Goal: Information Seeking & Learning: Learn about a topic

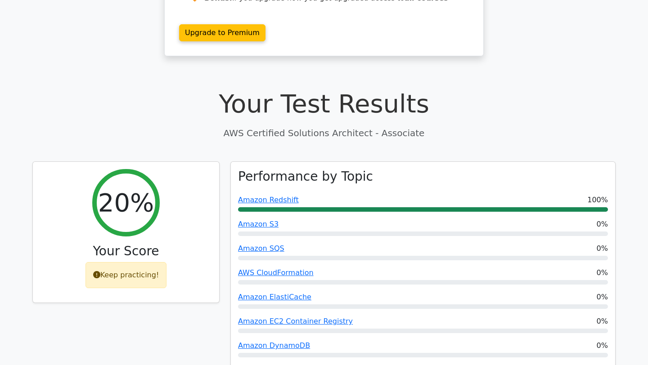
scroll to position [197, 0]
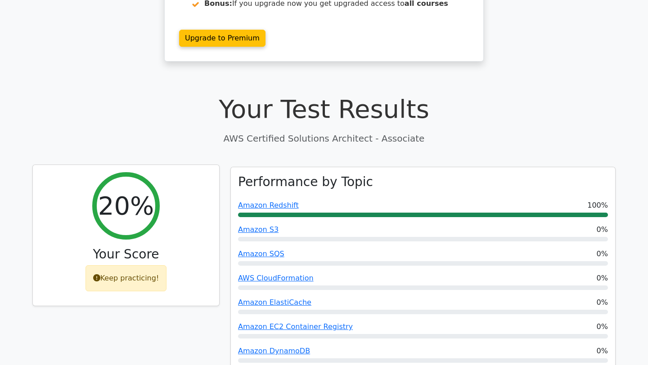
click at [140, 266] on div "Keep practicing!" at bounding box center [126, 279] width 81 height 26
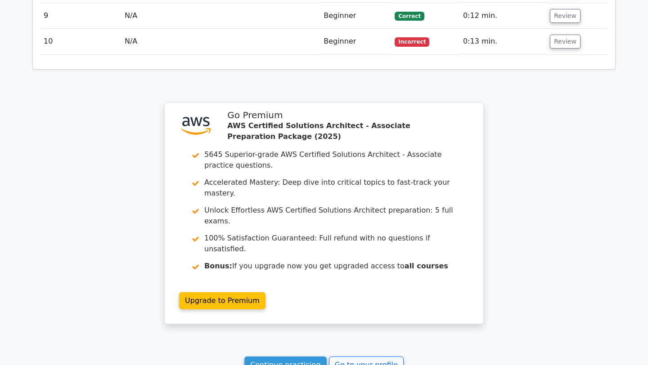
scroll to position [1351, 0]
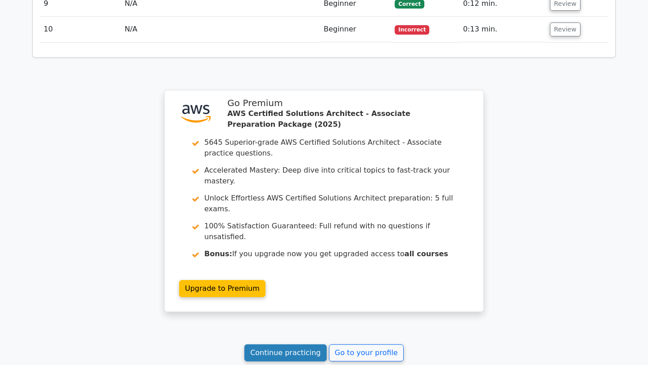
click at [305, 345] on link "Continue practicing" at bounding box center [285, 353] width 82 height 17
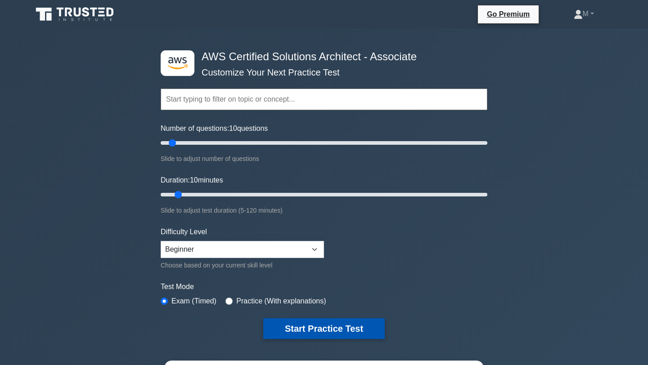
click at [366, 329] on button "Start Practice Test" at bounding box center [324, 329] width 122 height 21
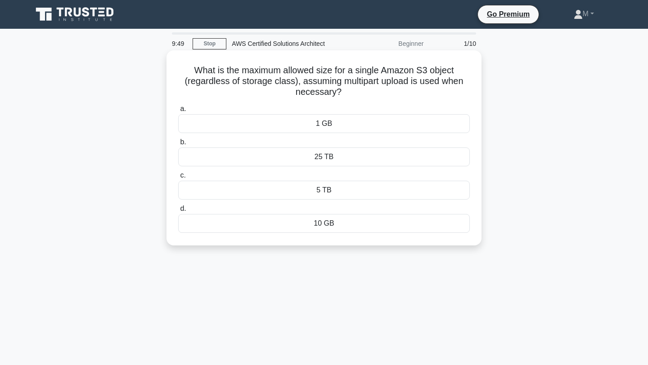
click at [361, 192] on div "5 TB" at bounding box center [324, 190] width 292 height 19
click at [178, 179] on input "c. 5 TB" at bounding box center [178, 176] width 0 height 6
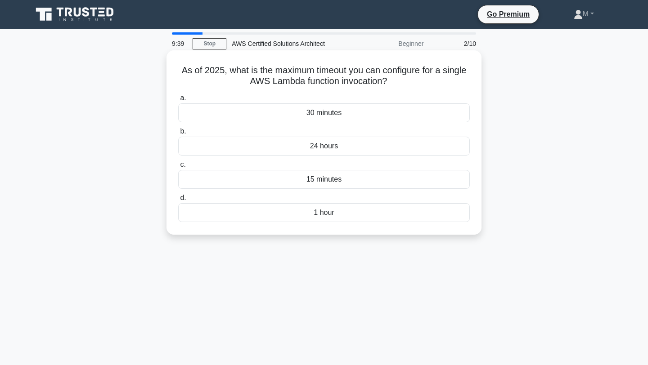
click at [369, 214] on div "1 hour" at bounding box center [324, 212] width 292 height 19
click at [178, 201] on input "d. 1 hour" at bounding box center [178, 198] width 0 height 6
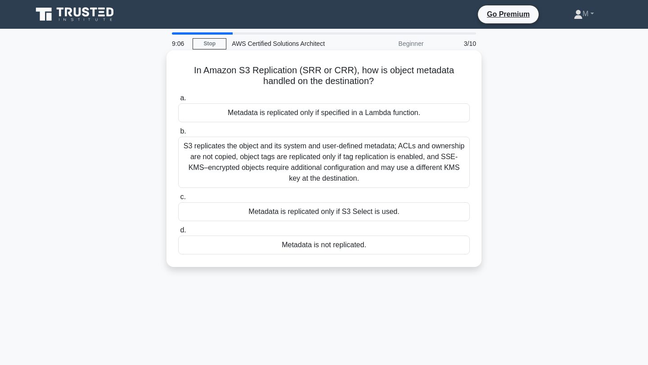
click at [398, 159] on div "S3 replicates the object and its system and user-defined metadata; ACLs and own…" at bounding box center [324, 162] width 292 height 51
click at [178, 135] on input "b. S3 replicates the object and its system and user-defined metadata; ACLs and …" at bounding box center [178, 132] width 0 height 6
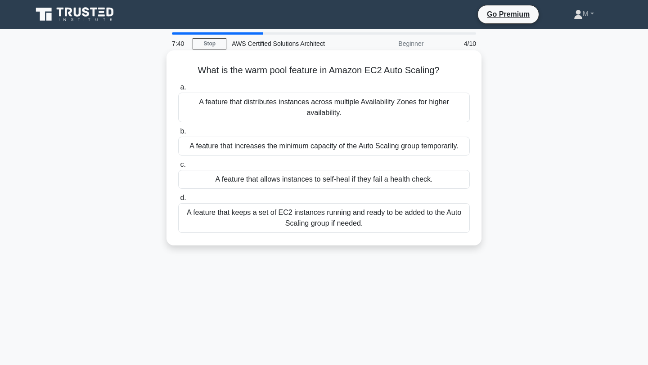
click at [339, 106] on div "A feature that distributes instances across multiple Availability Zones for hig…" at bounding box center [324, 108] width 292 height 30
click at [178, 90] on input "a. A feature that distributes instances across multiple Availability Zones for …" at bounding box center [178, 88] width 0 height 6
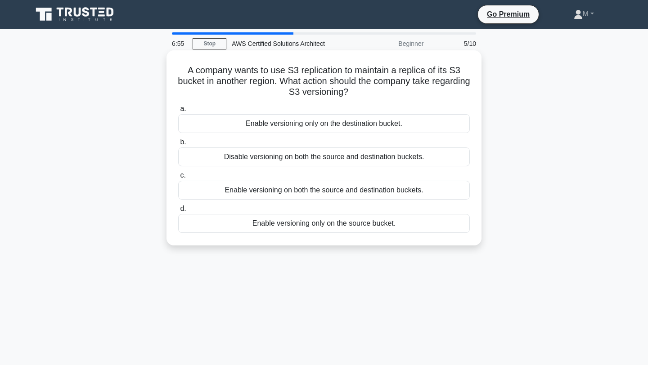
click at [333, 120] on div "Enable versioning only on the destination bucket." at bounding box center [324, 123] width 292 height 19
click at [178, 112] on input "a. Enable versioning only on the destination bucket." at bounding box center [178, 109] width 0 height 6
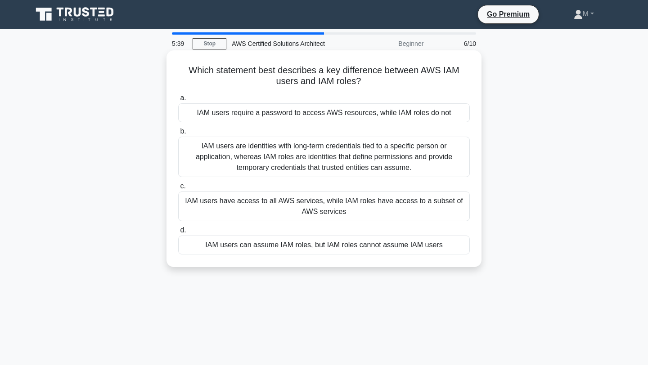
click at [423, 204] on div "IAM users have access to all AWS services, while IAM roles have access to a sub…" at bounding box center [324, 207] width 292 height 30
click at [178, 189] on input "c. IAM users have access to all AWS services, while IAM roles have access to a …" at bounding box center [178, 187] width 0 height 6
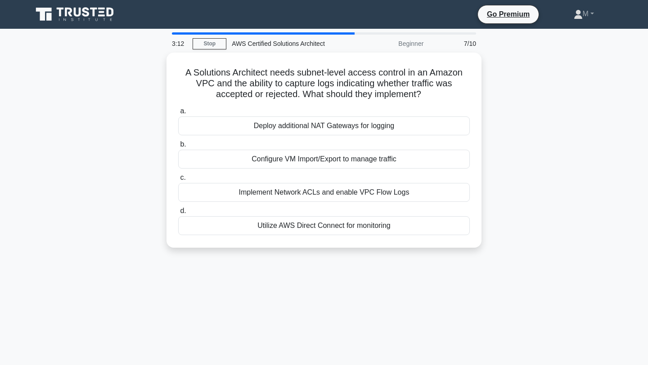
click at [587, 131] on div "A Solutions Architect needs subnet-level access control in an Amazon VPC and th…" at bounding box center [324, 156] width 594 height 206
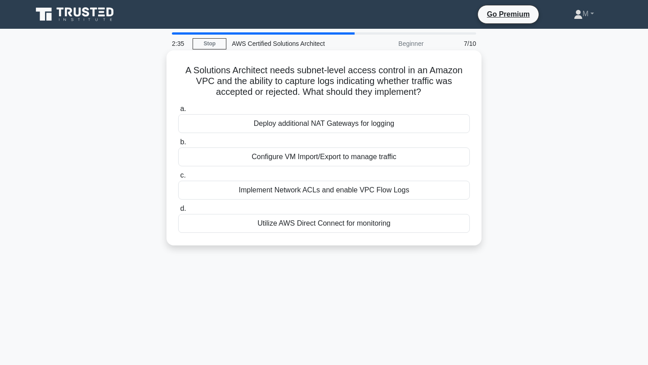
click at [412, 189] on div "Implement Network ACLs and enable VPC Flow Logs" at bounding box center [324, 190] width 292 height 19
click at [178, 179] on input "c. Implement Network ACLs and enable VPC Flow Logs" at bounding box center [178, 176] width 0 height 6
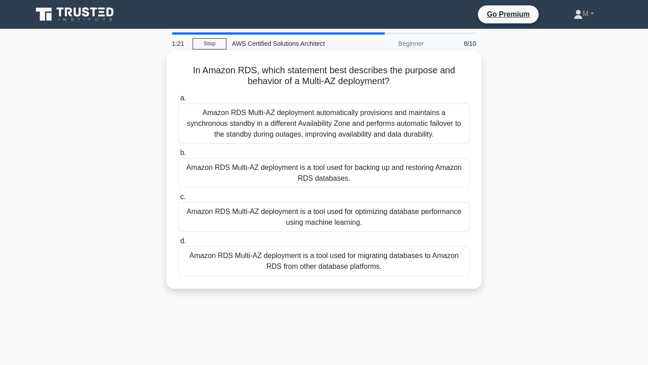
click at [360, 134] on div "Amazon RDS Multi-AZ deployment automatically provisions and maintains a synchro…" at bounding box center [324, 124] width 292 height 41
click at [178, 101] on input "a. Amazon RDS Multi-AZ deployment automatically provisions and maintains a sync…" at bounding box center [178, 98] width 0 height 6
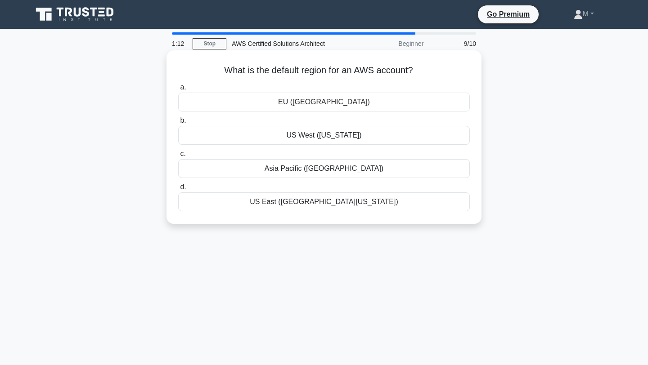
click at [351, 204] on div "US East (N. Virginia)" at bounding box center [324, 202] width 292 height 19
click at [178, 190] on input "d. US East (N. Virginia)" at bounding box center [178, 188] width 0 height 6
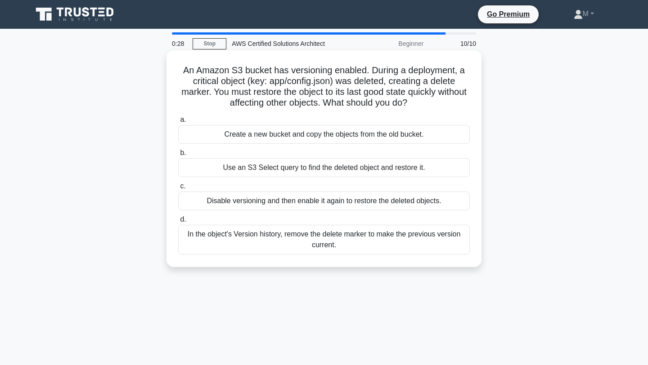
click at [356, 135] on div "Create a new bucket and copy the objects from the old bucket." at bounding box center [324, 134] width 292 height 19
click at [178, 123] on input "a. Create a new bucket and copy the objects from the old bucket." at bounding box center [178, 120] width 0 height 6
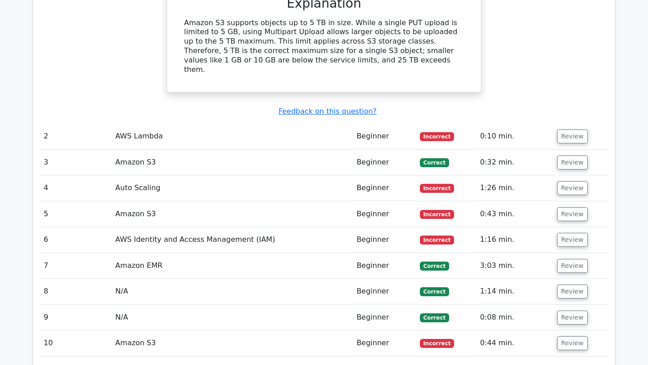
scroll to position [930, 0]
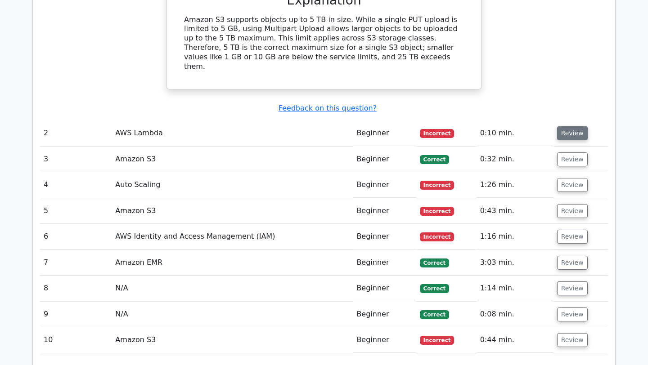
click at [566, 126] on button "Review" at bounding box center [572, 133] width 31 height 14
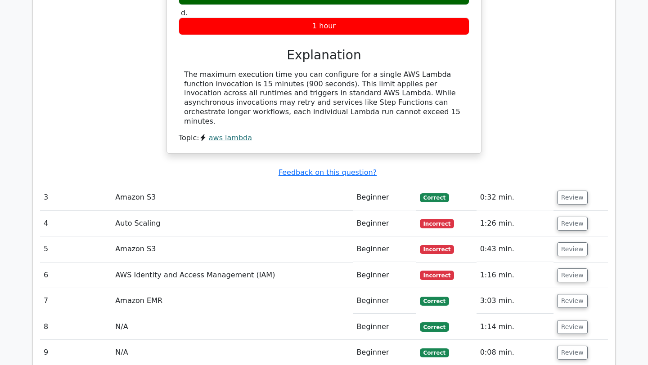
scroll to position [1202, 0]
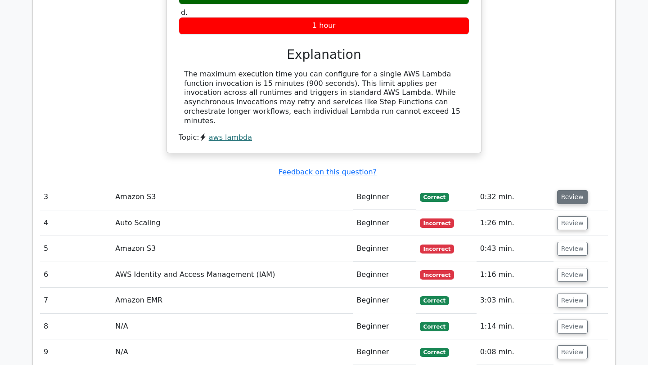
click at [565, 190] on button "Review" at bounding box center [572, 197] width 31 height 14
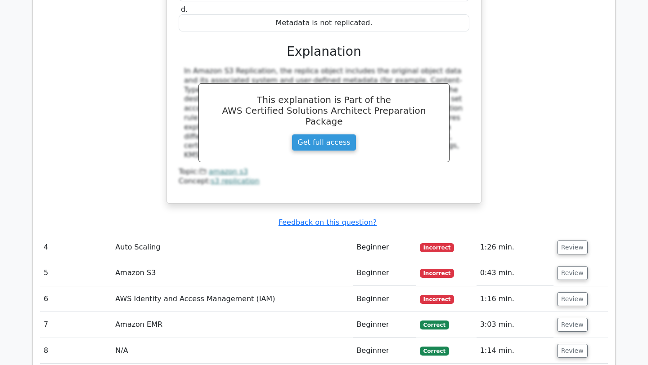
scroll to position [1570, 0]
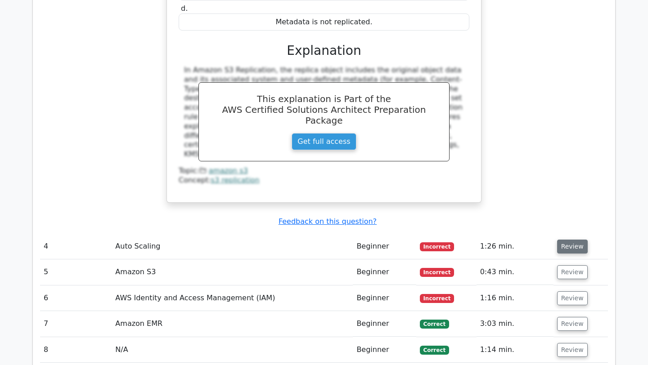
click at [563, 240] on button "Review" at bounding box center [572, 247] width 31 height 14
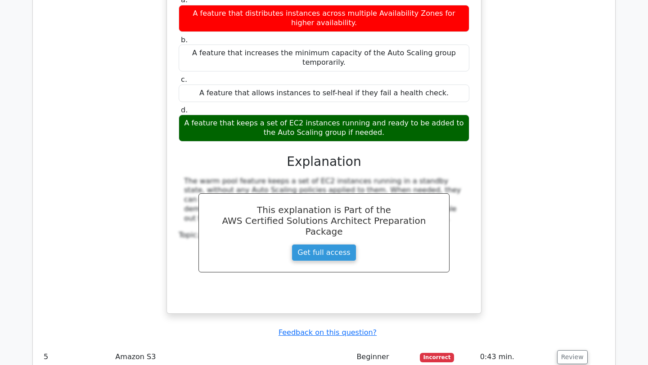
scroll to position [1866, 0]
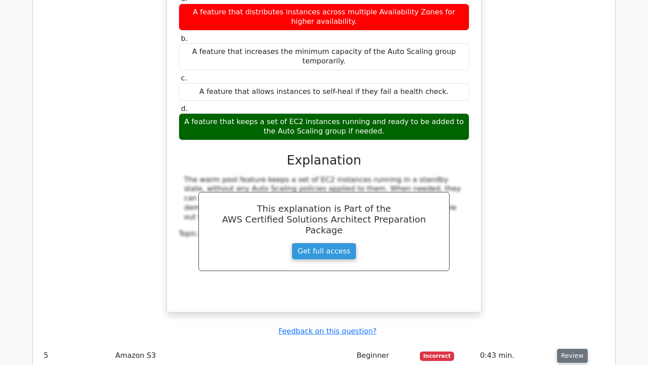
click at [576, 349] on button "Review" at bounding box center [572, 356] width 31 height 14
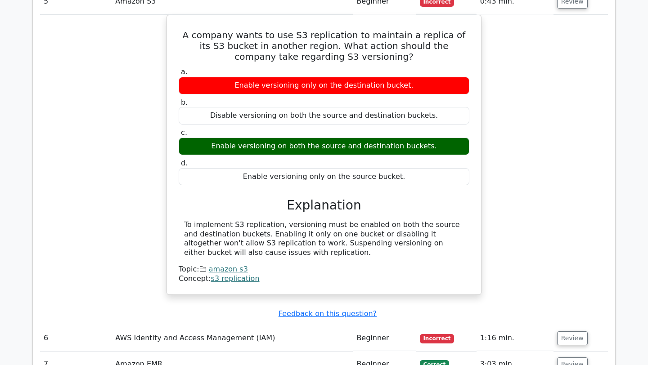
scroll to position [2229, 0]
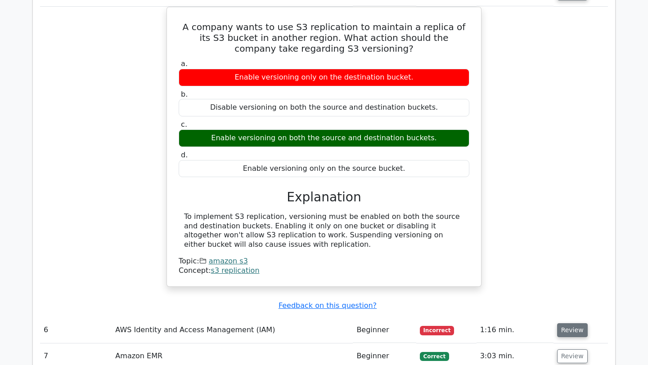
click at [574, 324] on button "Review" at bounding box center [572, 331] width 31 height 14
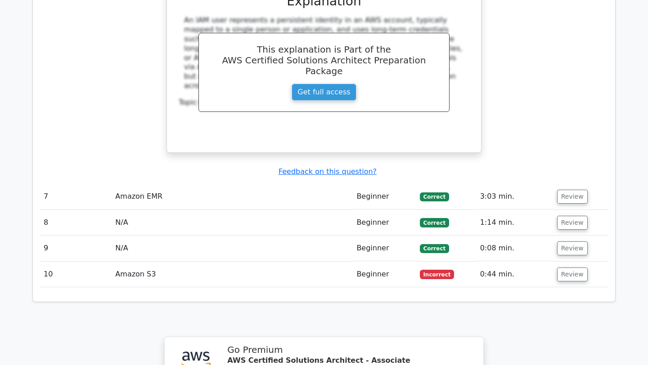
scroll to position [2781, 0]
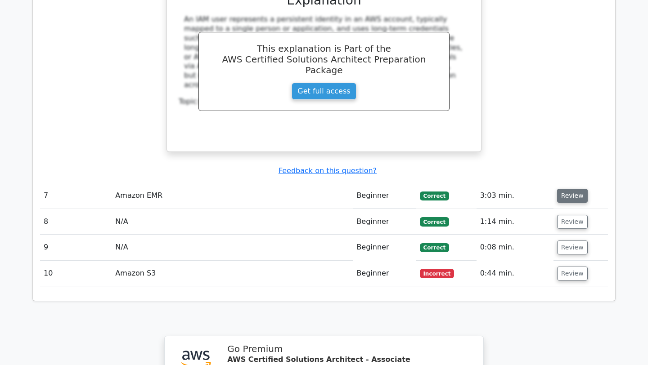
click at [567, 189] on button "Review" at bounding box center [572, 196] width 31 height 14
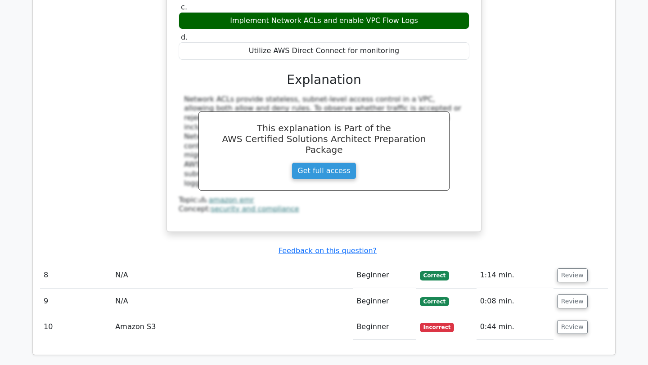
scroll to position [3101, 0]
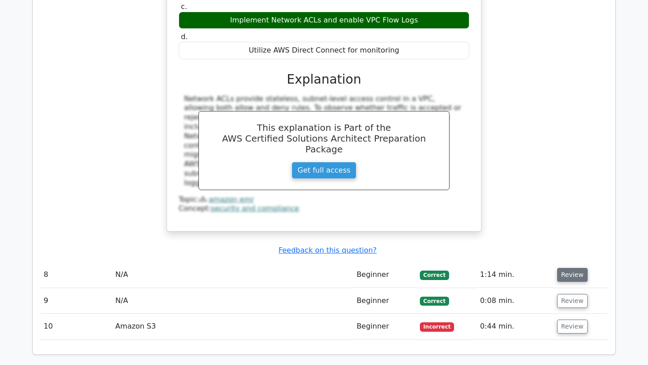
click at [571, 268] on button "Review" at bounding box center [572, 275] width 31 height 14
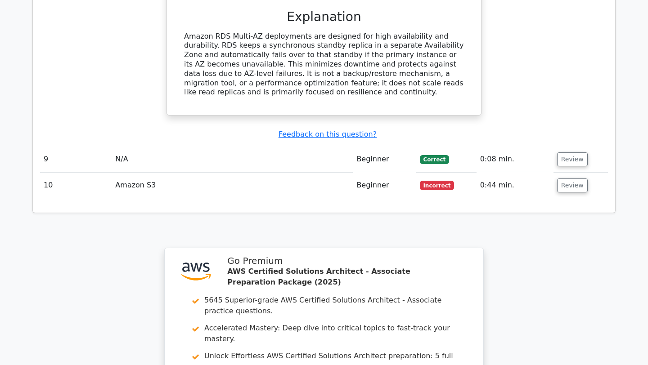
scroll to position [3611, 0]
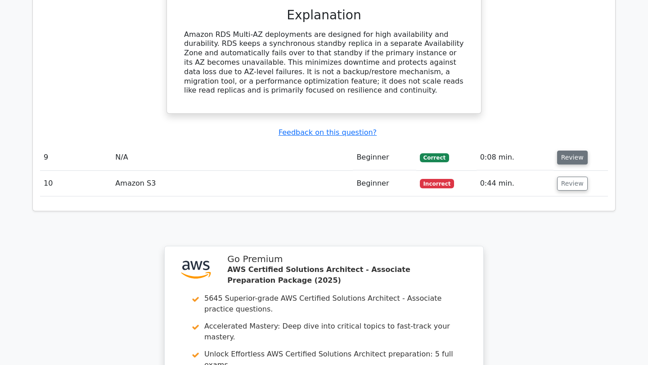
click at [565, 151] on button "Review" at bounding box center [572, 158] width 31 height 14
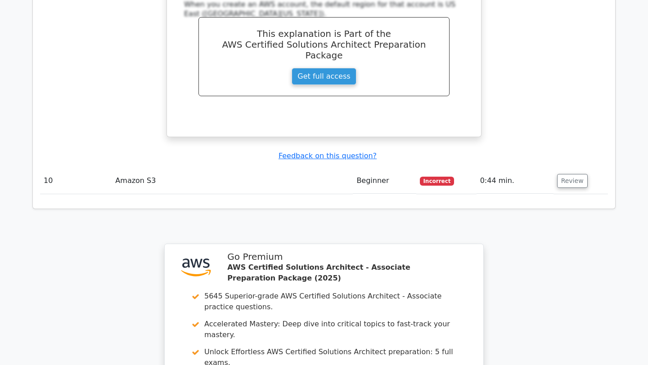
scroll to position [3977, 0]
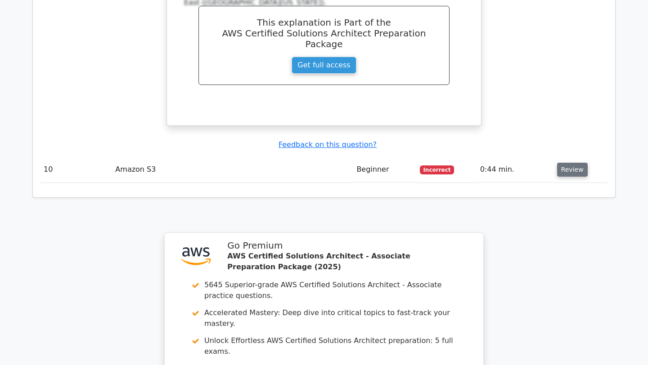
click at [570, 163] on button "Review" at bounding box center [572, 170] width 31 height 14
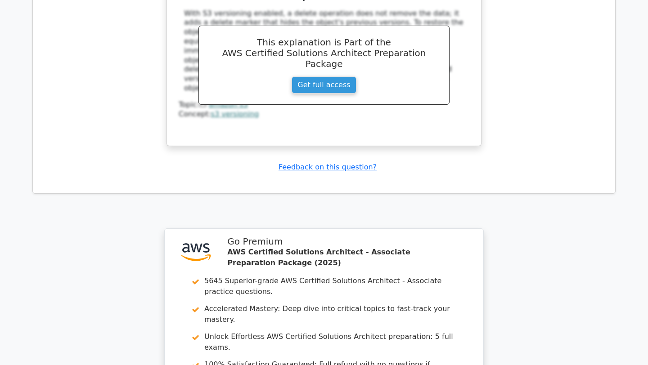
scroll to position [4536, 0]
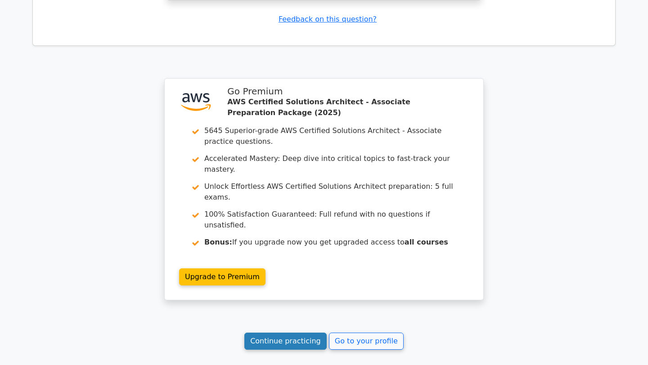
click at [299, 333] on link "Continue practicing" at bounding box center [285, 341] width 82 height 17
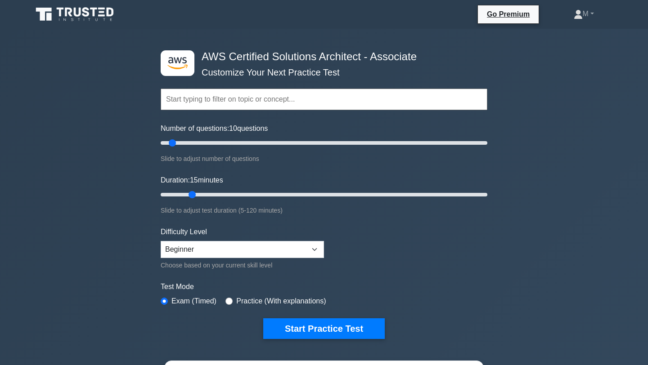
drag, startPoint x: 180, startPoint y: 194, endPoint x: 187, endPoint y: 193, distance: 7.3
type input "15"
click at [187, 193] on input "Duration: 15 minutes" at bounding box center [324, 194] width 327 height 11
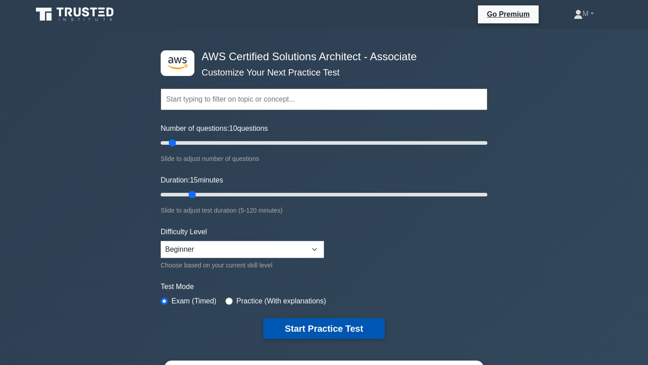
click at [351, 326] on button "Start Practice Test" at bounding box center [324, 329] width 122 height 21
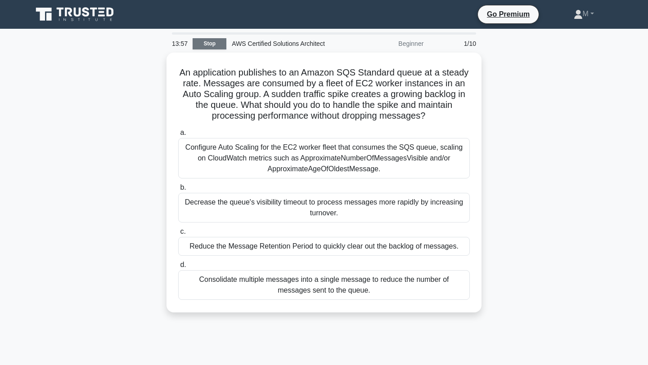
click at [220, 46] on link "Stop" at bounding box center [210, 43] width 34 height 11
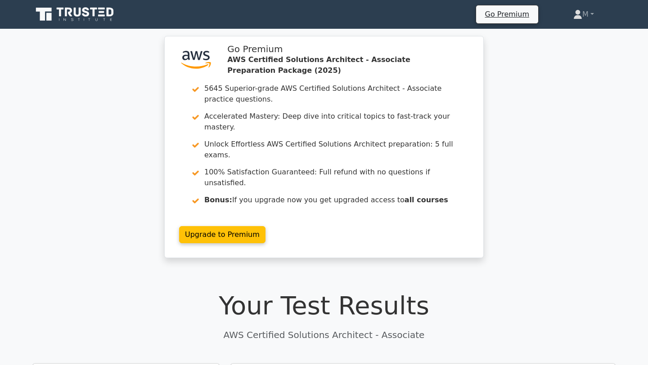
click at [591, 103] on div ".st0{fill:#252F3E;} .st1{fill-rule:evenodd;clip-rule:evenodd;fill:#FF9900;} Go …" at bounding box center [324, 152] width 648 height 233
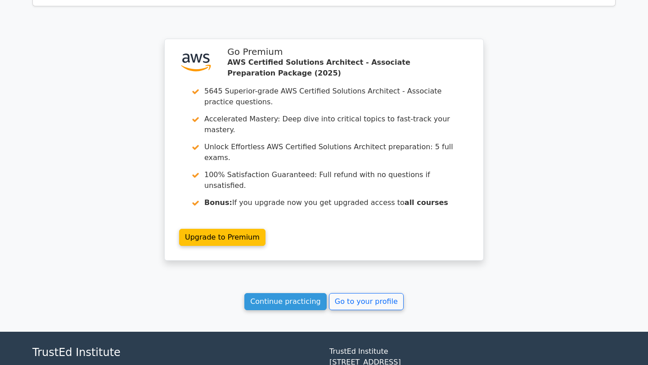
scroll to position [711, 0]
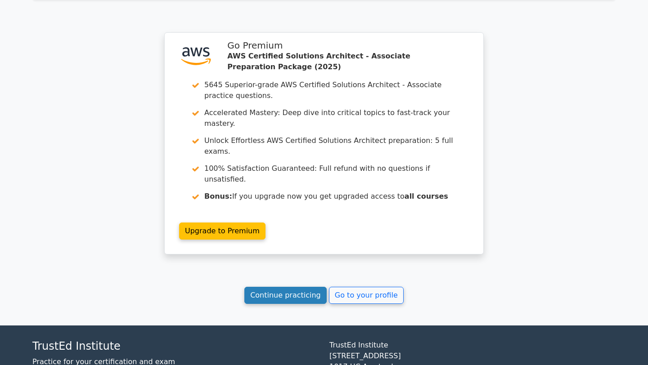
click at [285, 287] on link "Continue practicing" at bounding box center [285, 295] width 82 height 17
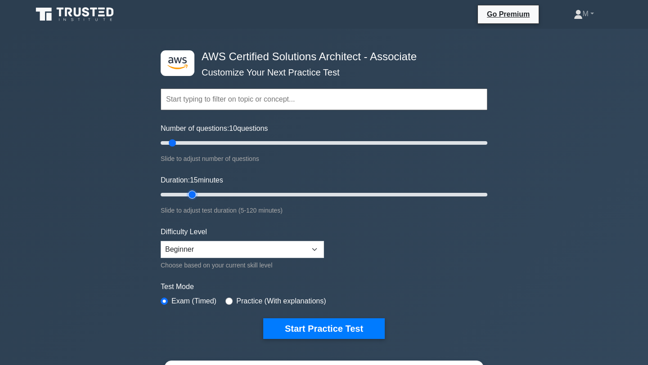
drag, startPoint x: 179, startPoint y: 196, endPoint x: 186, endPoint y: 196, distance: 7.7
type input "15"
click at [186, 196] on input "Duration: 15 minutes" at bounding box center [324, 194] width 327 height 11
drag, startPoint x: 171, startPoint y: 144, endPoint x: 648, endPoint y: 203, distance: 479.8
click at [487, 149] on input "Number of questions: 200 questions" at bounding box center [324, 143] width 327 height 11
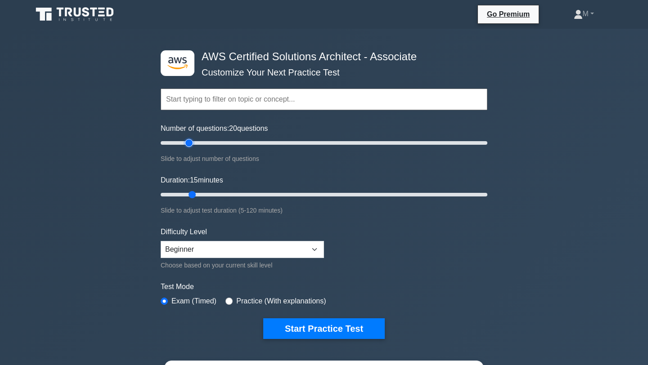
drag, startPoint x: 484, startPoint y: 144, endPoint x: 189, endPoint y: 176, distance: 297.0
type input "20"
click at [189, 149] on input "Number of questions: 20 questions" at bounding box center [324, 143] width 327 height 11
drag, startPoint x: 193, startPoint y: 194, endPoint x: 199, endPoint y: 194, distance: 6.3
type input "20"
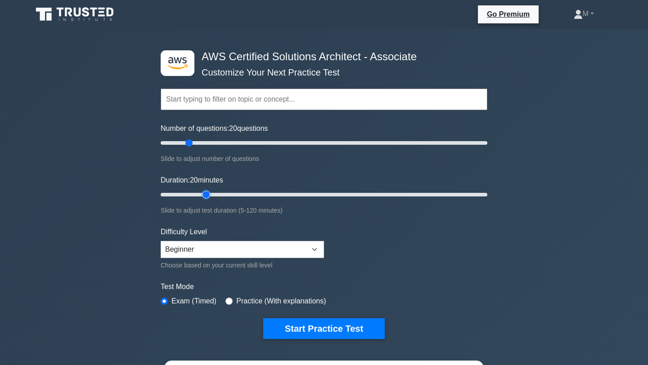
click at [199, 194] on input "Duration: 20 minutes" at bounding box center [324, 194] width 327 height 11
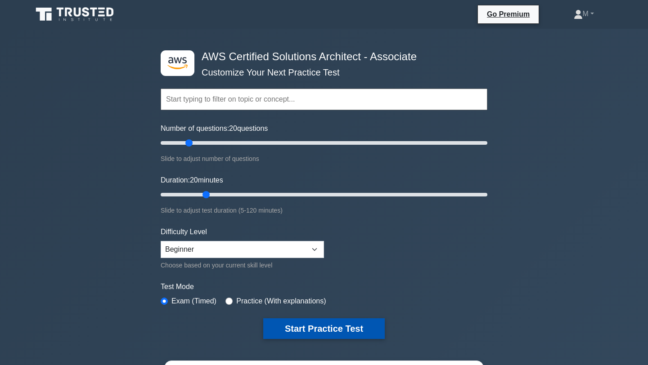
click at [353, 333] on button "Start Practice Test" at bounding box center [324, 329] width 122 height 21
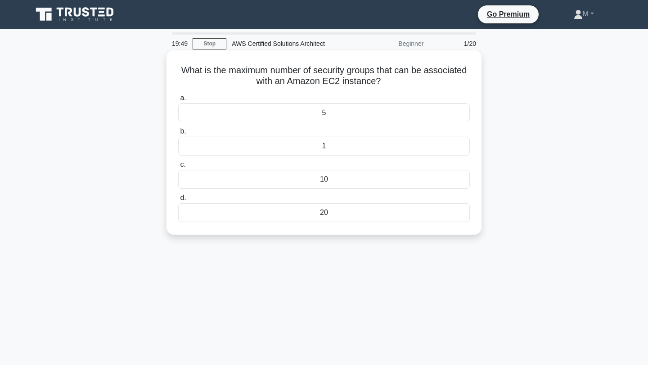
click at [340, 117] on div "5" at bounding box center [324, 113] width 292 height 19
click at [178, 101] on input "a. 5" at bounding box center [178, 98] width 0 height 6
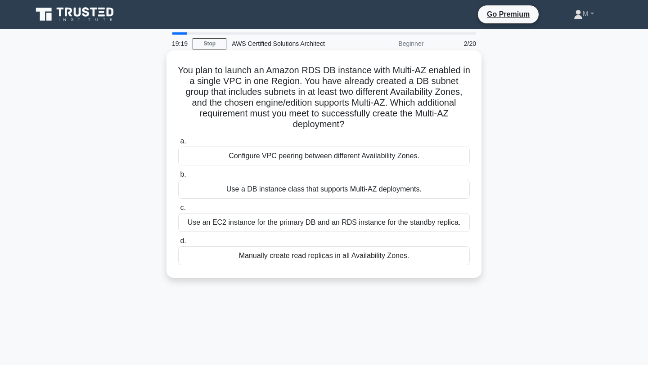
click at [323, 147] on div "Configure VPC peering between different Availability Zones." at bounding box center [324, 156] width 292 height 19
click at [178, 144] on input "a. Configure VPC peering between different Availability Zones." at bounding box center [178, 142] width 0 height 6
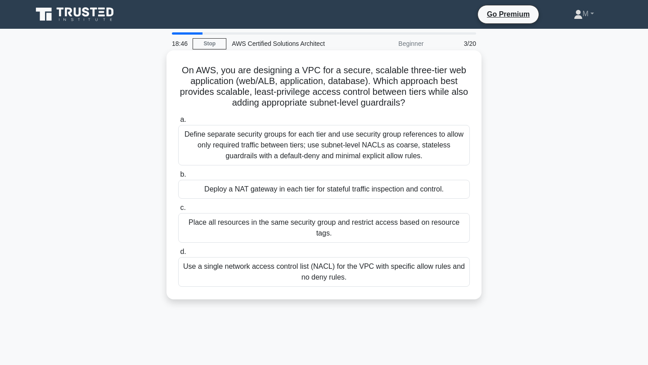
click at [315, 151] on div "Define separate security groups for each tier and use security group references…" at bounding box center [324, 145] width 292 height 41
click at [178, 123] on input "a. Define separate security groups for each tier and use security group referen…" at bounding box center [178, 120] width 0 height 6
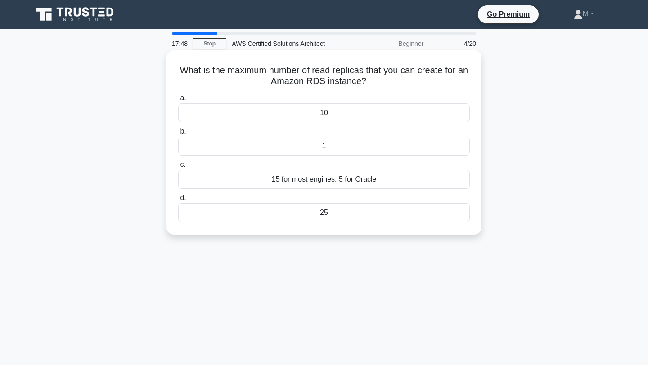
click at [305, 181] on div "15 for most engines, 5 for Oracle" at bounding box center [324, 179] width 292 height 19
click at [178, 168] on input "c. 15 for most engines, 5 for Oracle" at bounding box center [178, 165] width 0 height 6
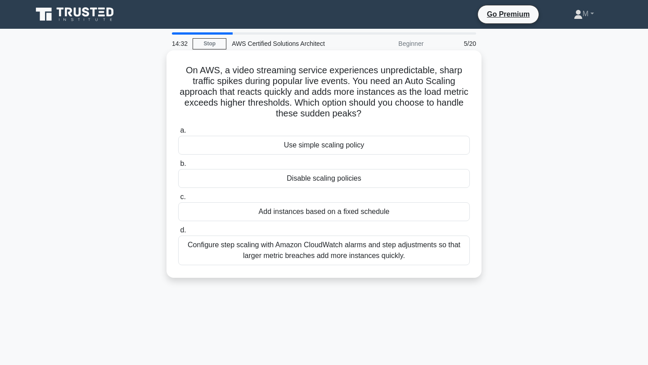
click at [271, 143] on div "Use simple scaling policy" at bounding box center [324, 145] width 292 height 19
click at [178, 134] on input "a. Use simple scaling policy" at bounding box center [178, 131] width 0 height 6
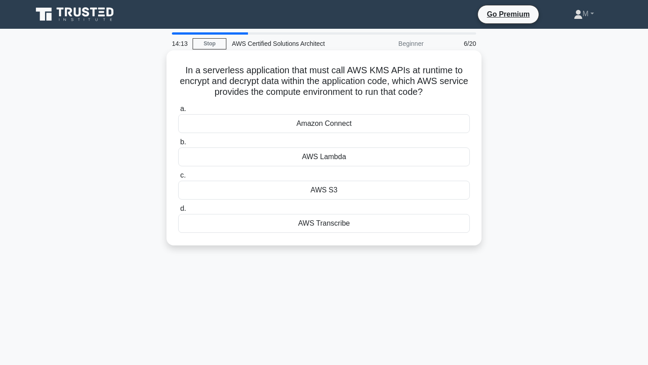
click at [334, 161] on div "AWS Lambda" at bounding box center [324, 157] width 292 height 19
click at [178, 145] on input "b. AWS Lambda" at bounding box center [178, 143] width 0 height 6
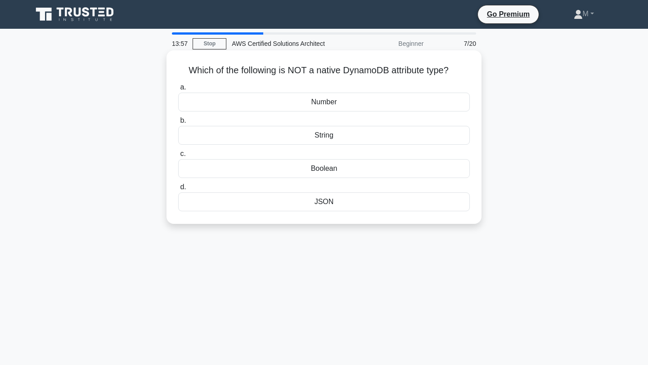
click at [332, 203] on div "JSON" at bounding box center [324, 202] width 292 height 19
click at [178, 190] on input "d. JSON" at bounding box center [178, 188] width 0 height 6
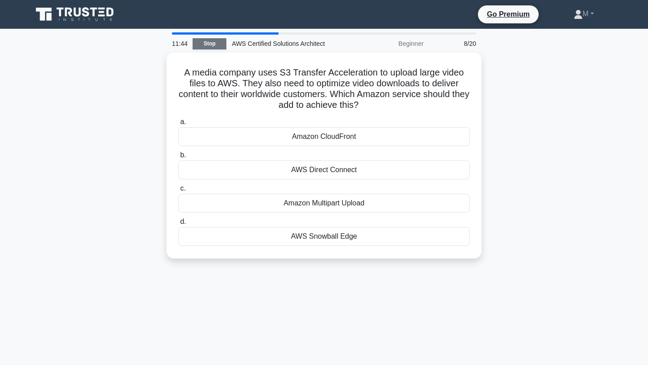
click at [216, 46] on link "Stop" at bounding box center [210, 43] width 34 height 11
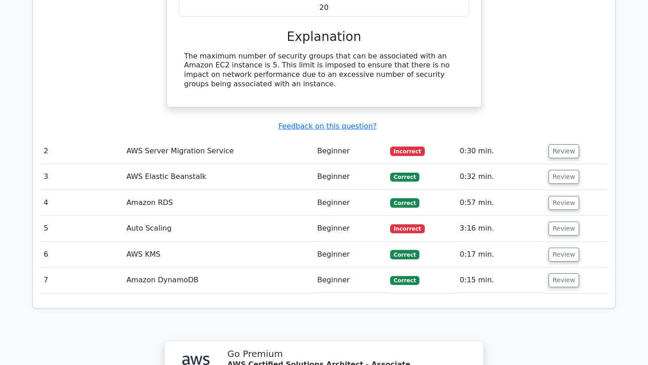
scroll to position [910, 0]
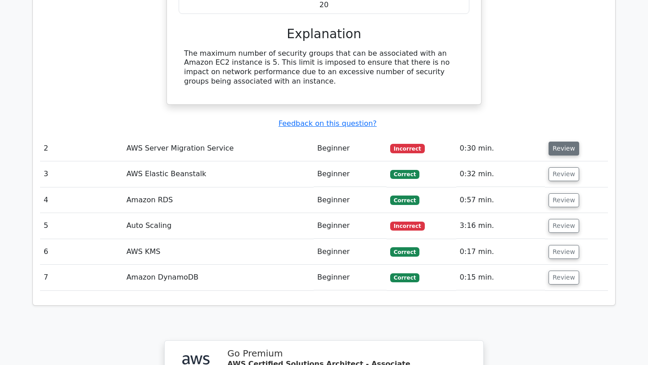
click at [568, 142] on button "Review" at bounding box center [564, 149] width 31 height 14
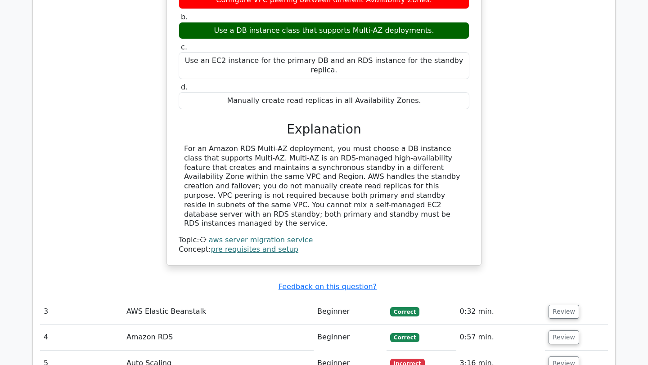
scroll to position [1206, 0]
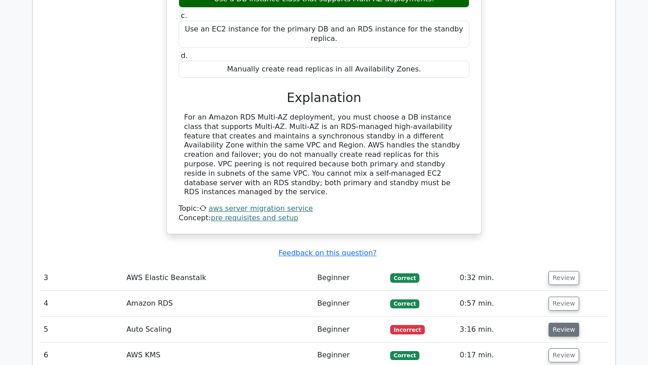
click at [569, 323] on button "Review" at bounding box center [564, 330] width 31 height 14
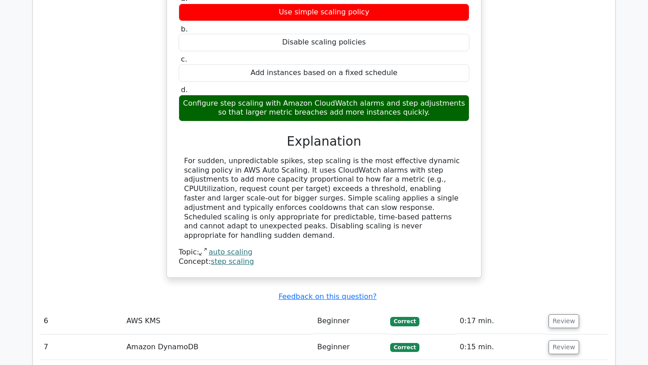
scroll to position [1631, 0]
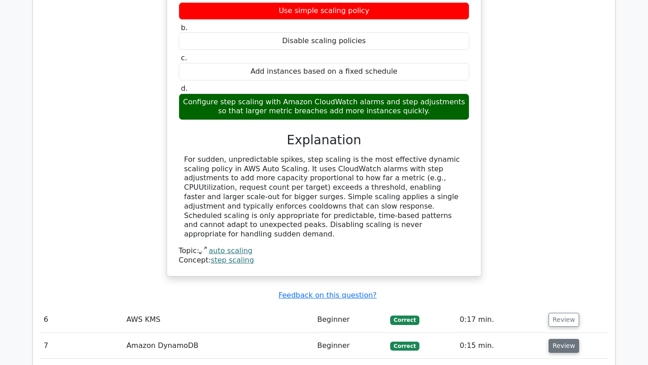
click at [554, 339] on button "Review" at bounding box center [564, 346] width 31 height 14
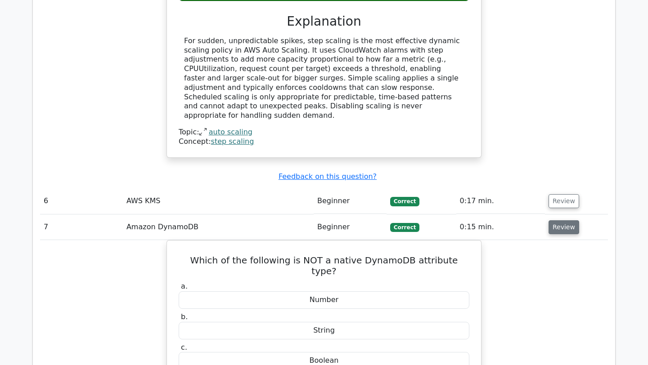
scroll to position [1750, 0]
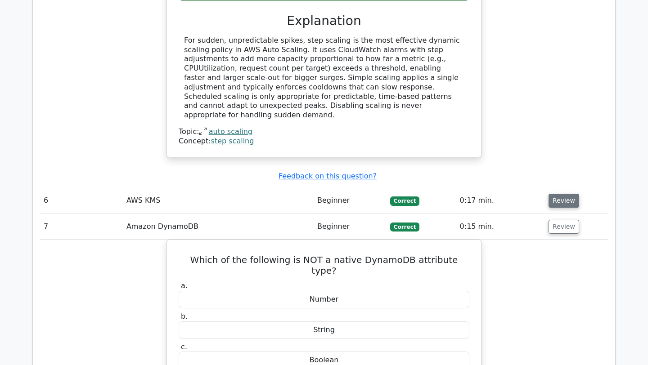
click at [568, 194] on button "Review" at bounding box center [564, 201] width 31 height 14
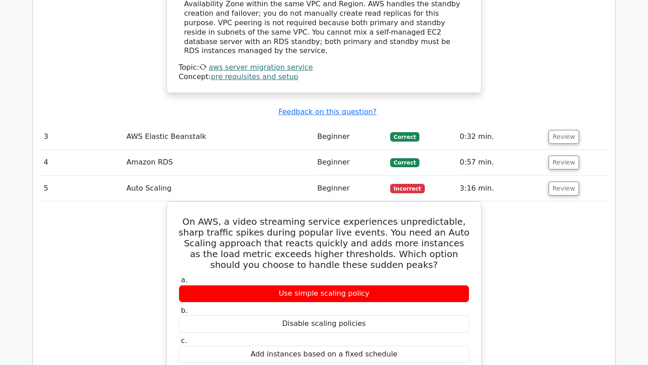
scroll to position [1254, 0]
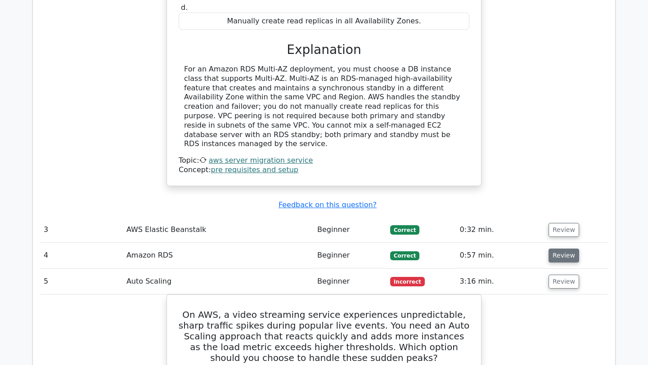
click at [571, 249] on button "Review" at bounding box center [564, 256] width 31 height 14
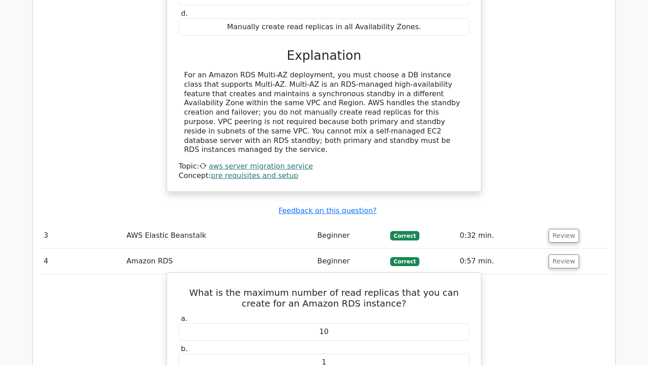
scroll to position [1248, 0]
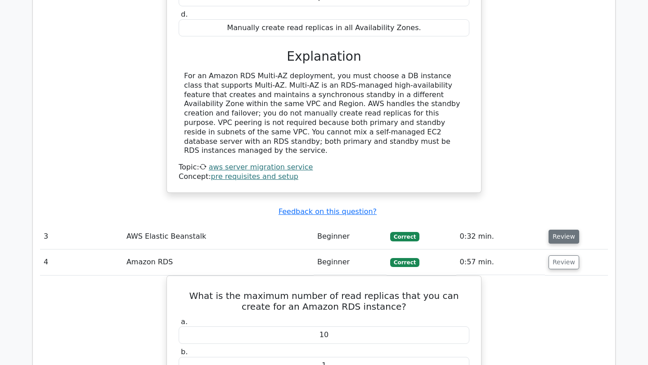
click at [555, 230] on button "Review" at bounding box center [564, 237] width 31 height 14
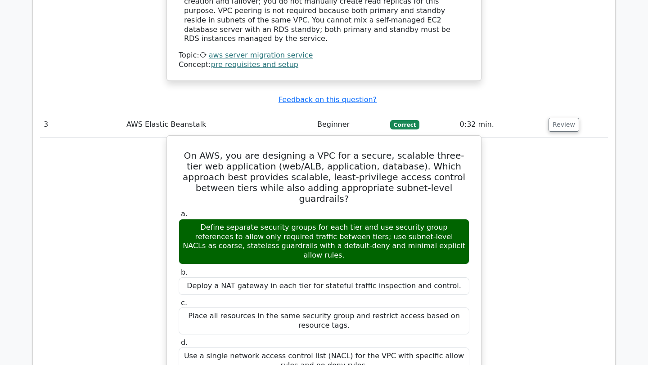
scroll to position [1360, 0]
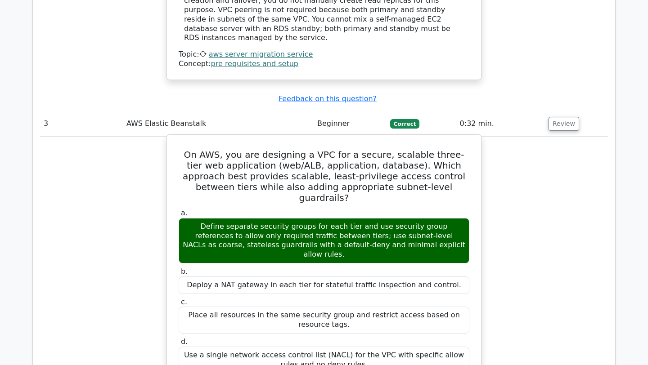
click at [446, 307] on div "Place all resources in the same security group and restrict access based on res…" at bounding box center [324, 320] width 291 height 27
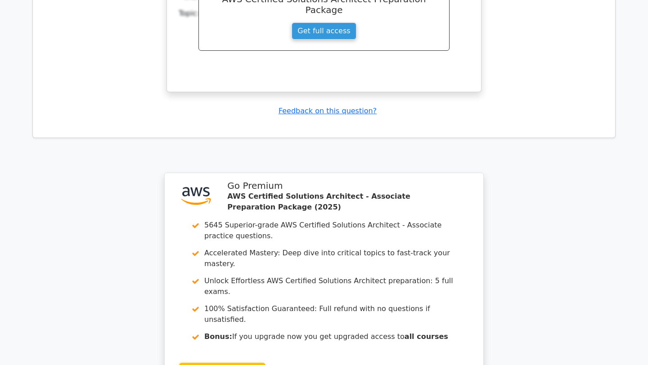
scroll to position [3522, 0]
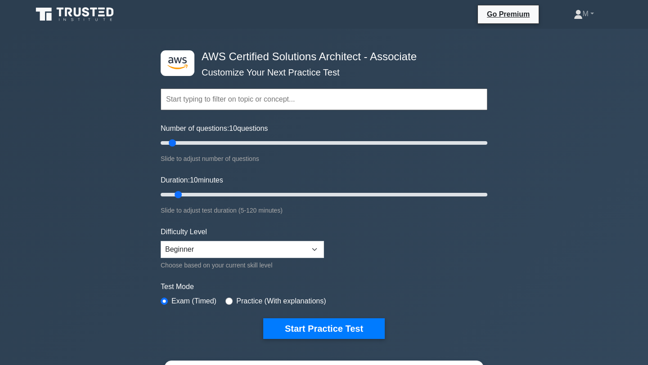
click at [595, 70] on div ".st0{fill:#252F3E;} .st1{fill-rule:evenodd;clip-rule:evenodd;fill:#FF9900;} AWS…" at bounding box center [324, 291] width 648 height 524
click at [591, 14] on link "M" at bounding box center [583, 14] width 63 height 18
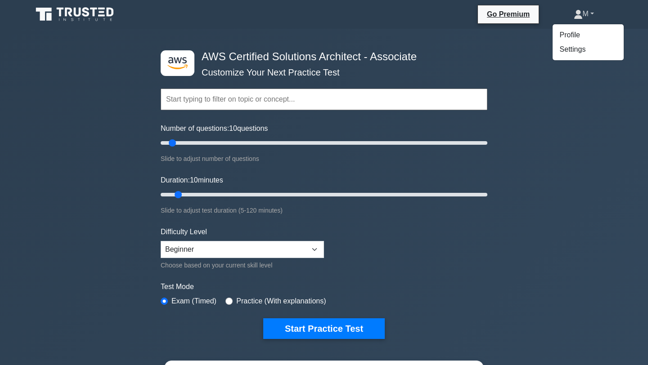
click at [591, 14] on link "M" at bounding box center [583, 14] width 63 height 18
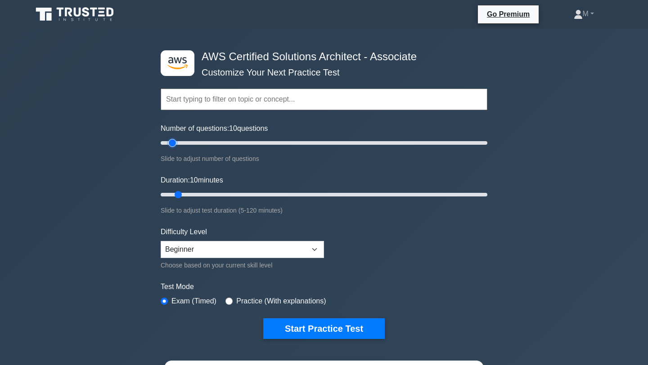
click at [176, 143] on input "Number of questions: 10 questions" at bounding box center [324, 143] width 327 height 11
click at [180, 144] on input "Number of questions: 15 questions" at bounding box center [324, 143] width 327 height 11
type input "20"
click at [188, 142] on input "Number of questions: 20 questions" at bounding box center [324, 143] width 327 height 11
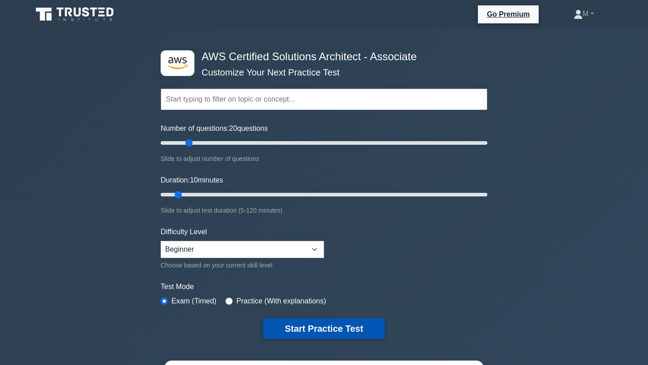
click at [313, 331] on button "Start Practice Test" at bounding box center [324, 329] width 122 height 21
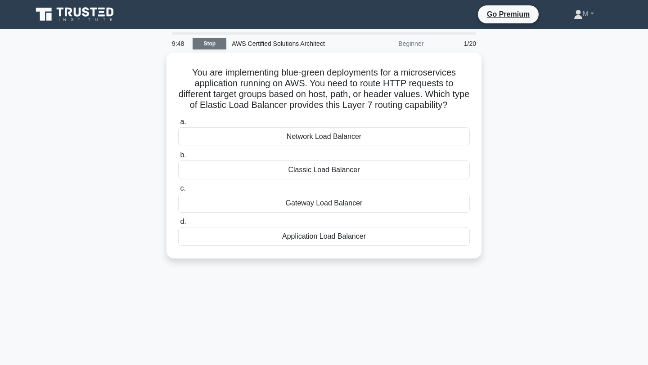
click at [214, 40] on link "Stop" at bounding box center [210, 43] width 34 height 11
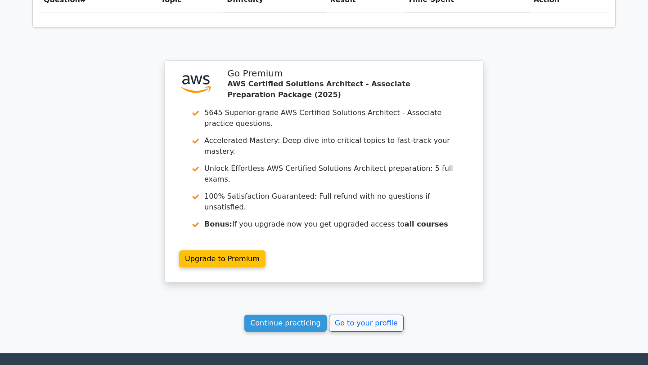
scroll to position [712, 0]
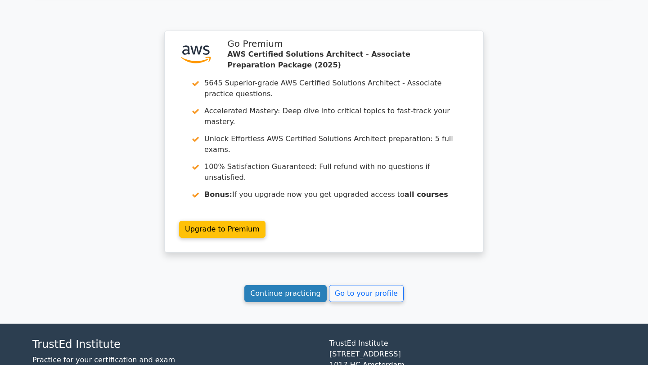
click at [297, 285] on link "Continue practicing" at bounding box center [285, 293] width 82 height 17
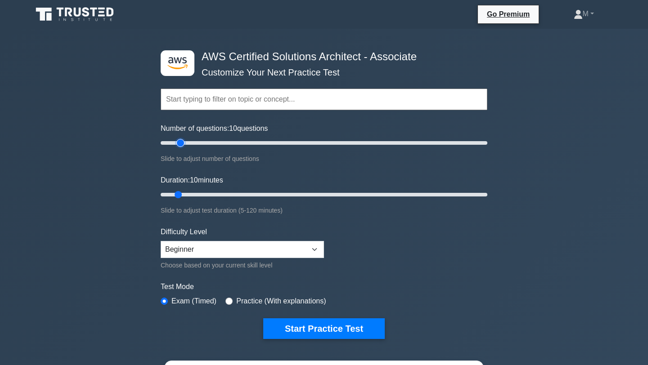
click at [184, 144] on input "Number of questions: 10 questions" at bounding box center [324, 143] width 327 height 11
type input "20"
click at [186, 144] on input "Number of questions: 20 questions" at bounding box center [324, 143] width 327 height 11
type input "20"
click at [203, 195] on input "Duration: 10 minutes" at bounding box center [324, 194] width 327 height 11
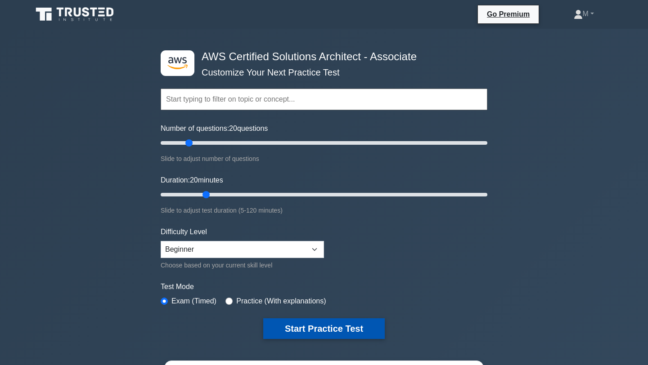
click at [334, 332] on button "Start Practice Test" at bounding box center [324, 329] width 122 height 21
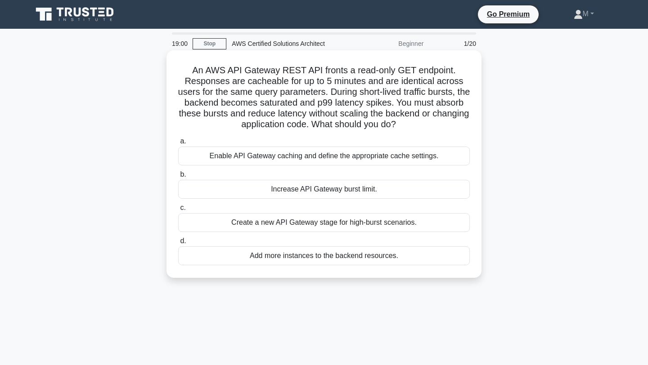
click at [415, 158] on div "Enable API Gateway caching and define the appropriate cache settings." at bounding box center [324, 156] width 292 height 19
click at [178, 144] on input "a. Enable API Gateway caching and define the appropriate cache settings." at bounding box center [178, 142] width 0 height 6
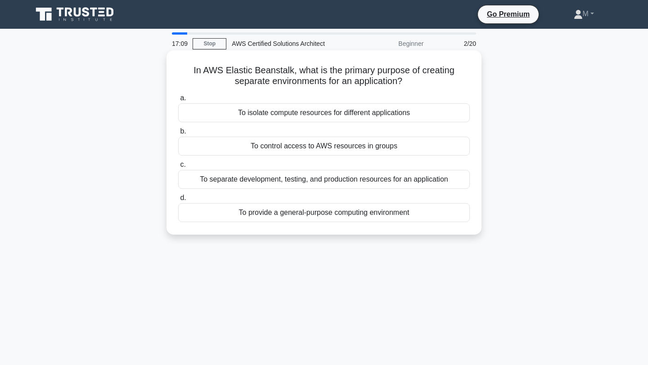
click at [369, 154] on div "To control access to AWS resources in groups" at bounding box center [324, 146] width 292 height 19
click at [178, 135] on input "b. To control access to AWS resources in groups" at bounding box center [178, 132] width 0 height 6
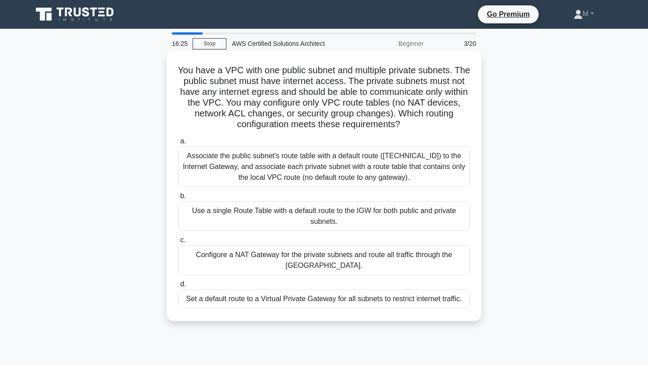
click at [405, 258] on div "Configure a NAT Gateway for the private subnets and route all traffic through t…" at bounding box center [324, 261] width 292 height 30
click at [178, 243] on input "c. Configure a NAT Gateway for the private subnets and route all traffic throug…" at bounding box center [178, 241] width 0 height 6
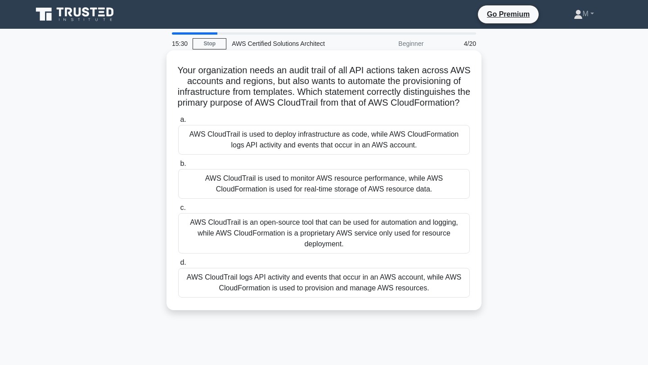
click at [392, 292] on div "AWS CloudTrail logs API activity and events that occur in an AWS account, while…" at bounding box center [324, 283] width 292 height 30
click at [178, 266] on input "d. AWS CloudTrail logs API activity and events that occur in an AWS account, wh…" at bounding box center [178, 263] width 0 height 6
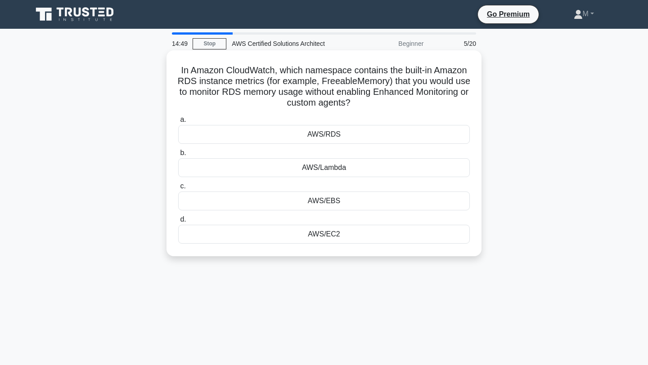
click at [357, 168] on div "AWS/Lambda" at bounding box center [324, 167] width 292 height 19
click at [178, 156] on input "b. AWS/[GEOGRAPHIC_DATA]" at bounding box center [178, 153] width 0 height 6
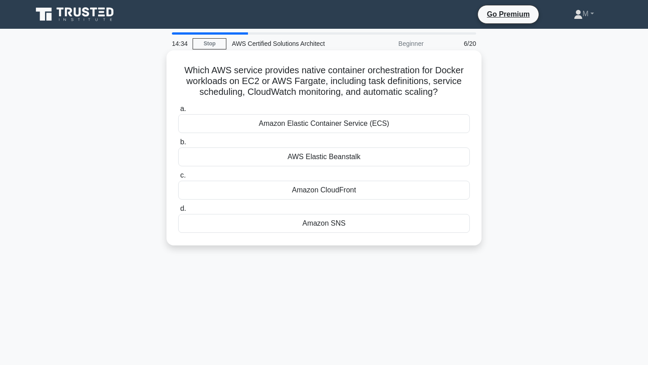
click at [362, 126] on div "Amazon Elastic Container Service (ECS)" at bounding box center [324, 123] width 292 height 19
click at [178, 112] on input "a. Amazon Elastic Container Service (ECS)" at bounding box center [178, 109] width 0 height 6
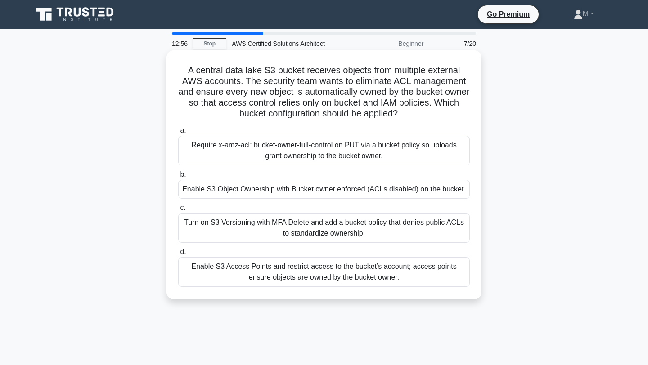
click at [321, 238] on div "Turn on S3 Versioning with MFA Delete and add a bucket policy that denies publi…" at bounding box center [324, 228] width 292 height 30
click at [178, 211] on input "c. Turn on S3 Versioning with MFA Delete and add a bucket policy that denies pu…" at bounding box center [178, 208] width 0 height 6
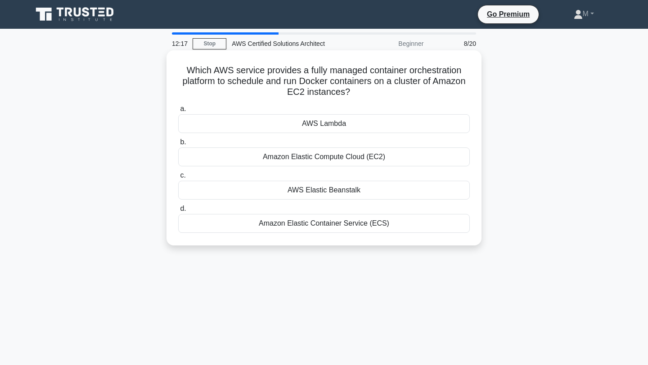
click at [337, 232] on div "Amazon Elastic Container Service (ECS)" at bounding box center [324, 223] width 292 height 19
click at [178, 212] on input "d. Amazon Elastic Container Service (ECS)" at bounding box center [178, 209] width 0 height 6
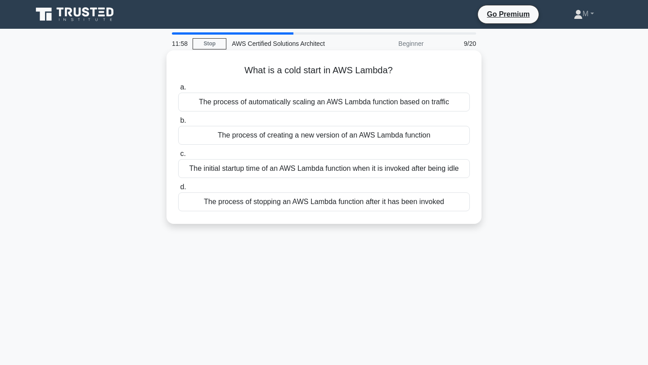
click at [333, 167] on div "The initial startup time of an AWS Lambda function when it is invoked after bei…" at bounding box center [324, 168] width 292 height 19
click at [178, 157] on input "c. The initial startup time of an AWS Lambda function when it is invoked after …" at bounding box center [178, 154] width 0 height 6
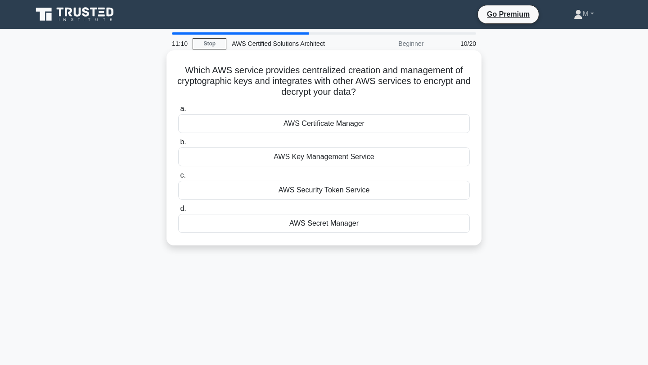
click at [337, 159] on div "AWS Key Management Service" at bounding box center [324, 157] width 292 height 19
click at [178, 145] on input "b. AWS Key Management Service" at bounding box center [178, 143] width 0 height 6
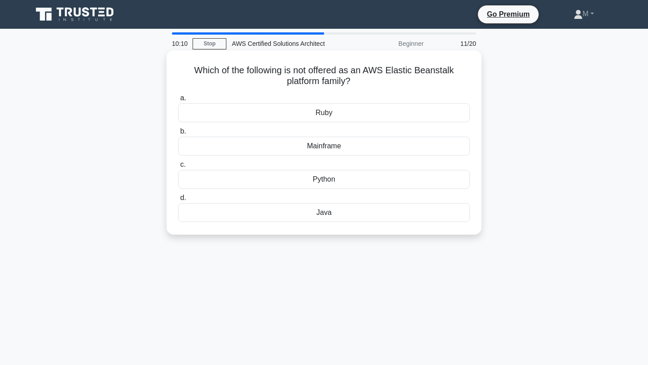
click at [333, 153] on div "Mainframe" at bounding box center [324, 146] width 292 height 19
click at [178, 135] on input "b. Mainframe" at bounding box center [178, 132] width 0 height 6
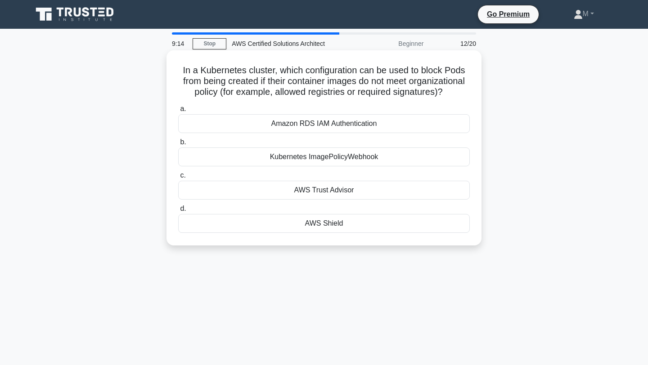
click at [334, 198] on div "AWS Trust Advisor" at bounding box center [324, 190] width 292 height 19
click at [178, 179] on input "c. AWS Trust Advisor" at bounding box center [178, 176] width 0 height 6
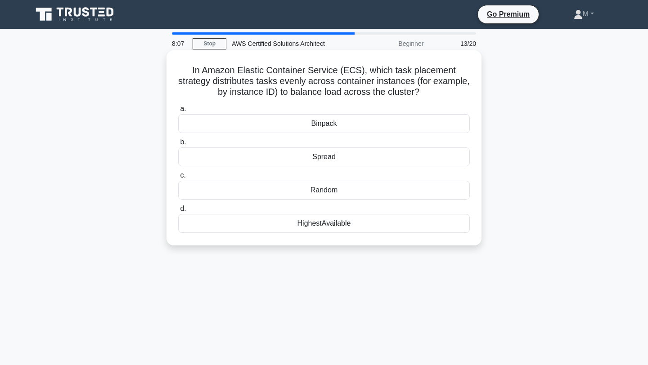
click at [381, 194] on div "Random" at bounding box center [324, 190] width 292 height 19
click at [178, 179] on input "c. Random" at bounding box center [178, 176] width 0 height 6
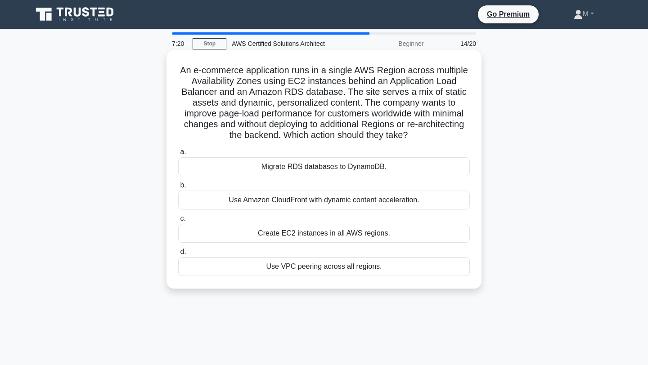
click at [395, 173] on div "Migrate RDS databases to DynamoDB." at bounding box center [324, 167] width 292 height 19
click at [178, 155] on input "a. Migrate RDS databases to DynamoDB." at bounding box center [178, 152] width 0 height 6
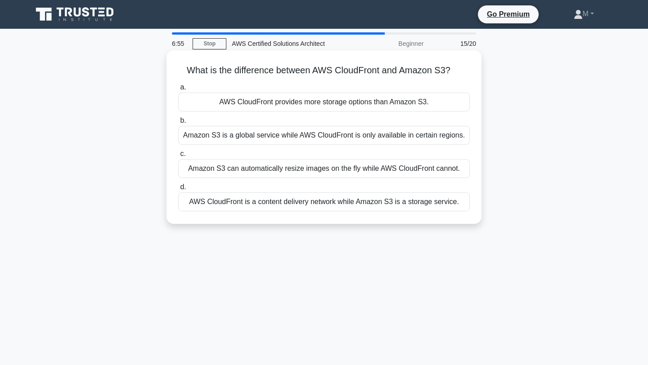
click at [383, 202] on div "AWS CloudFront is a content delivery network while Amazon S3 is a storage servi…" at bounding box center [324, 202] width 292 height 19
click at [178, 190] on input "d. AWS CloudFront is a content delivery network while Amazon S3 is a storage se…" at bounding box center [178, 188] width 0 height 6
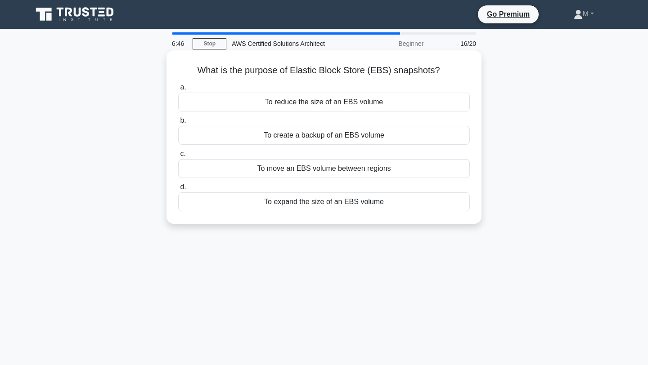
click at [372, 140] on div "To create a backup of an EBS volume" at bounding box center [324, 135] width 292 height 19
click at [178, 124] on input "b. To create a backup of an EBS volume" at bounding box center [178, 121] width 0 height 6
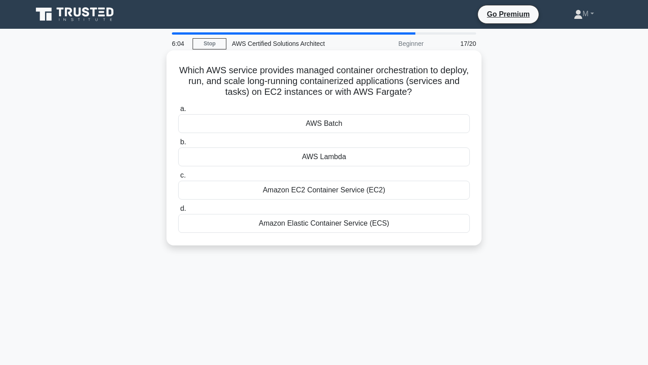
click at [375, 156] on div "AWS Lambda" at bounding box center [324, 157] width 292 height 19
click at [178, 145] on input "b. AWS Lambda" at bounding box center [178, 143] width 0 height 6
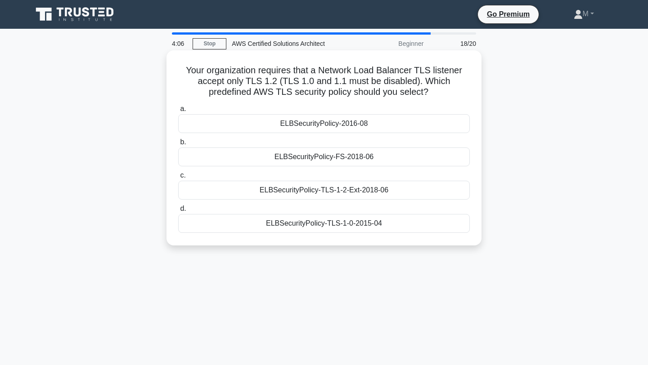
click at [374, 157] on div "ELBSecurityPolicy-FS-2018-06" at bounding box center [324, 157] width 292 height 19
click at [178, 145] on input "b. ELBSecurityPolicy-FS-2018-06" at bounding box center [178, 143] width 0 height 6
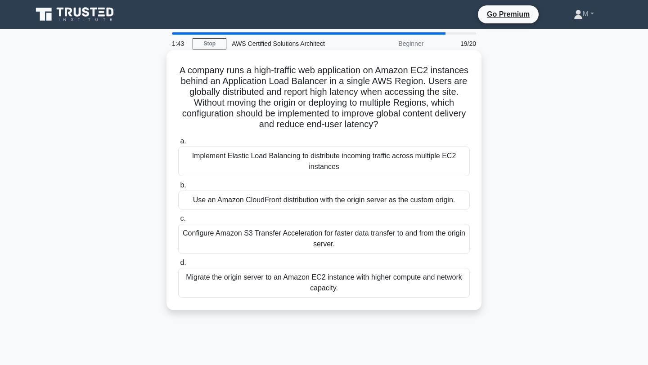
click at [364, 160] on div "Implement Elastic Load Balancing to distribute incoming traffic across multiple…" at bounding box center [324, 162] width 292 height 30
click at [178, 144] on input "a. Implement Elastic Load Balancing to distribute incoming traffic across multi…" at bounding box center [178, 142] width 0 height 6
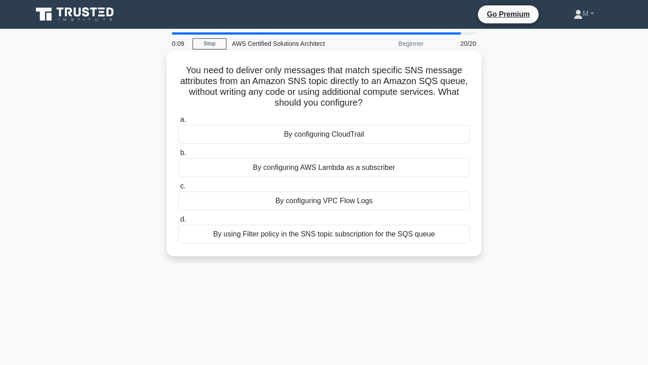
click at [329, 130] on div "By configuring CloudTrail" at bounding box center [324, 134] width 292 height 19
click at [178, 123] on input "a. By configuring CloudTrail" at bounding box center [178, 120] width 0 height 6
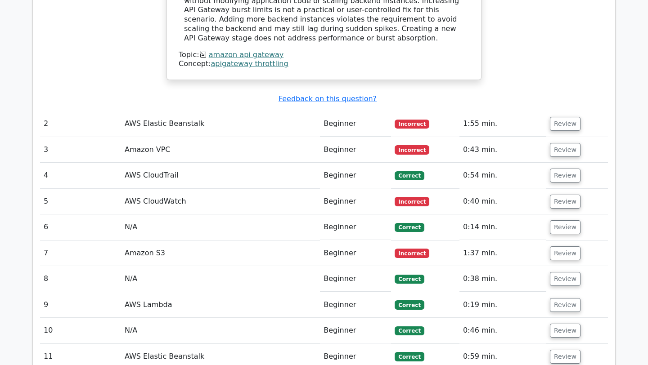
scroll to position [1196, 0]
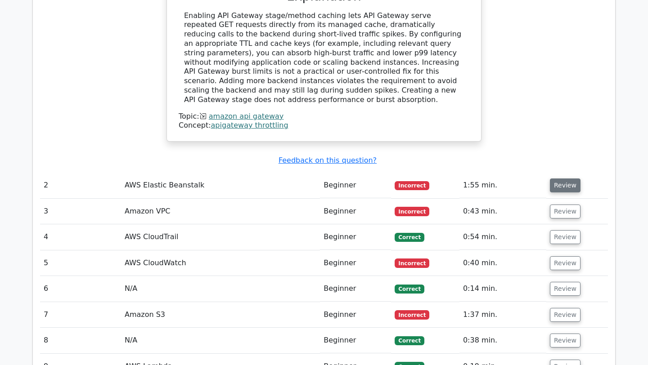
click at [561, 179] on button "Review" at bounding box center [565, 186] width 31 height 14
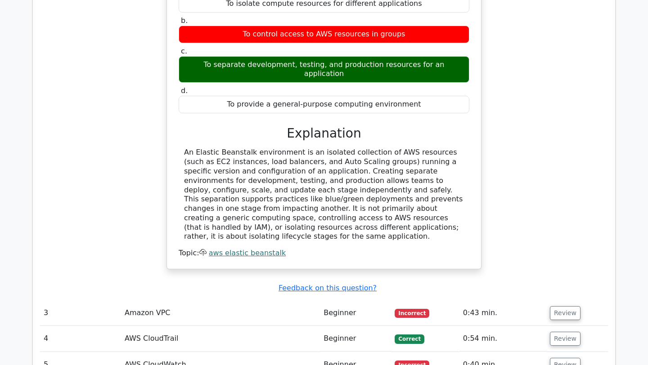
scroll to position [1478, 0]
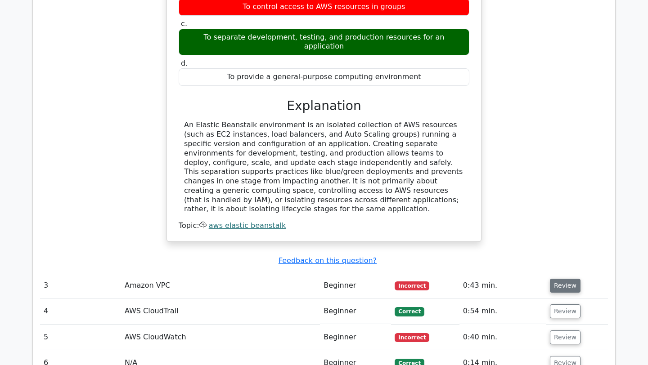
click at [562, 279] on button "Review" at bounding box center [565, 286] width 31 height 14
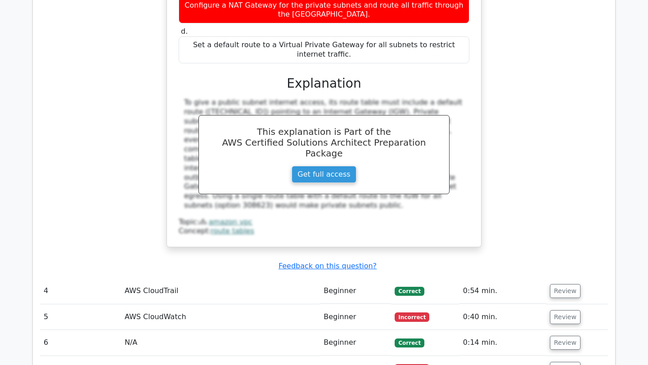
scroll to position [1986, 0]
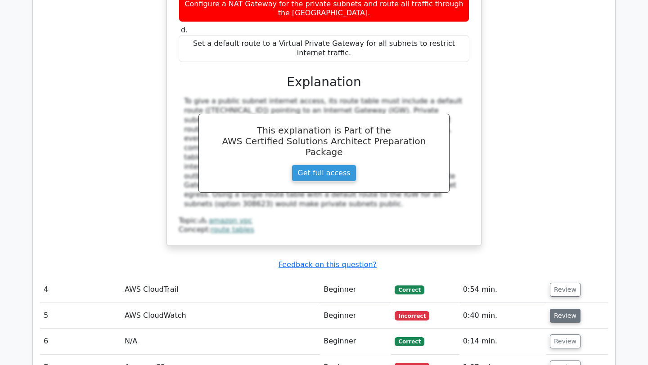
click at [568, 309] on button "Review" at bounding box center [565, 316] width 31 height 14
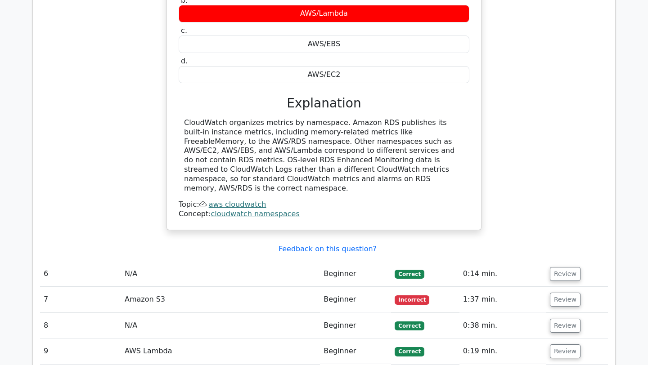
scroll to position [2428, 0]
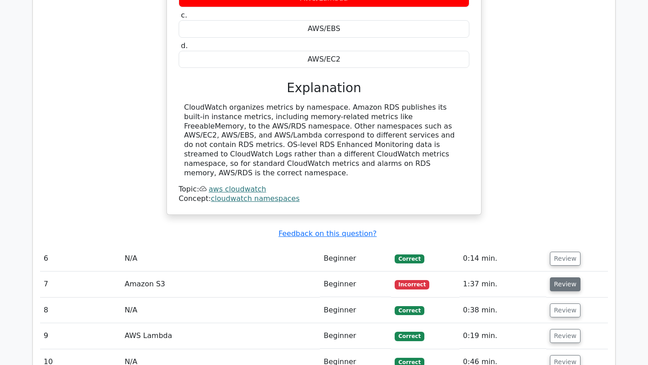
click at [559, 278] on button "Review" at bounding box center [565, 285] width 31 height 14
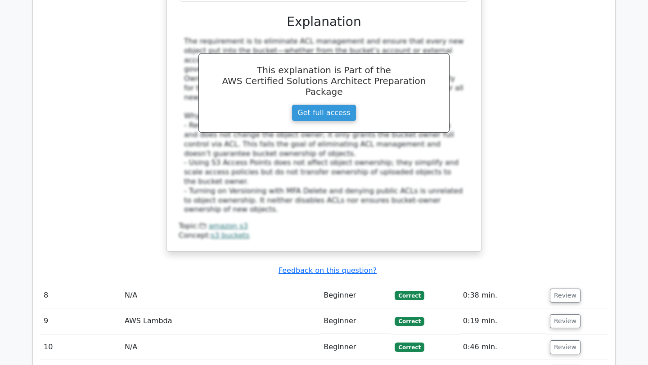
scroll to position [2995, 0]
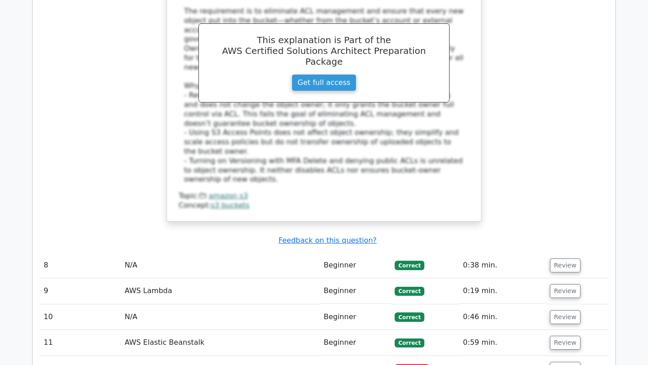
click at [554, 356] on td "Review" at bounding box center [577, 369] width 62 height 26
click at [554, 362] on button "Review" at bounding box center [565, 369] width 31 height 14
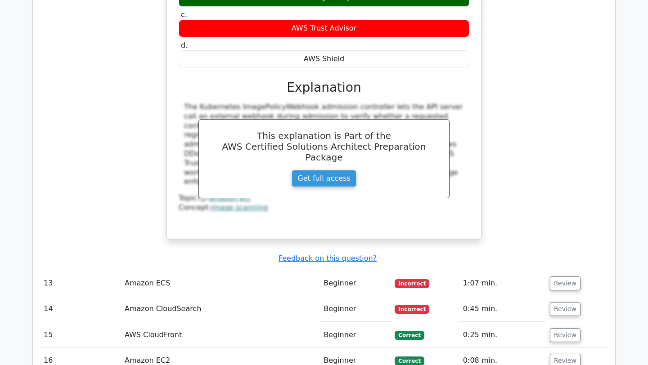
scroll to position [3503, 0]
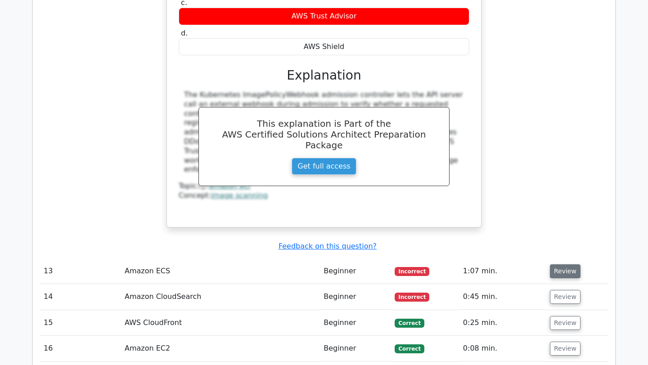
click at [556, 265] on button "Review" at bounding box center [565, 272] width 31 height 14
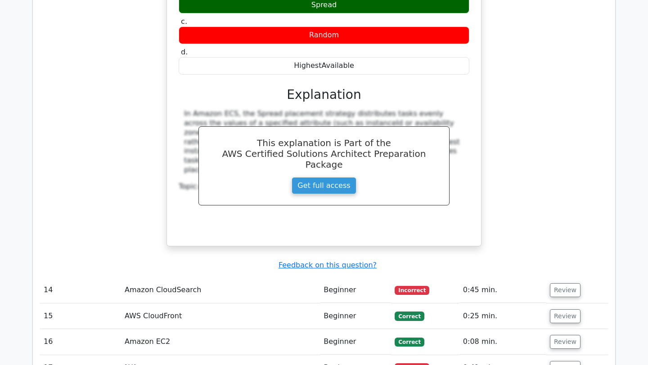
scroll to position [3888, 0]
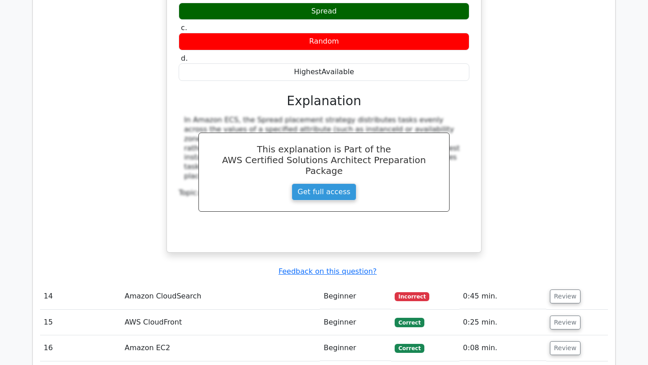
click at [558, 284] on td "Review" at bounding box center [577, 297] width 62 height 26
click at [555, 290] on button "Review" at bounding box center [565, 297] width 31 height 14
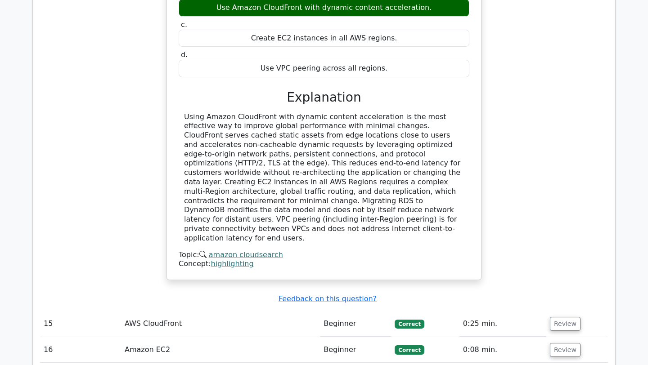
scroll to position [4356, 0]
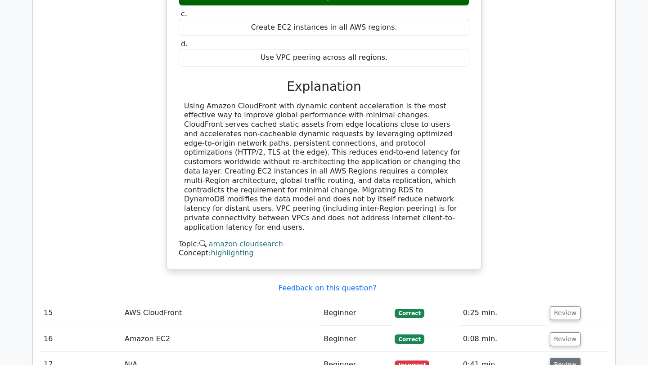
click at [555, 358] on button "Review" at bounding box center [565, 365] width 31 height 14
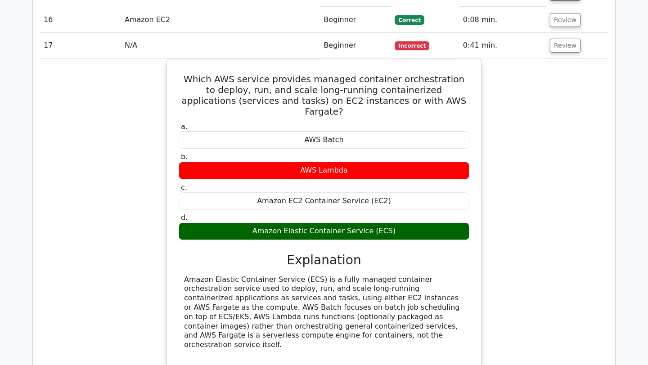
scroll to position [4682, 0]
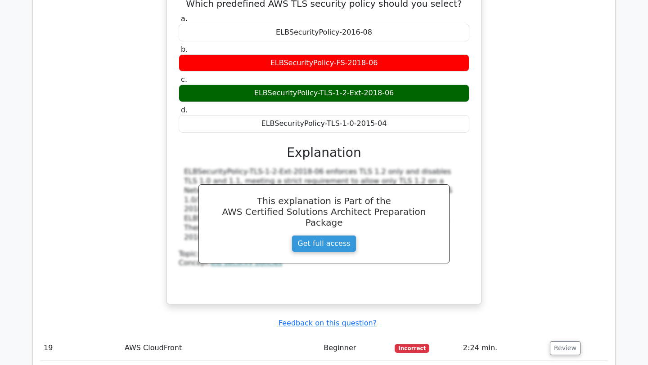
scroll to position [5169, 0]
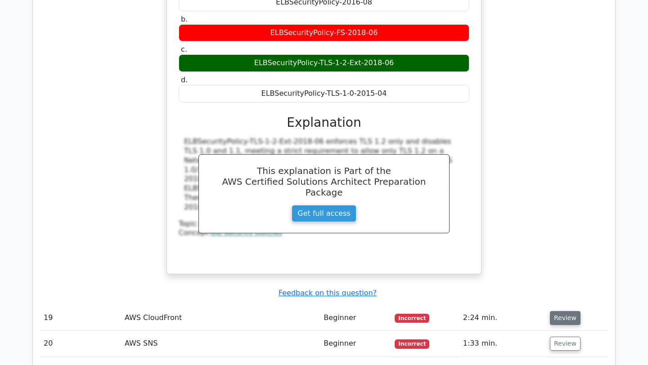
click at [561, 311] on button "Review" at bounding box center [565, 318] width 31 height 14
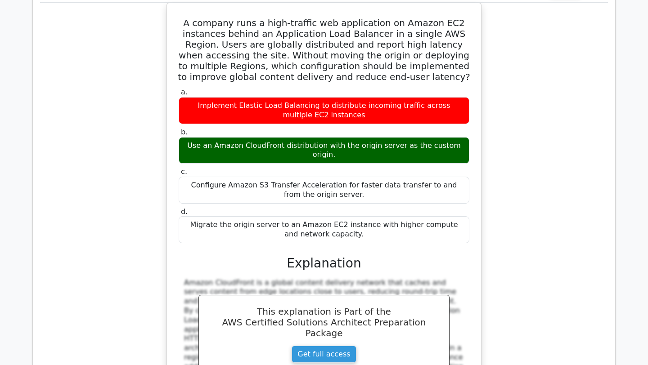
scroll to position [5506, 0]
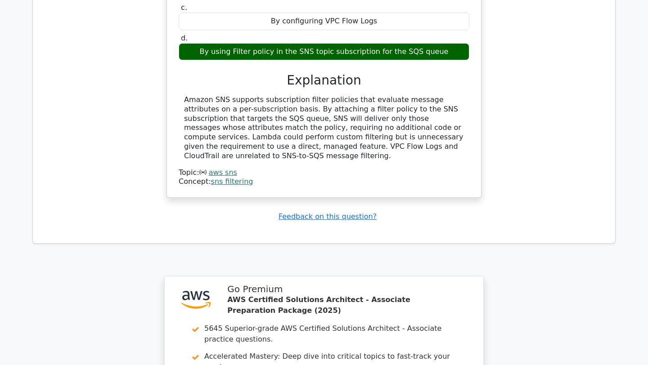
scroll to position [6173, 0]
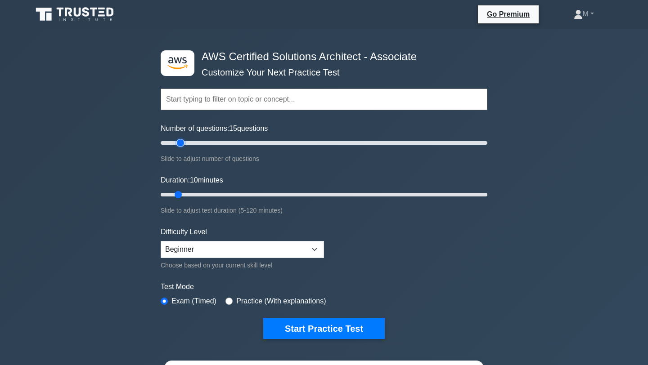
click at [185, 143] on input "Number of questions: 15 questions" at bounding box center [324, 143] width 327 height 11
type input "20"
click at [189, 144] on input "Number of questions: 20 questions" at bounding box center [324, 143] width 327 height 11
click at [195, 196] on input "Duration: 15 minutes" at bounding box center [324, 194] width 327 height 11
type input "20"
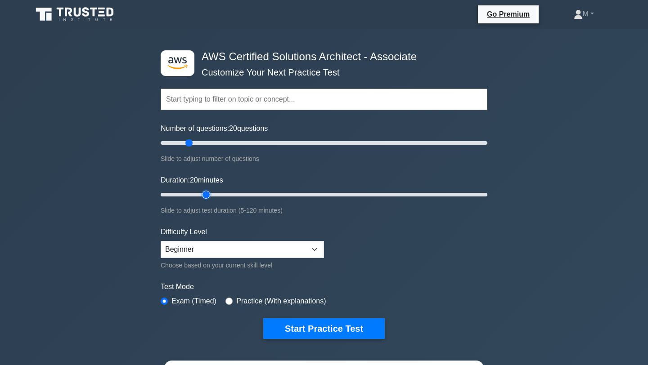
click at [201, 193] on input "Duration: 20 minutes" at bounding box center [324, 194] width 327 height 11
click at [230, 301] on input "radio" at bounding box center [228, 301] width 7 height 7
radio input "true"
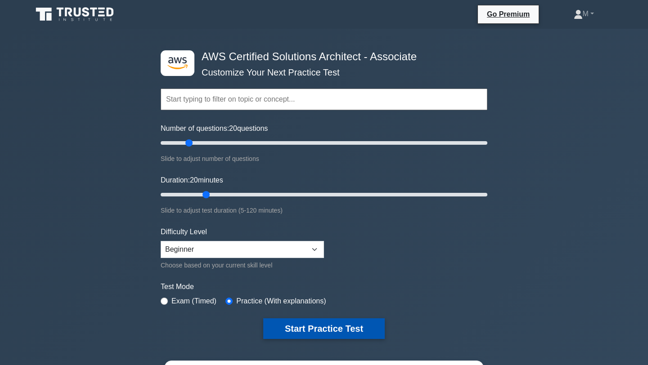
click at [306, 327] on button "Start Practice Test" at bounding box center [324, 329] width 122 height 21
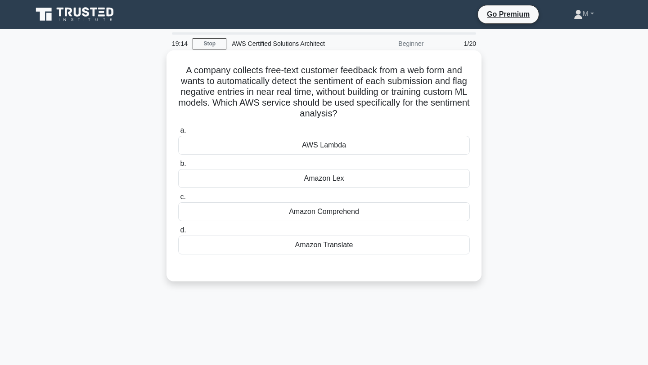
click at [333, 213] on div "Amazon Comprehend" at bounding box center [324, 212] width 292 height 19
click at [178, 200] on input "c. Amazon Comprehend" at bounding box center [178, 197] width 0 height 6
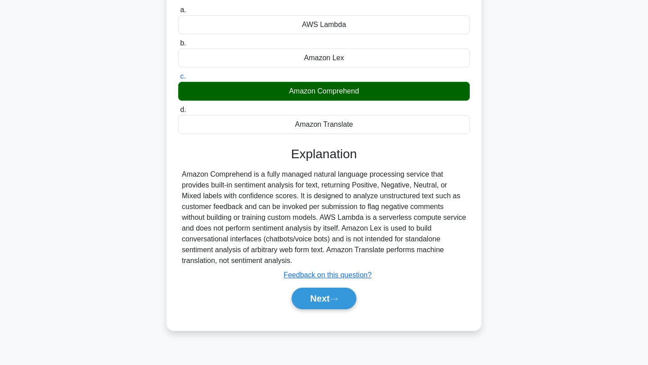
scroll to position [121, 0]
click at [335, 300] on icon at bounding box center [334, 299] width 8 height 5
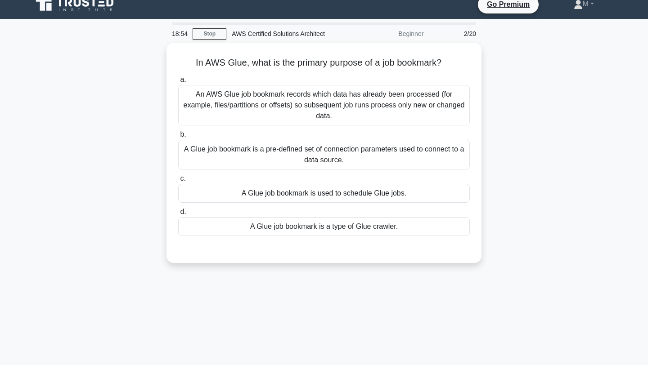
scroll to position [0, 0]
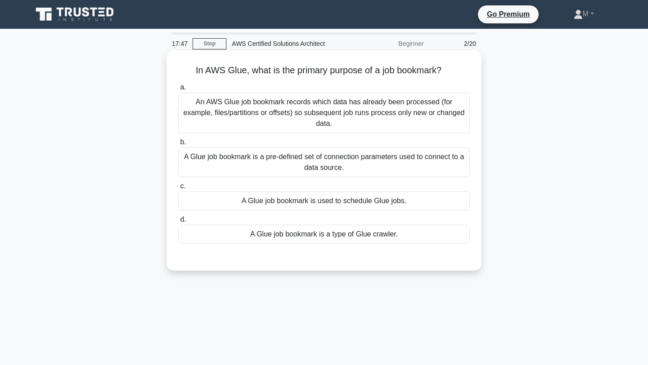
click at [411, 157] on div "A Glue job bookmark is a pre-defined set of connection parameters used to conne…" at bounding box center [324, 163] width 292 height 30
click at [178, 145] on input "b. A Glue job bookmark is a pre-defined set of connection parameters used to co…" at bounding box center [178, 143] width 0 height 6
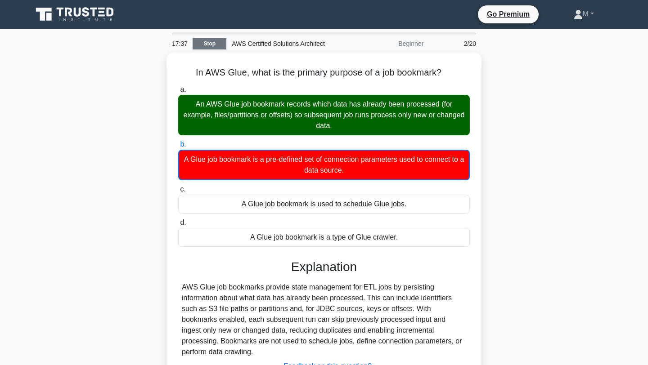
click at [218, 42] on link "Stop" at bounding box center [210, 43] width 34 height 11
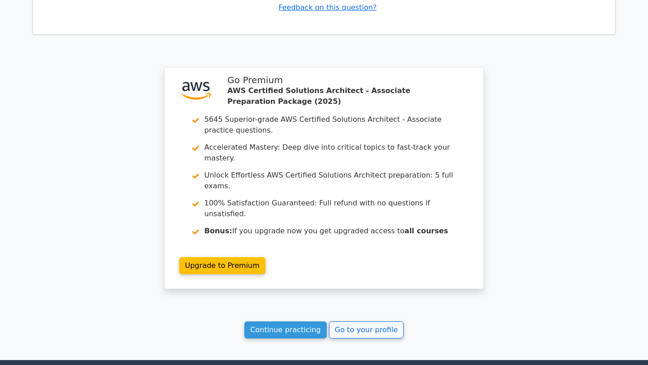
scroll to position [1118, 0]
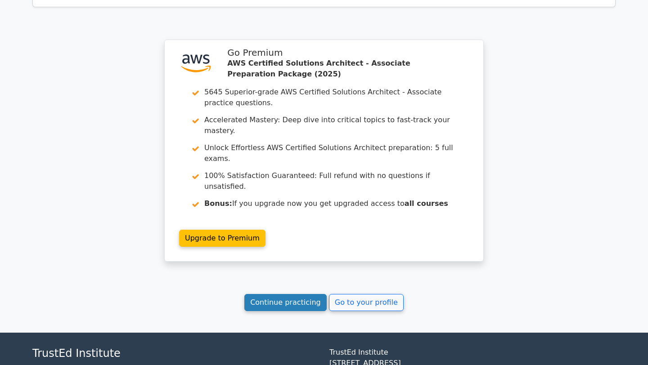
click at [300, 294] on link "Continue practicing" at bounding box center [285, 302] width 82 height 17
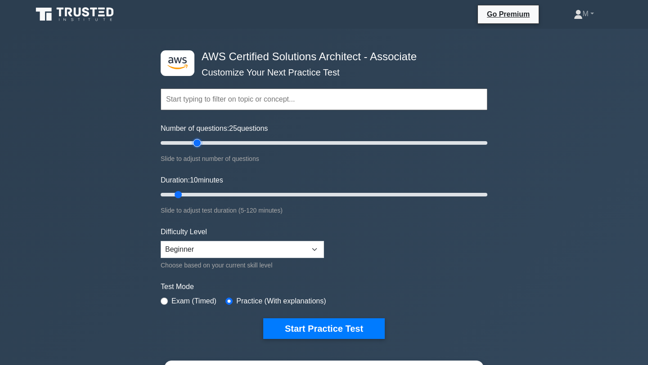
click at [194, 142] on input "Number of questions: 25 questions" at bounding box center [324, 143] width 327 height 11
type input "20"
click at [191, 144] on input "Number of questions: 20 questions" at bounding box center [324, 143] width 327 height 11
type input "20"
click at [211, 192] on input "Duration: 10 minutes" at bounding box center [324, 194] width 327 height 11
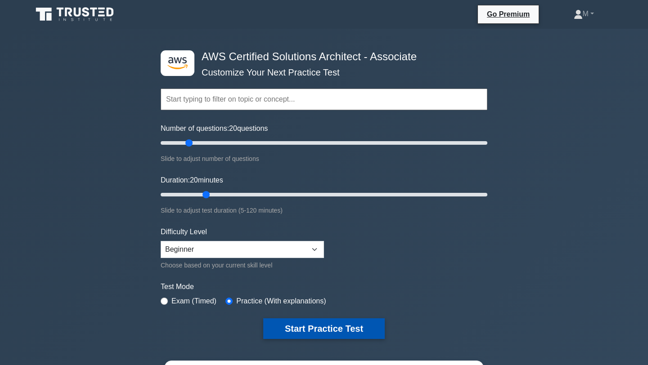
click at [338, 331] on button "Start Practice Test" at bounding box center [324, 329] width 122 height 21
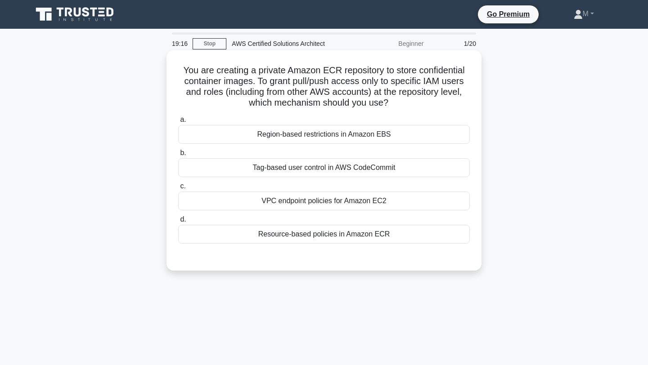
click at [327, 172] on div "Tag-based user control in AWS CodeCommit" at bounding box center [324, 167] width 292 height 19
click at [178, 156] on input "b. Tag-based user control in AWS CodeCommit" at bounding box center [178, 153] width 0 height 6
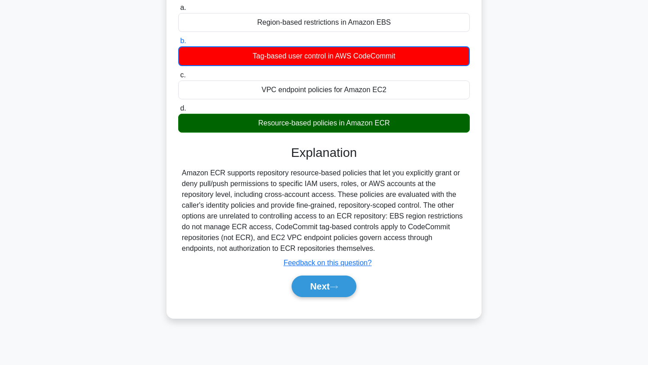
scroll to position [121, 0]
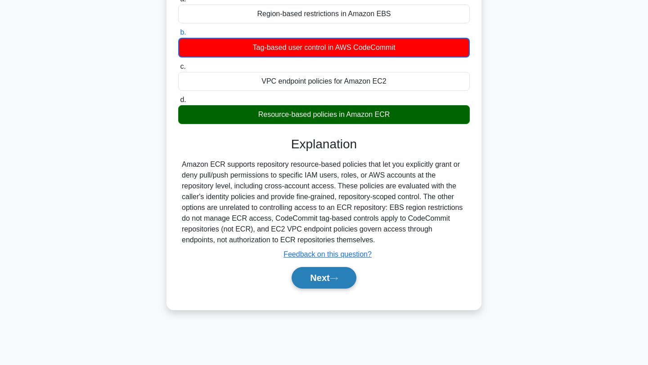
click at [333, 281] on button "Next" at bounding box center [324, 278] width 64 height 22
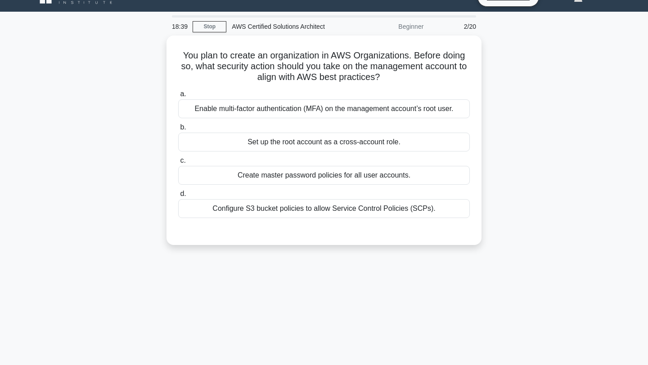
scroll to position [0, 0]
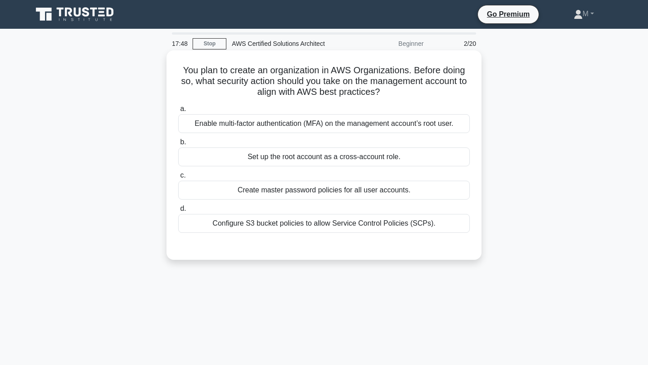
click at [326, 126] on div "Enable multi-factor authentication (MFA) on the management account’s root user." at bounding box center [324, 123] width 292 height 19
click at [178, 112] on input "a. Enable multi-factor authentication (MFA) on the management account’s root us…" at bounding box center [178, 109] width 0 height 6
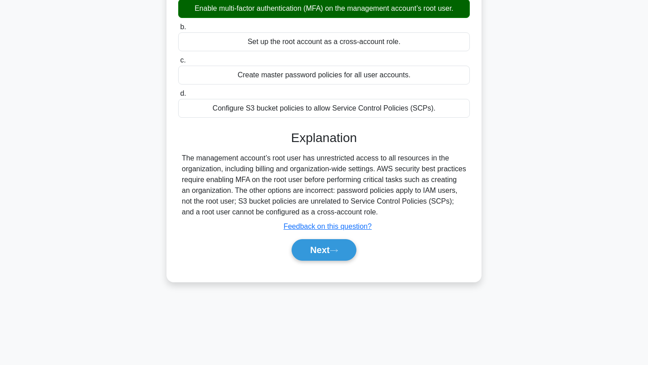
scroll to position [116, 0]
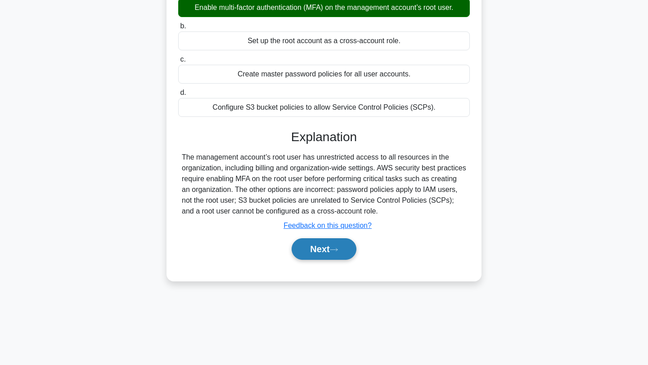
click at [329, 253] on button "Next" at bounding box center [324, 250] width 64 height 22
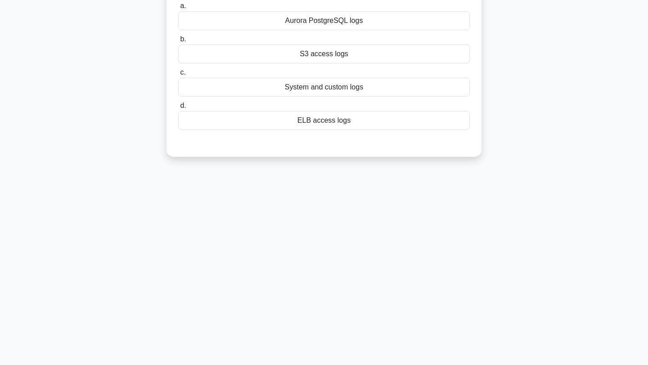
scroll to position [0, 0]
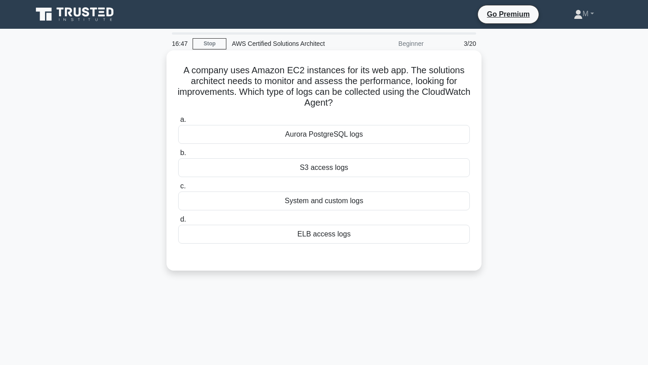
click at [366, 132] on div "Aurora PostgreSQL logs" at bounding box center [324, 134] width 292 height 19
click at [178, 123] on input "a. Aurora PostgreSQL logs" at bounding box center [178, 120] width 0 height 6
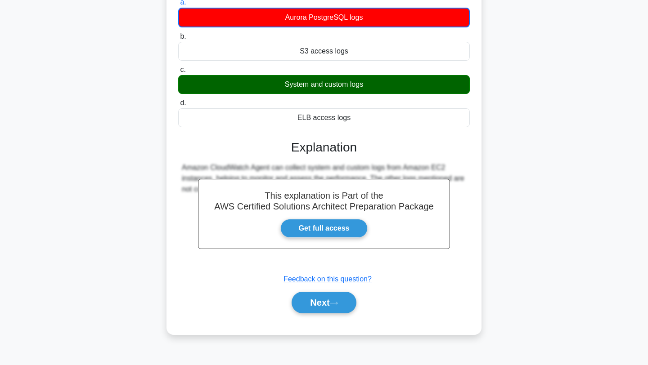
scroll to position [121, 0]
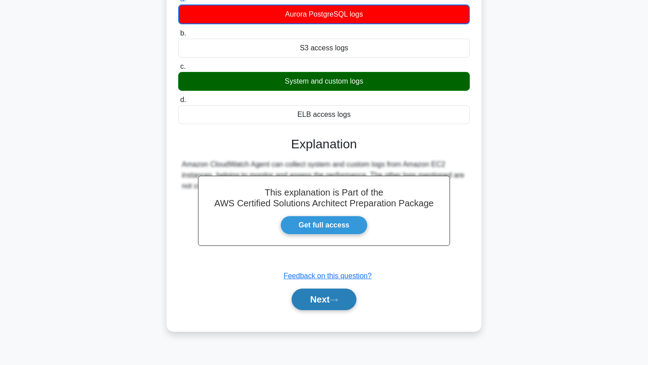
click at [342, 292] on button "Next" at bounding box center [324, 300] width 64 height 22
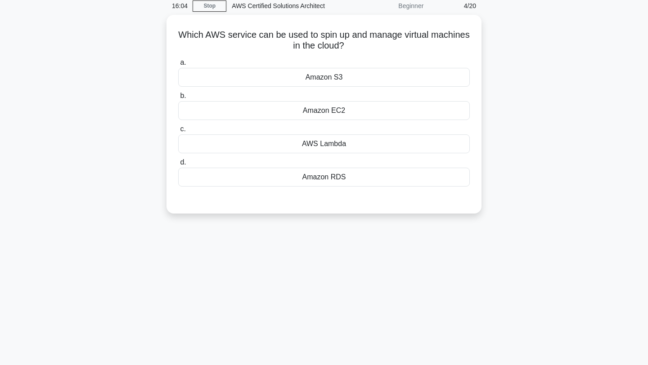
scroll to position [0, 0]
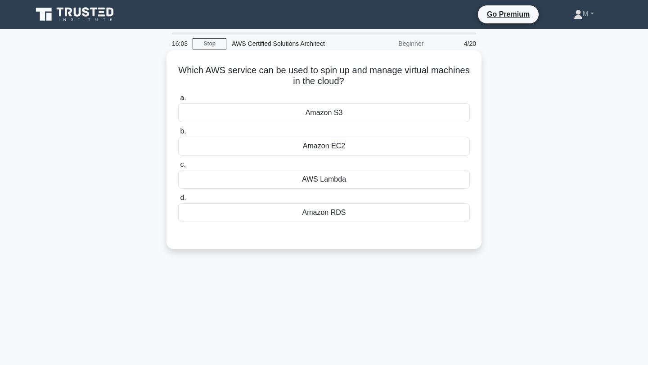
click at [342, 212] on div "Amazon RDS" at bounding box center [324, 212] width 292 height 19
click at [178, 201] on input "d. Amazon RDS" at bounding box center [178, 198] width 0 height 6
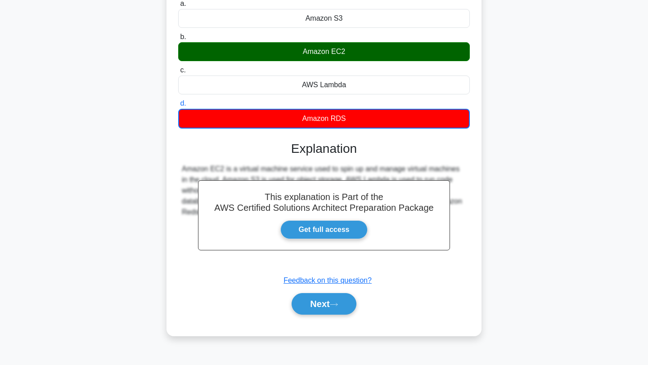
scroll to position [113, 0]
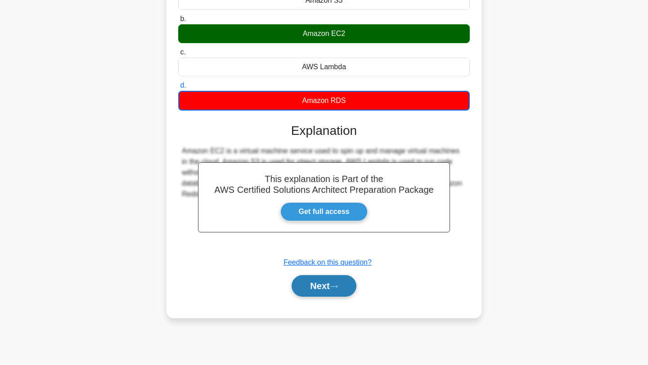
click at [324, 291] on button "Next" at bounding box center [324, 286] width 64 height 22
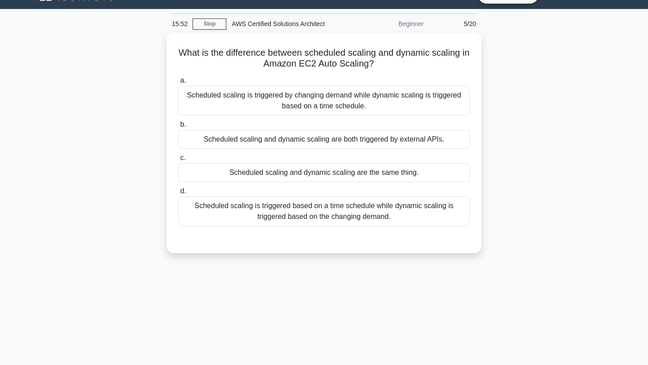
scroll to position [0, 0]
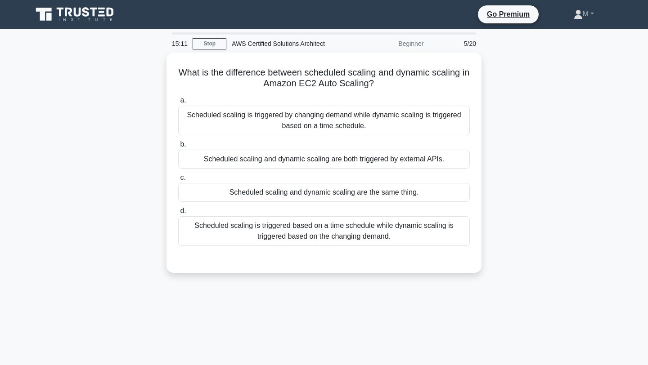
click at [322, 236] on div "Scheduled scaling is triggered based on a time schedule while dynamic scaling i…" at bounding box center [324, 231] width 292 height 30
click at [178, 214] on input "d. Scheduled scaling is triggered based on a time schedule while dynamic scalin…" at bounding box center [178, 211] width 0 height 6
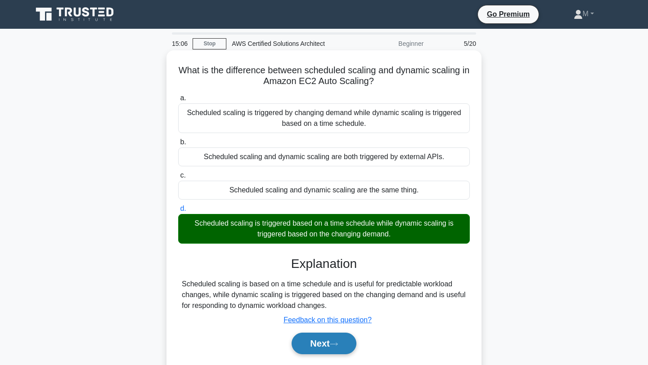
click at [333, 337] on button "Next" at bounding box center [324, 344] width 64 height 22
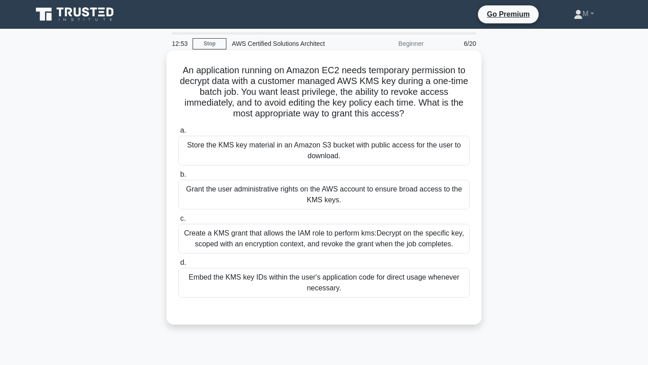
click at [331, 243] on div "Create a KMS grant that allows the IAM role to perform kms:Decrypt on the speci…" at bounding box center [324, 239] width 292 height 30
click at [178, 222] on input "c. Create a KMS grant that allows the IAM role to perform kms:Decrypt on the sp…" at bounding box center [178, 219] width 0 height 6
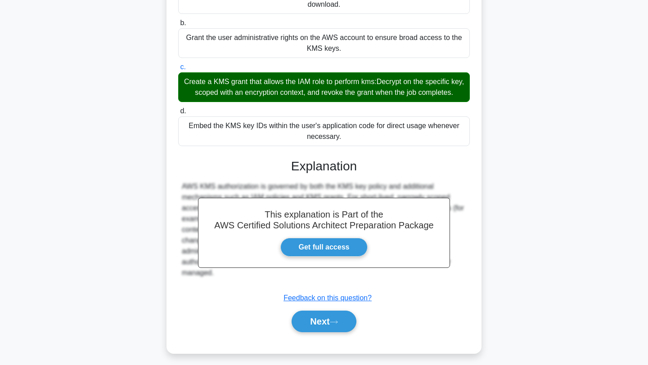
scroll to position [157, 0]
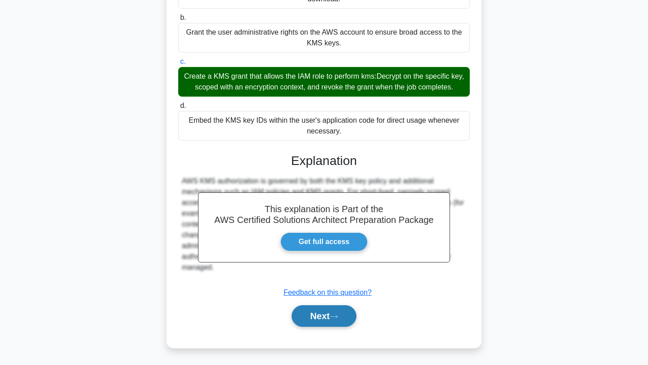
click at [328, 318] on button "Next" at bounding box center [324, 317] width 64 height 22
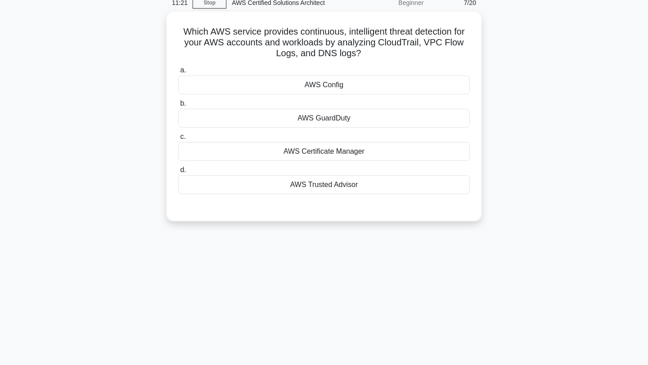
scroll to position [0, 0]
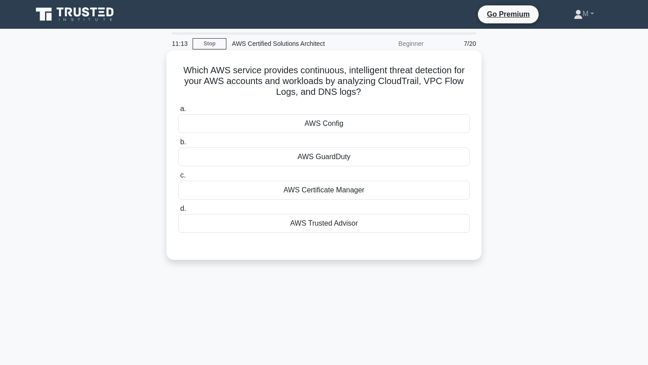
click at [336, 154] on div "AWS GuardDuty" at bounding box center [324, 157] width 292 height 19
click at [178, 145] on input "b. AWS GuardDuty" at bounding box center [178, 143] width 0 height 6
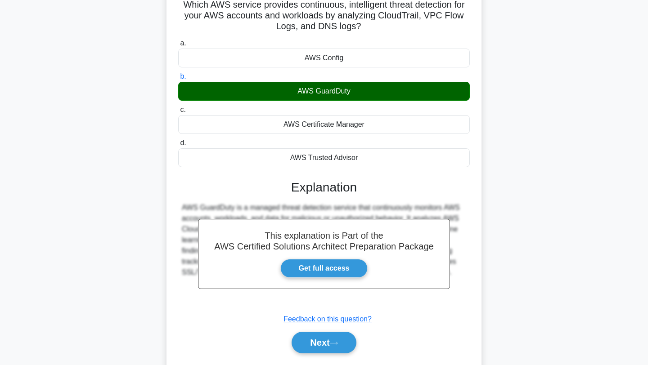
scroll to position [121, 0]
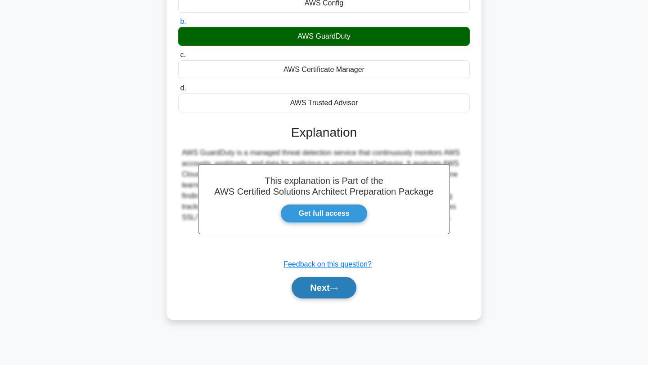
click at [320, 284] on button "Next" at bounding box center [324, 288] width 64 height 22
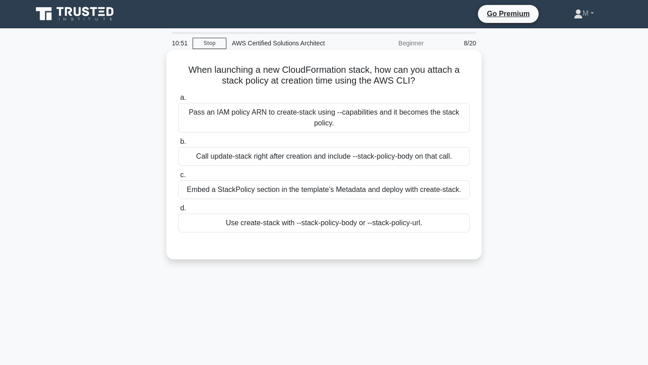
scroll to position [1, 0]
click at [325, 127] on div "Pass an IAM policy ARN to create-stack using --capabilities and it becomes the …" at bounding box center [324, 118] width 292 height 30
click at [178, 100] on input "a. Pass an IAM policy ARN to create-stack using --capabilities and it becomes t…" at bounding box center [178, 98] width 0 height 6
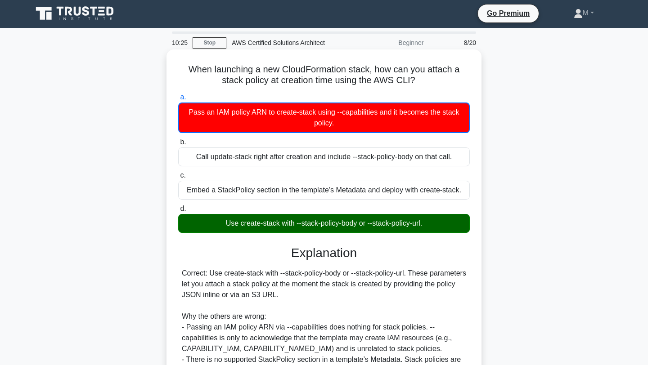
scroll to position [126, 0]
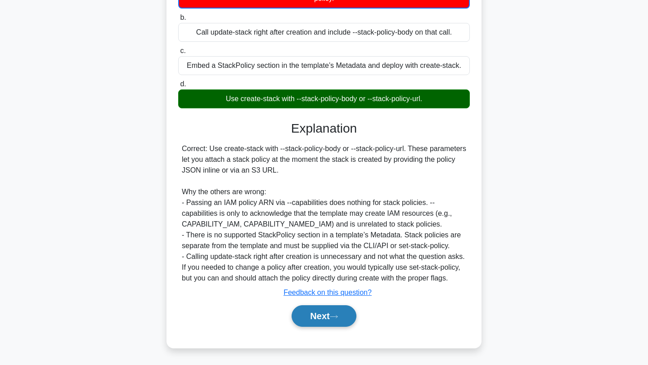
click at [329, 320] on button "Next" at bounding box center [324, 317] width 64 height 22
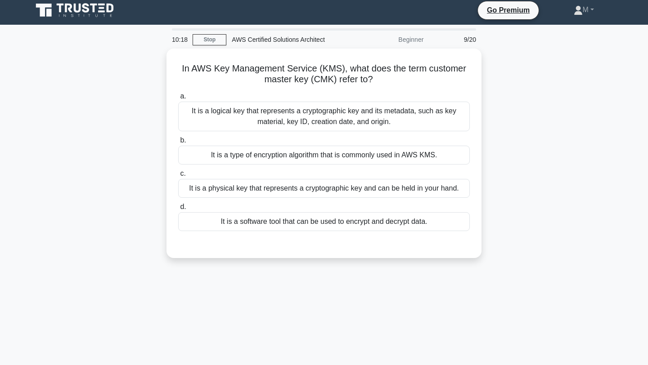
scroll to position [0, 0]
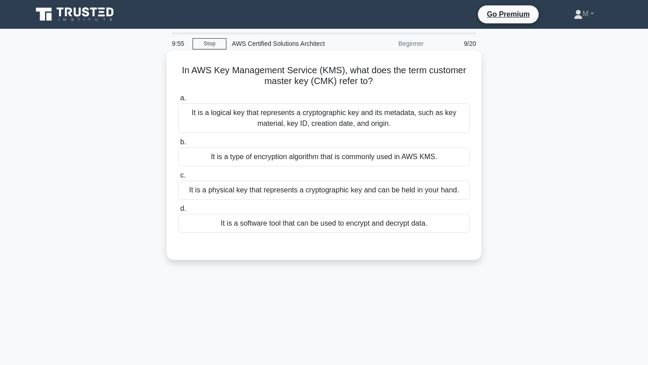
click at [304, 117] on div "It is a logical key that represents a cryptographic key and its metadata, such …" at bounding box center [324, 119] width 292 height 30
click at [178, 101] on input "a. It is a logical key that represents a cryptographic key and its metadata, su…" at bounding box center [178, 98] width 0 height 6
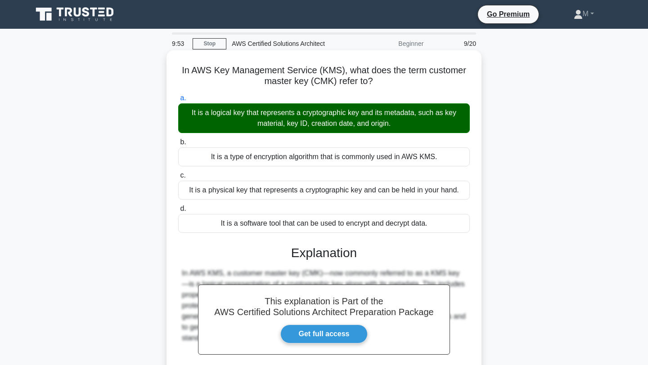
scroll to position [121, 0]
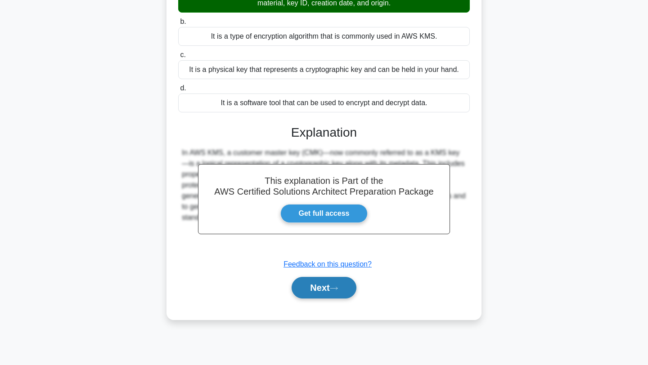
click at [322, 294] on button "Next" at bounding box center [324, 288] width 64 height 22
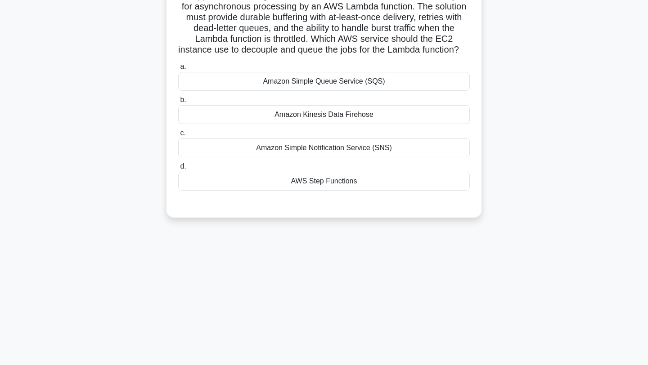
scroll to position [0, 0]
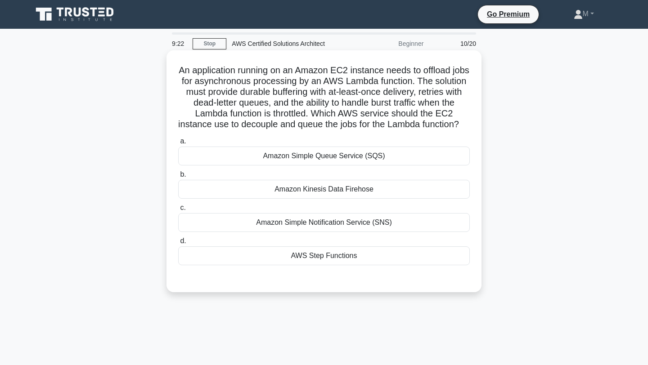
click at [383, 156] on div "Amazon Simple Queue Service (SQS)" at bounding box center [324, 156] width 292 height 19
click at [178, 144] on input "a. Amazon Simple Queue Service (SQS)" at bounding box center [178, 142] width 0 height 6
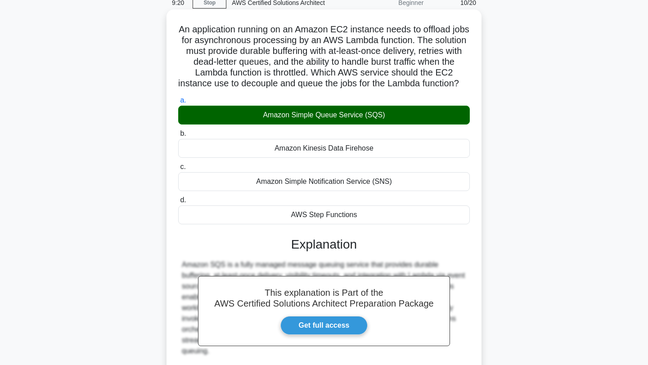
scroll to position [125, 0]
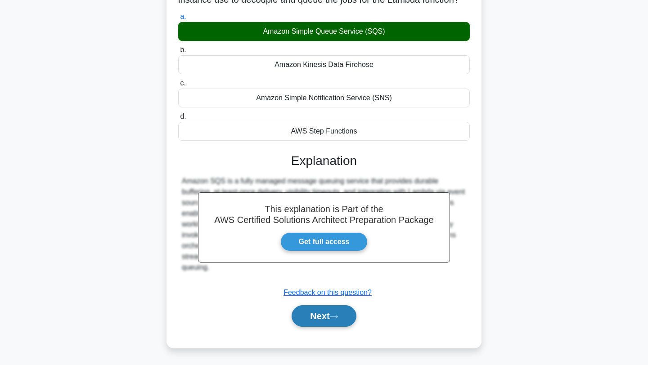
click at [337, 320] on button "Next" at bounding box center [324, 317] width 64 height 22
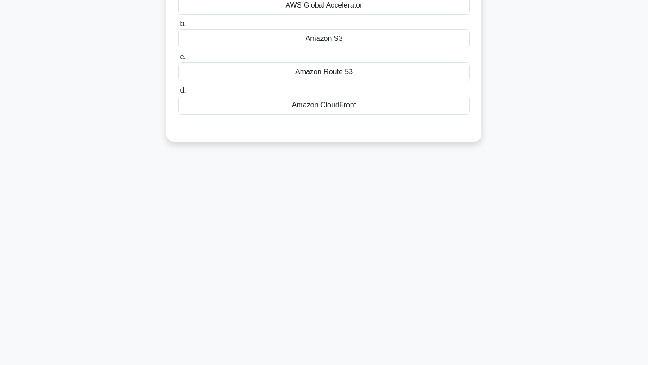
scroll to position [0, 0]
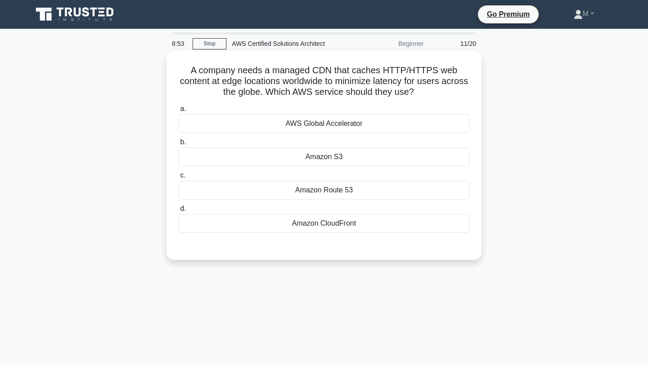
click at [351, 158] on div "Amazon S3" at bounding box center [324, 157] width 292 height 19
click at [178, 145] on input "b. Amazon S3" at bounding box center [178, 143] width 0 height 6
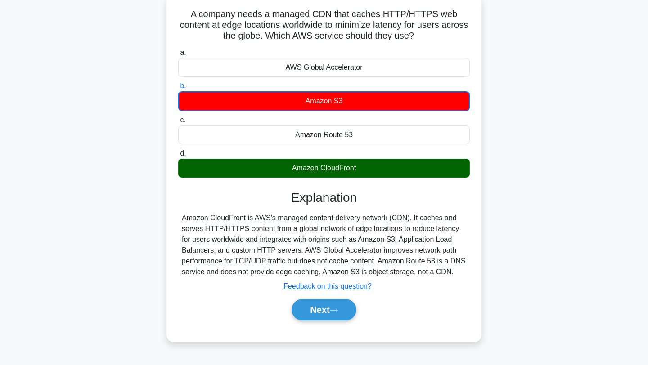
scroll to position [121, 0]
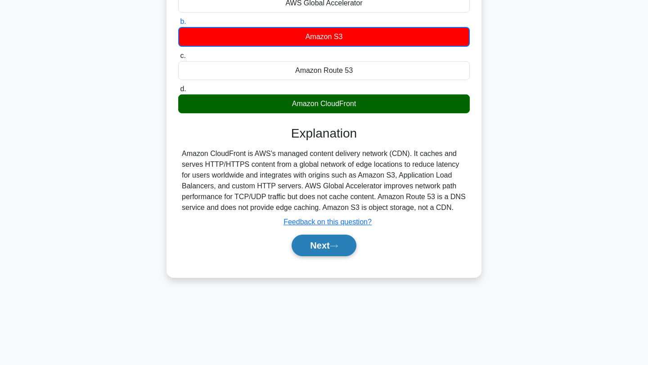
click at [326, 252] on button "Next" at bounding box center [324, 246] width 64 height 22
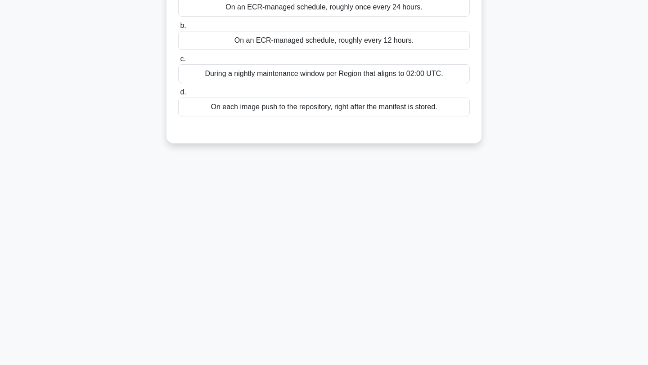
scroll to position [0, 0]
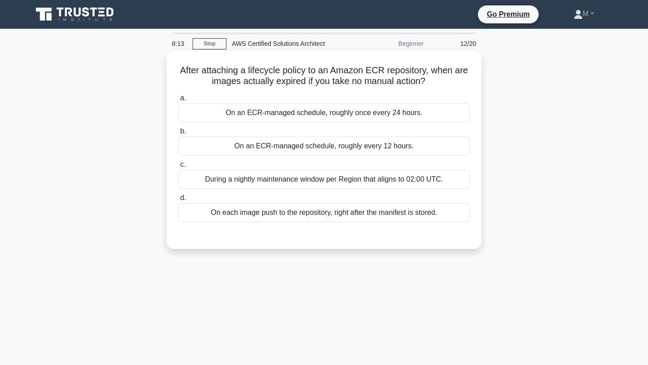
click at [324, 212] on div "On each image push to the repository, right after the manifest is stored." at bounding box center [324, 212] width 292 height 19
click at [178, 201] on input "d. On each image push to the repository, right after the manifest is stored." at bounding box center [178, 198] width 0 height 6
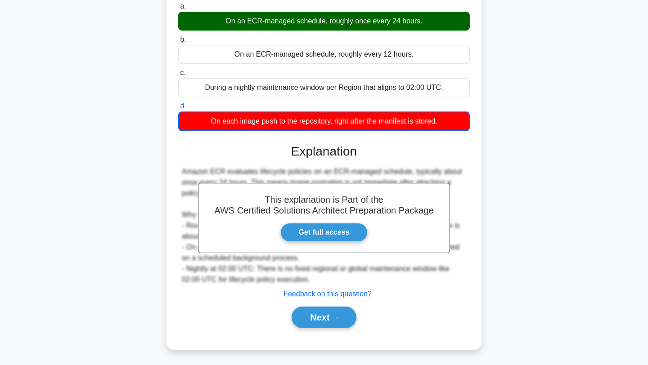
scroll to position [97, 0]
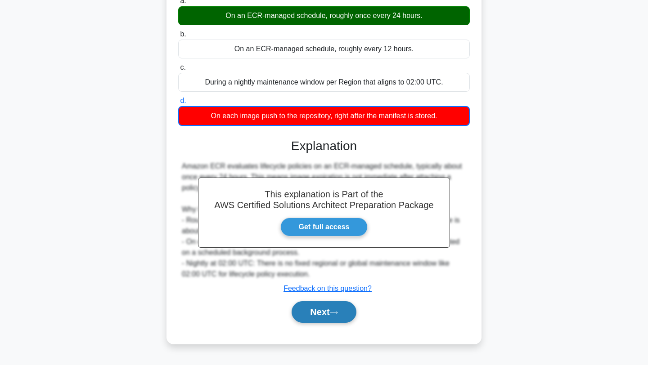
click at [331, 314] on button "Next" at bounding box center [324, 313] width 64 height 22
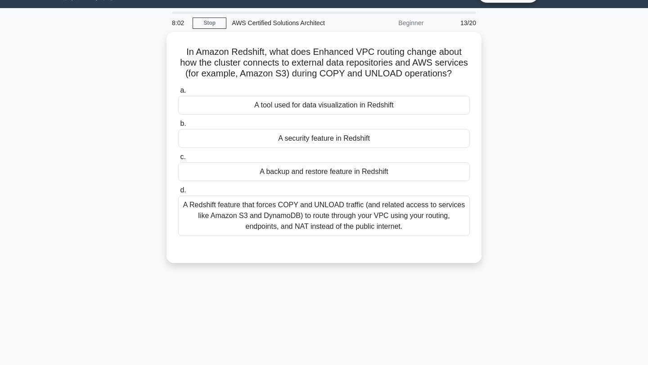
scroll to position [0, 0]
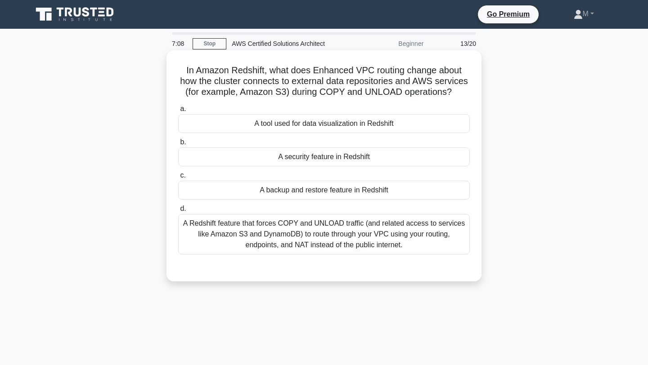
click at [354, 239] on div "A Redshift feature that forces COPY and UNLOAD traffic (and related access to s…" at bounding box center [324, 234] width 292 height 41
click at [178, 212] on input "d. A Redshift feature that forces COPY and UNLOAD traffic (and related access t…" at bounding box center [178, 209] width 0 height 6
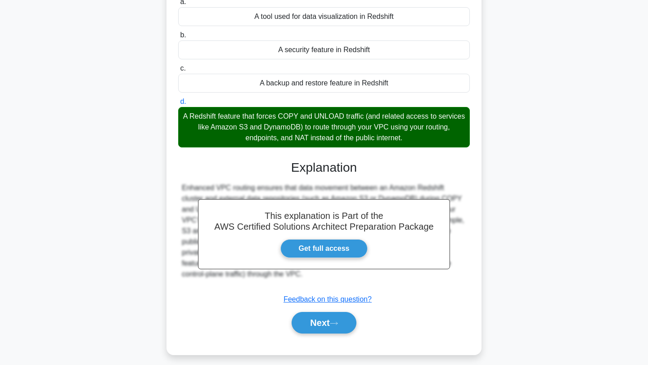
scroll to position [121, 0]
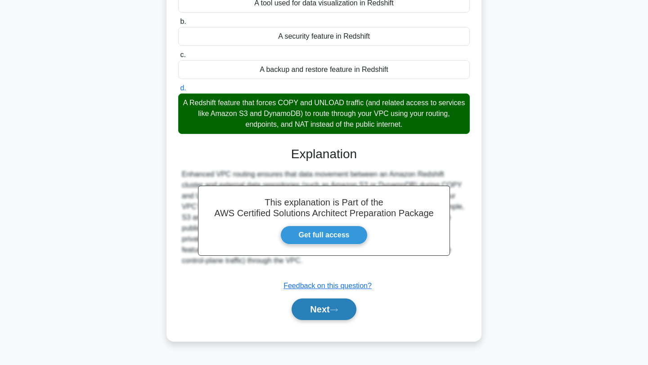
click at [333, 312] on button "Next" at bounding box center [324, 310] width 64 height 22
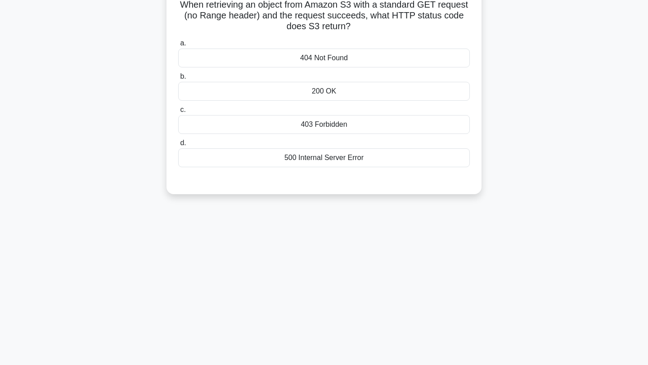
scroll to position [0, 0]
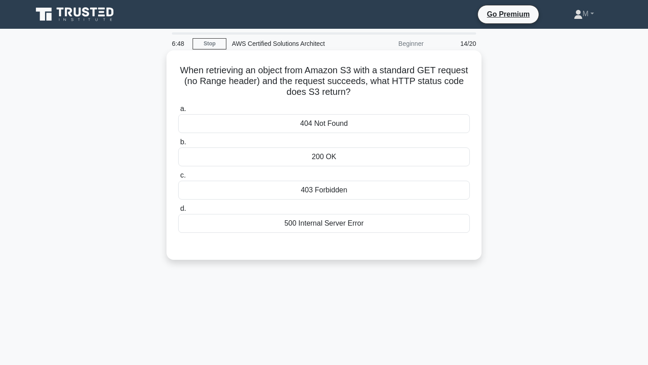
click at [387, 155] on div "200 OK" at bounding box center [324, 157] width 292 height 19
click at [178, 145] on input "b. 200 OK" at bounding box center [178, 143] width 0 height 6
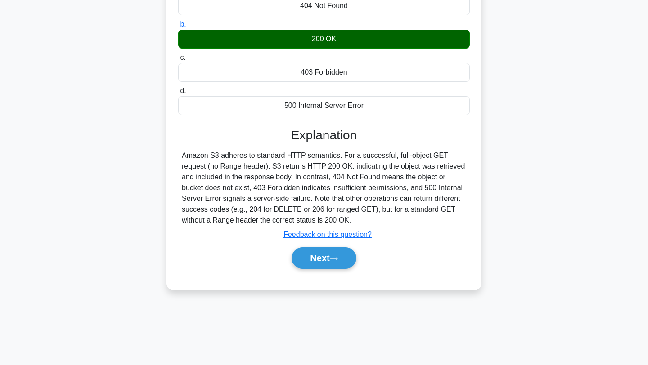
scroll to position [121, 0]
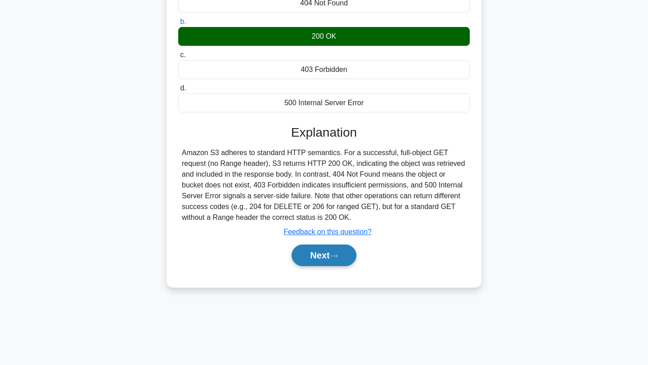
click at [315, 263] on button "Next" at bounding box center [324, 256] width 64 height 22
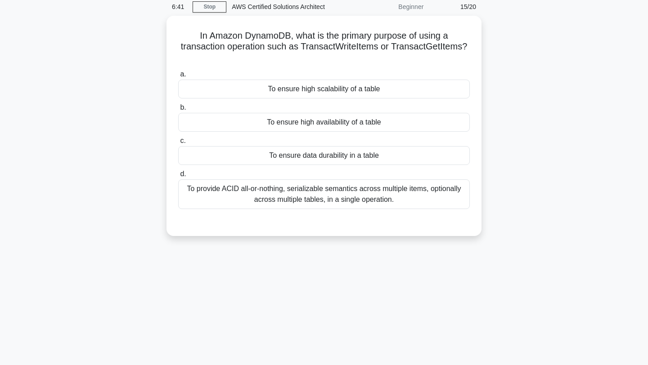
scroll to position [0, 0]
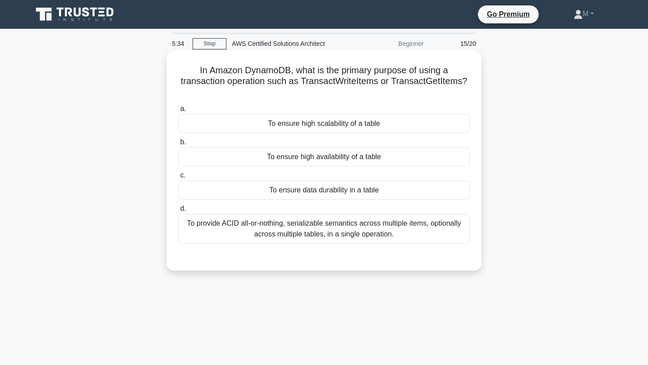
click at [306, 235] on div "To provide ACID all-or-nothing, serializable semantics across multiple items, o…" at bounding box center [324, 229] width 292 height 30
click at [178, 212] on input "d. To provide ACID all-or-nothing, serializable semantics across multiple items…" at bounding box center [178, 209] width 0 height 6
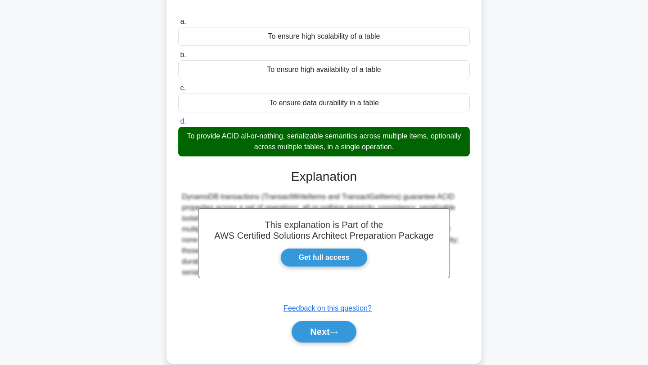
scroll to position [121, 0]
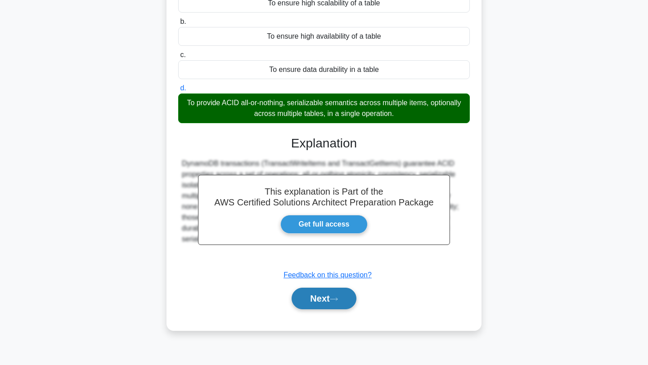
click at [327, 297] on button "Next" at bounding box center [324, 299] width 64 height 22
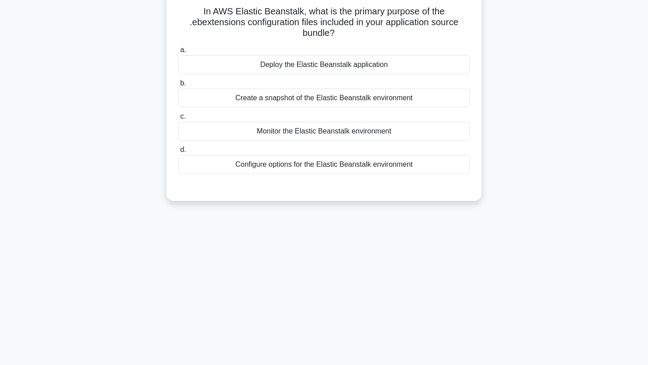
scroll to position [0, 0]
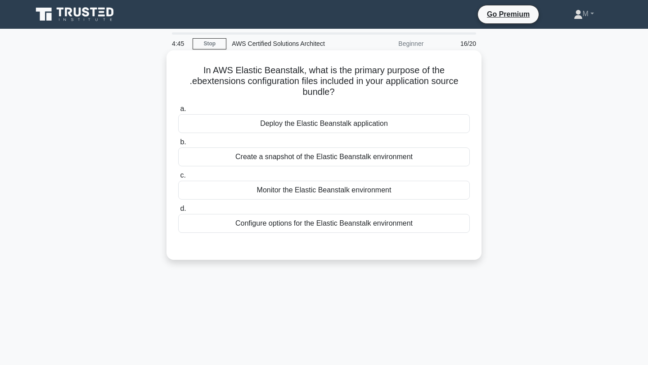
click at [314, 222] on div "Configure options for the Elastic Beanstalk environment" at bounding box center [324, 223] width 292 height 19
click at [178, 212] on input "d. Configure options for the Elastic Beanstalk environment" at bounding box center [178, 209] width 0 height 6
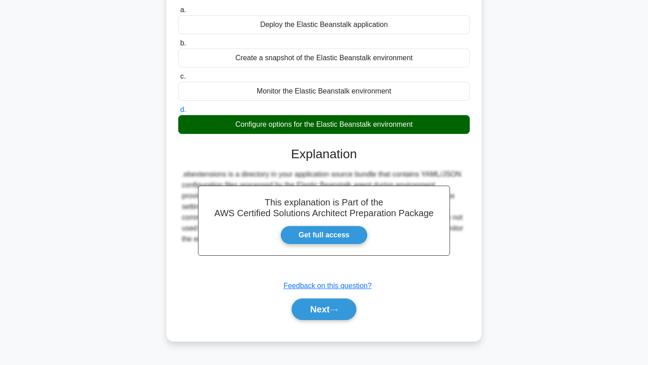
scroll to position [121, 0]
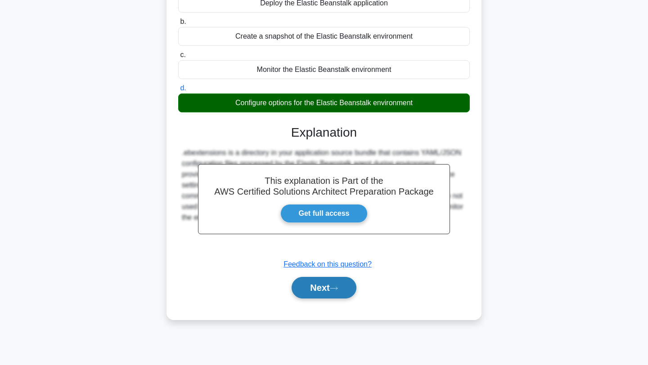
click at [322, 289] on button "Next" at bounding box center [324, 288] width 64 height 22
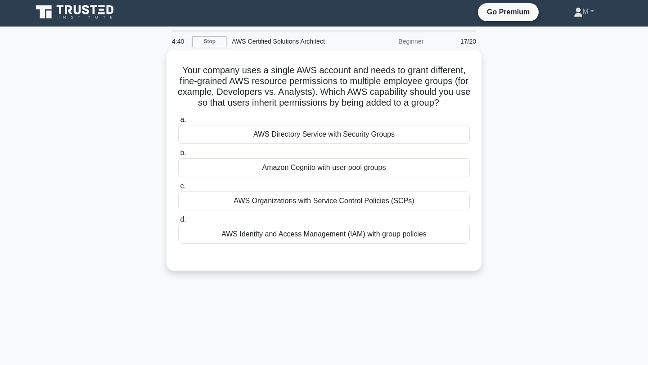
scroll to position [0, 0]
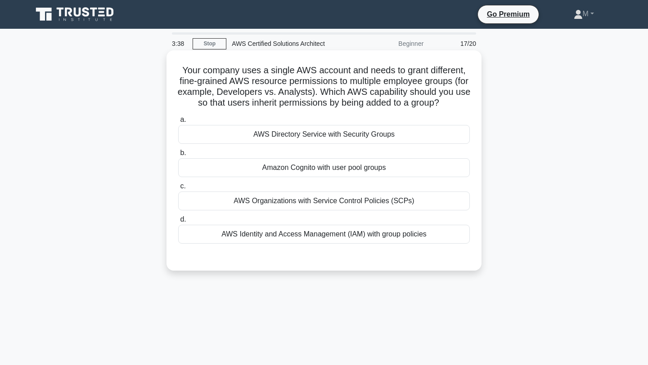
click at [327, 132] on div "AWS Directory Service with Security Groups" at bounding box center [324, 134] width 292 height 19
click at [178, 123] on input "a. AWS Directory Service with Security Groups" at bounding box center [178, 120] width 0 height 6
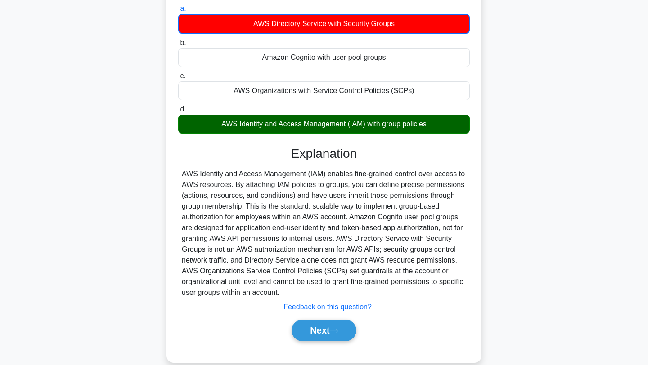
scroll to position [126, 0]
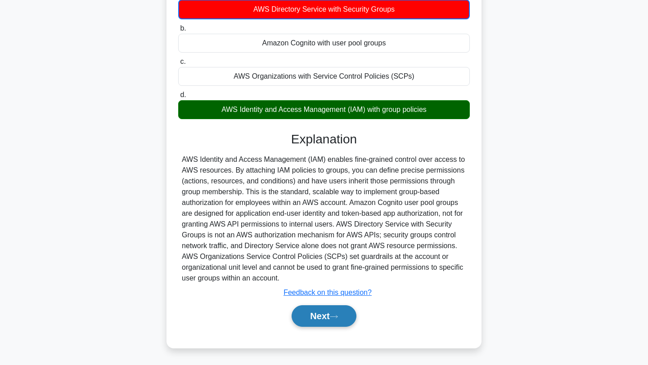
click at [337, 321] on button "Next" at bounding box center [324, 317] width 64 height 22
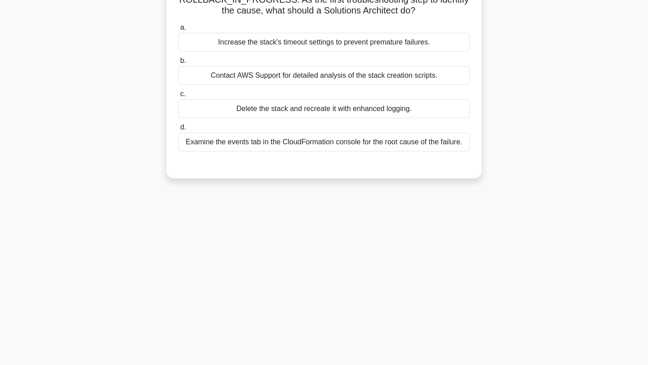
scroll to position [0, 0]
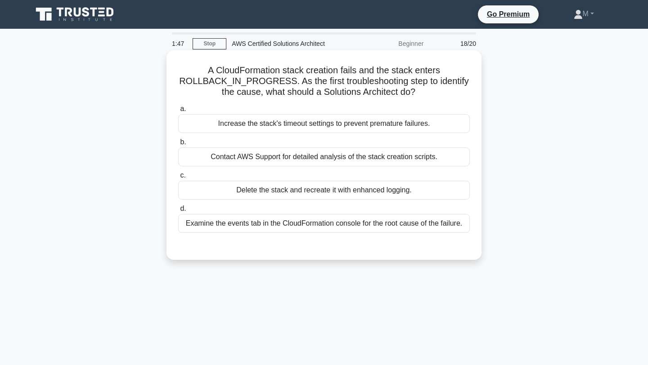
click at [322, 230] on div "Examine the events tab in the CloudFormation console for the root cause of the …" at bounding box center [324, 223] width 292 height 19
click at [178, 212] on input "d. Examine the events tab in the CloudFormation console for the root cause of t…" at bounding box center [178, 209] width 0 height 6
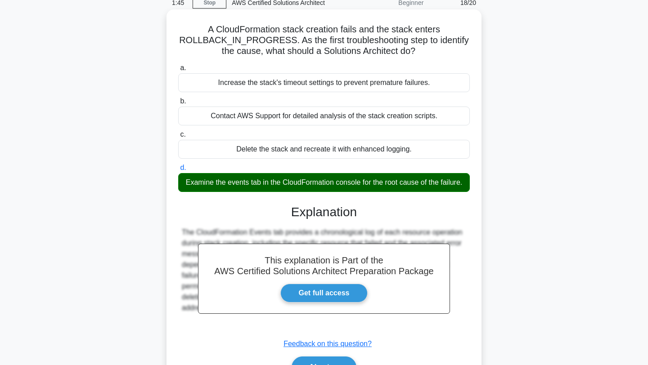
scroll to position [121, 0]
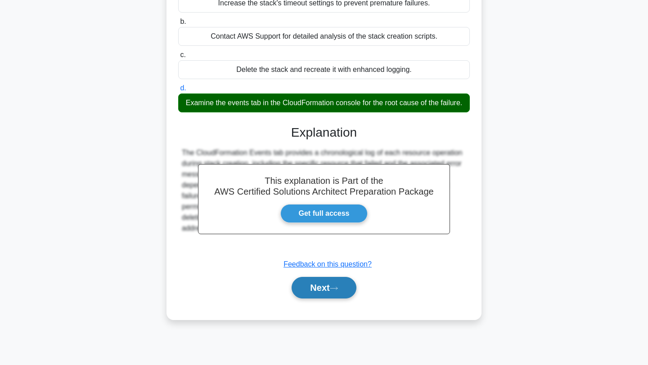
click at [320, 288] on button "Next" at bounding box center [324, 288] width 64 height 22
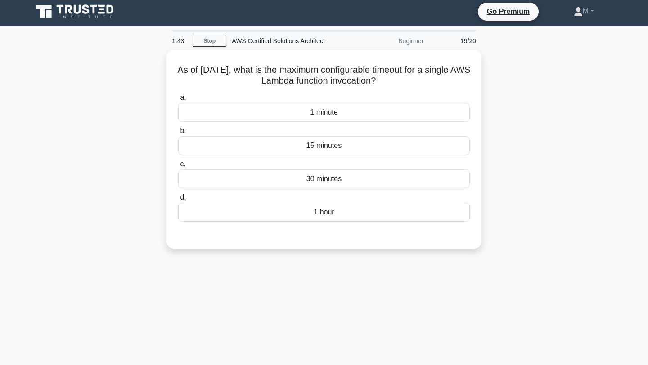
scroll to position [0, 0]
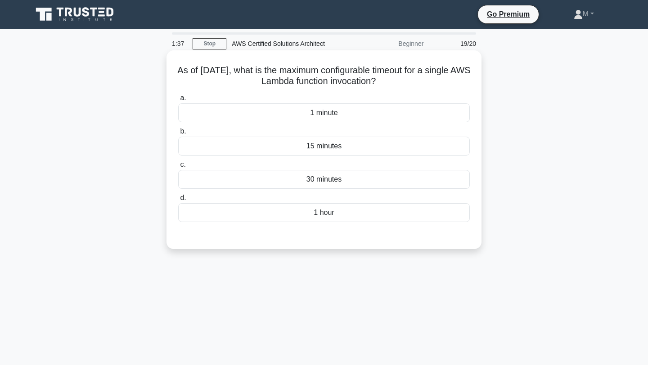
click at [312, 148] on div "15 minutes" at bounding box center [324, 146] width 292 height 19
click at [178, 135] on input "b. 15 minutes" at bounding box center [178, 132] width 0 height 6
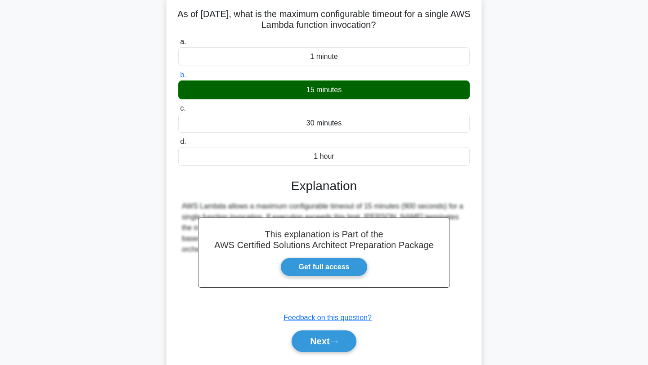
scroll to position [121, 0]
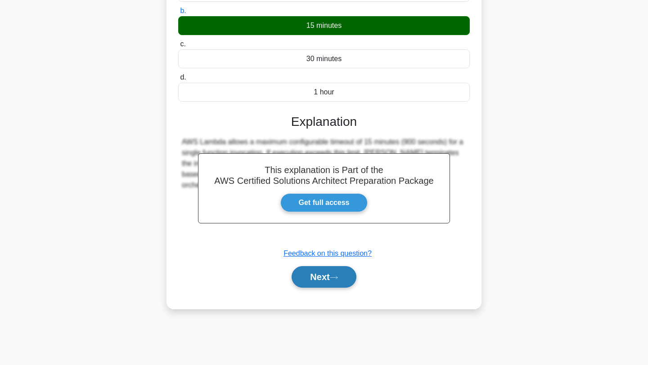
click at [331, 282] on button "Next" at bounding box center [324, 277] width 64 height 22
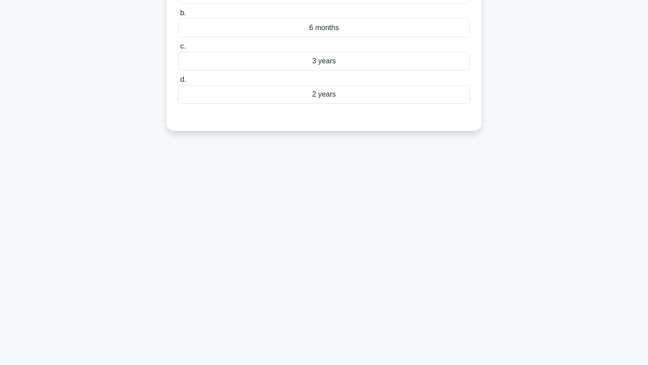
scroll to position [0, 0]
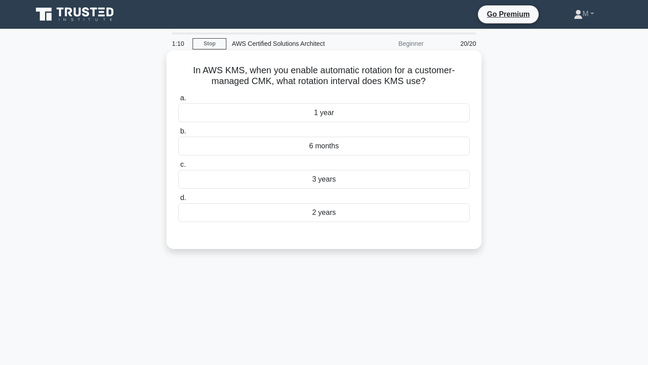
click at [333, 144] on div "6 months" at bounding box center [324, 146] width 292 height 19
click at [178, 135] on input "b. 6 months" at bounding box center [178, 132] width 0 height 6
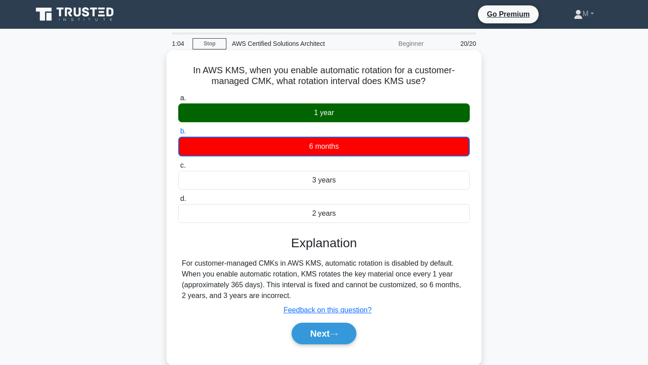
scroll to position [121, 0]
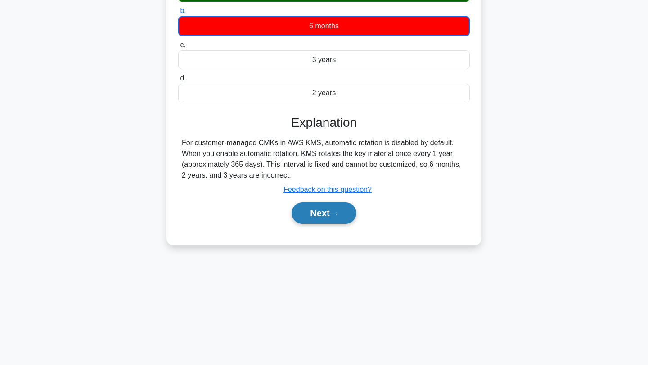
click at [337, 206] on button "Next" at bounding box center [324, 214] width 64 height 22
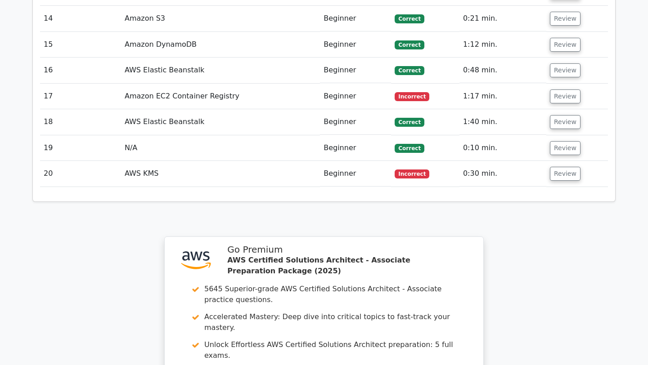
scroll to position [1732, 0]
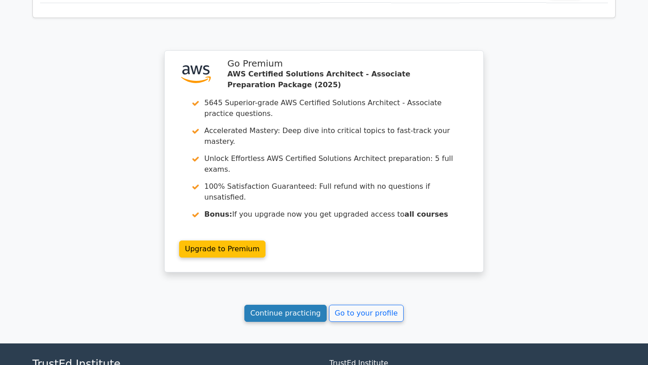
click at [309, 305] on link "Continue practicing" at bounding box center [285, 313] width 82 height 17
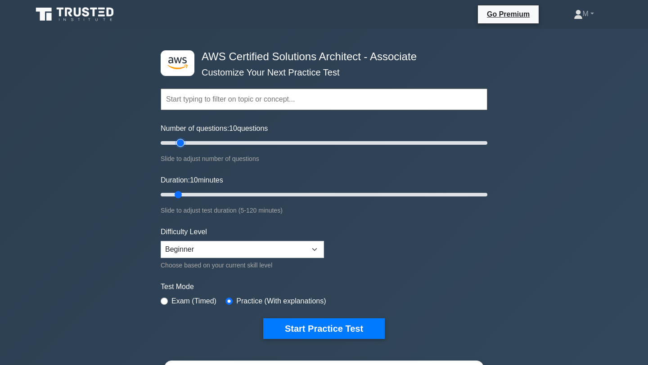
click at [182, 142] on input "Number of questions: 10 questions" at bounding box center [324, 143] width 327 height 11
type input "20"
click at [185, 142] on input "Number of questions: 20 questions" at bounding box center [324, 143] width 327 height 11
click at [196, 194] on input "Duration: 15 minutes" at bounding box center [324, 194] width 327 height 11
type input "20"
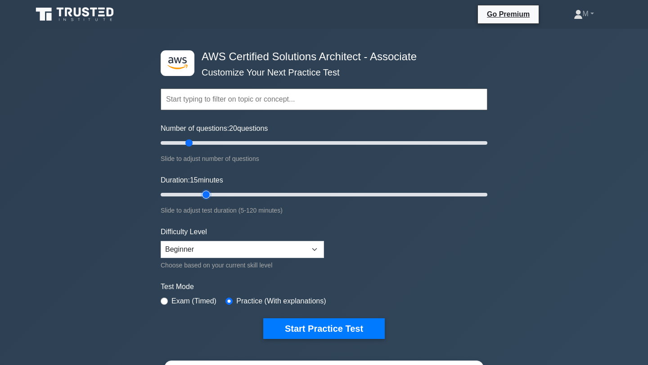
click at [203, 196] on input "Duration: 15 minutes" at bounding box center [324, 194] width 327 height 11
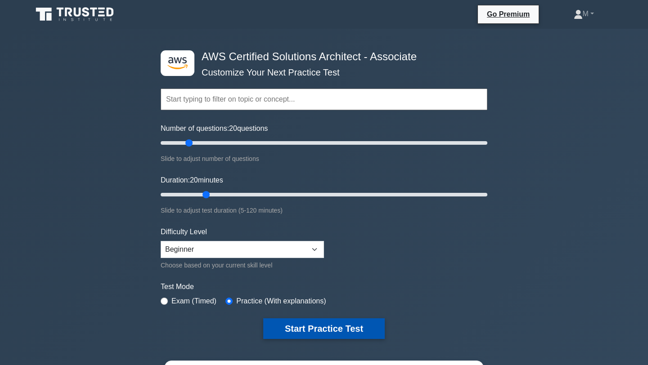
click at [284, 323] on button "Start Practice Test" at bounding box center [324, 329] width 122 height 21
click at [309, 332] on button "Start Practice Test" at bounding box center [324, 329] width 122 height 21
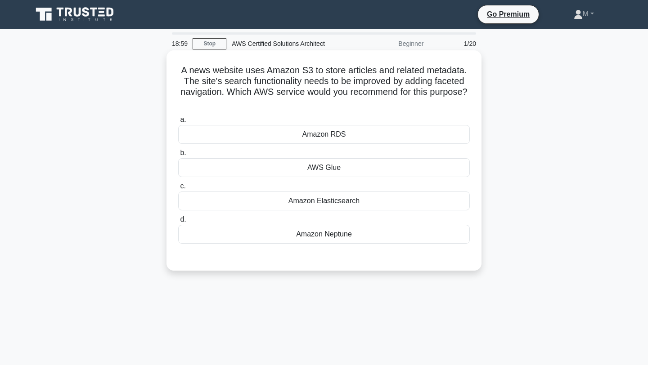
click at [322, 202] on div "Amazon Elasticsearch" at bounding box center [324, 201] width 292 height 19
click at [178, 189] on input "c. Amazon Elasticsearch" at bounding box center [178, 187] width 0 height 6
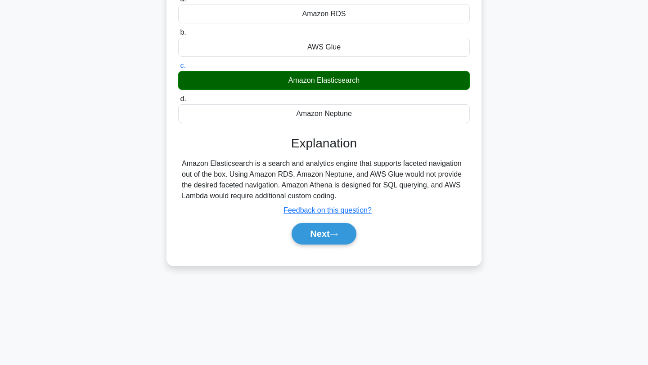
scroll to position [118, 0]
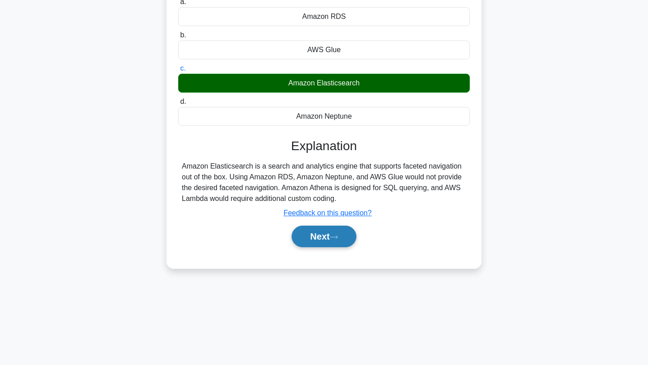
click at [321, 237] on button "Next" at bounding box center [324, 237] width 64 height 22
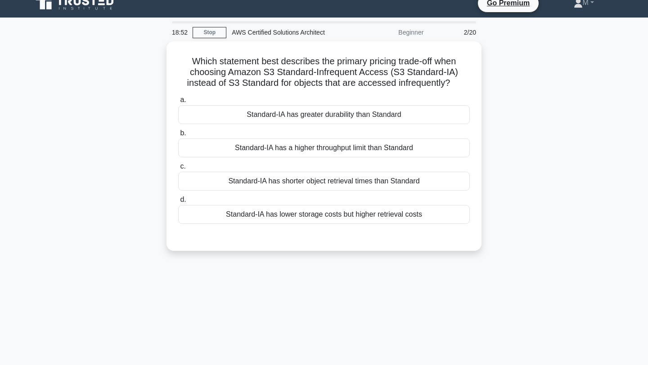
scroll to position [0, 0]
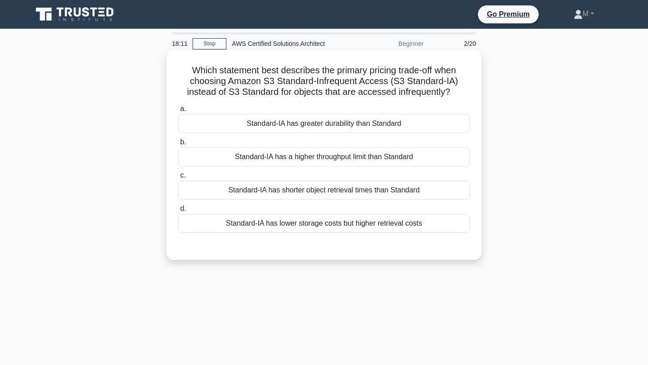
click at [364, 160] on div "Standard-IA has a higher throughput limit than Standard" at bounding box center [324, 157] width 292 height 19
click at [178, 145] on input "b. Standard-IA has a higher throughput limit than Standard" at bounding box center [178, 143] width 0 height 6
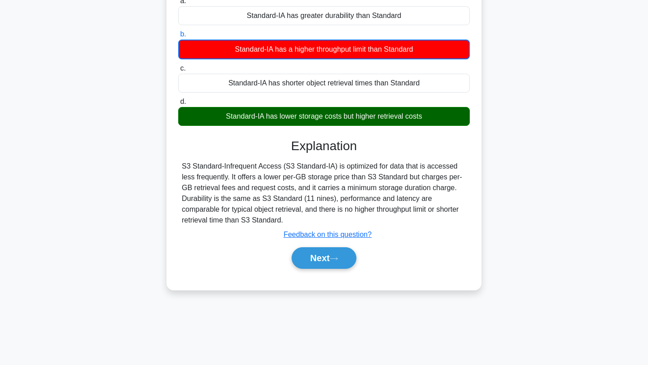
scroll to position [121, 0]
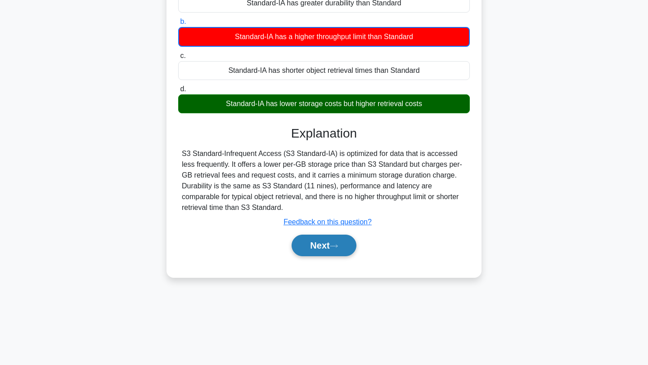
click at [333, 250] on button "Next" at bounding box center [324, 246] width 64 height 22
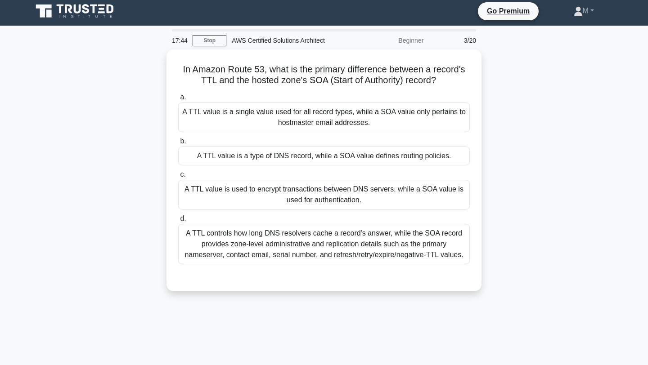
scroll to position [0, 0]
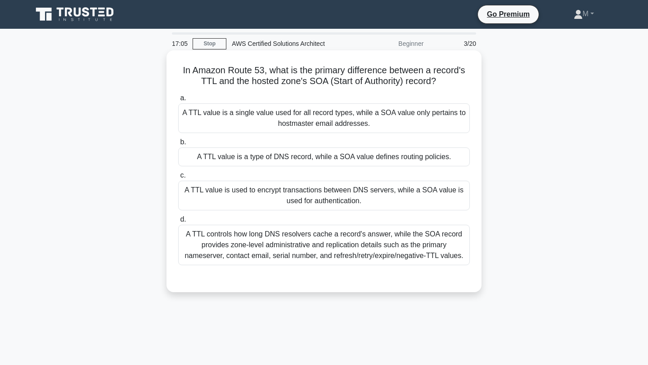
click at [340, 118] on div "A TTL value is a single value used for all record types, while a SOA value only…" at bounding box center [324, 119] width 292 height 30
click at [178, 101] on input "a. A TTL value is a single value used for all record types, while a SOA value o…" at bounding box center [178, 98] width 0 height 6
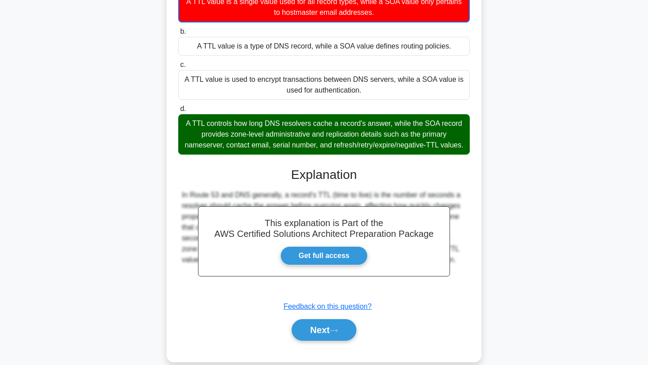
scroll to position [126, 0]
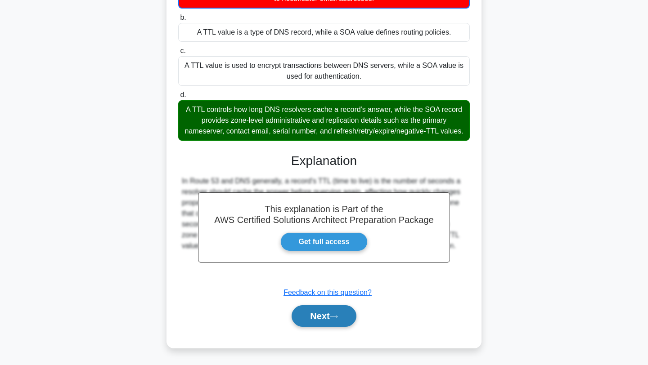
click at [338, 315] on icon at bounding box center [334, 317] width 8 height 5
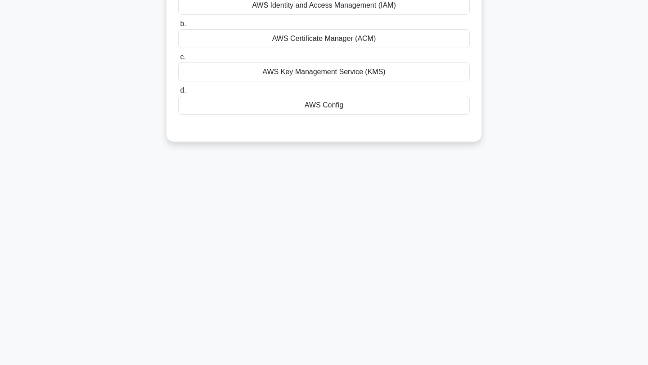
scroll to position [0, 0]
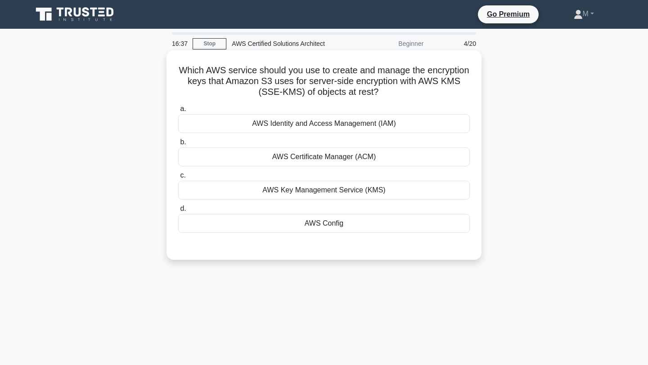
click at [379, 194] on div "AWS Key Management Service (KMS)" at bounding box center [324, 190] width 292 height 19
click at [178, 179] on input "c. AWS Key Management Service (KMS)" at bounding box center [178, 176] width 0 height 6
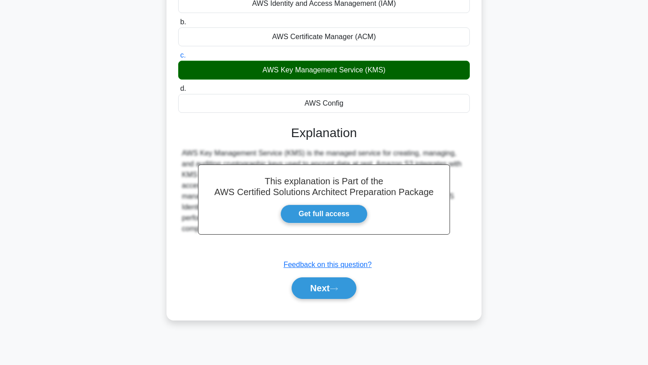
scroll to position [121, 0]
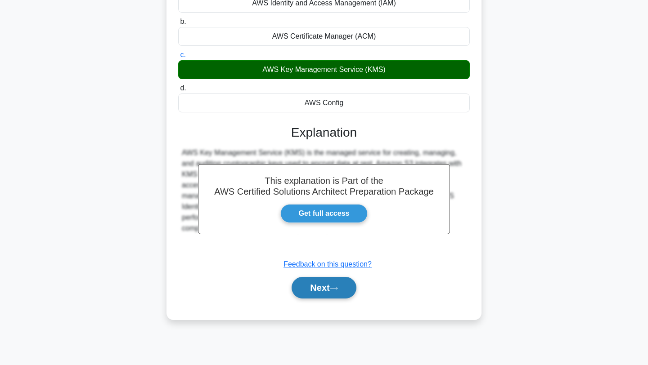
click at [324, 287] on button "Next" at bounding box center [324, 288] width 64 height 22
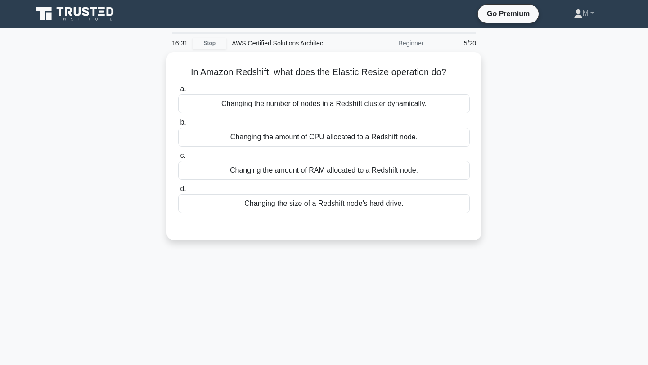
scroll to position [0, 0]
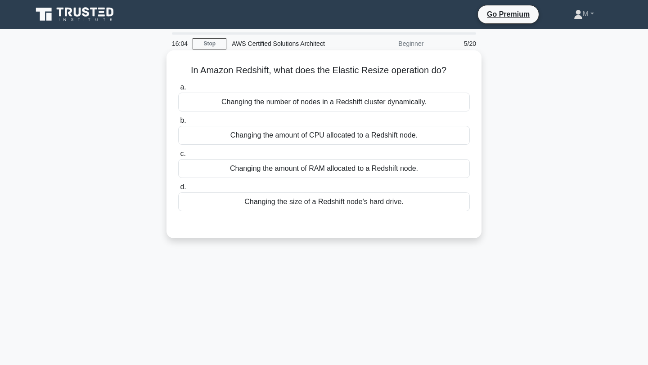
click at [365, 172] on div "Changing the amount of RAM allocated to a Redshift node." at bounding box center [324, 168] width 292 height 19
click at [178, 157] on input "c. Changing the amount of RAM allocated to a Redshift node." at bounding box center [178, 154] width 0 height 6
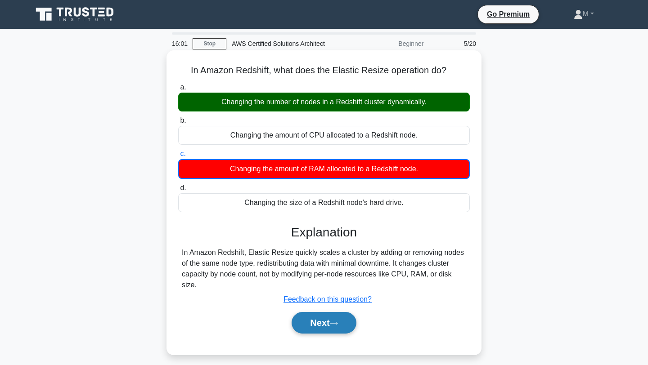
click at [309, 312] on button "Next" at bounding box center [324, 323] width 64 height 22
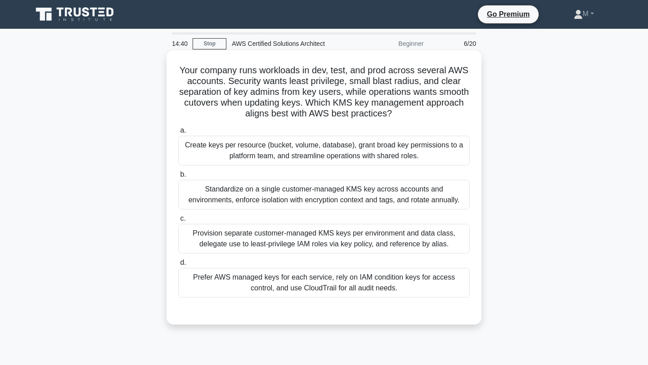
click at [365, 149] on div "Create keys per resource (bucket, volume, database), grant broad key permission…" at bounding box center [324, 151] width 292 height 30
click at [178, 134] on input "a. Create keys per resource (bucket, volume, database), grant broad key permiss…" at bounding box center [178, 131] width 0 height 6
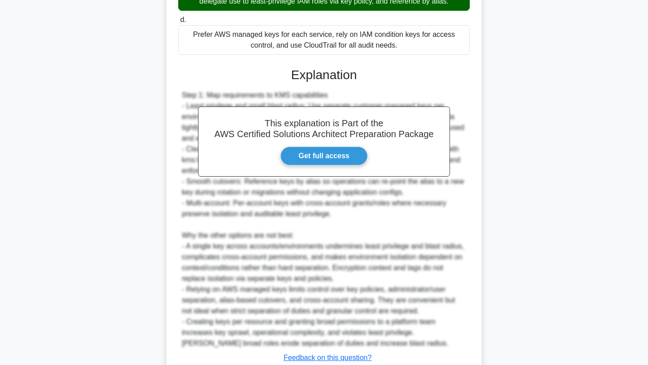
scroll to position [309, 0]
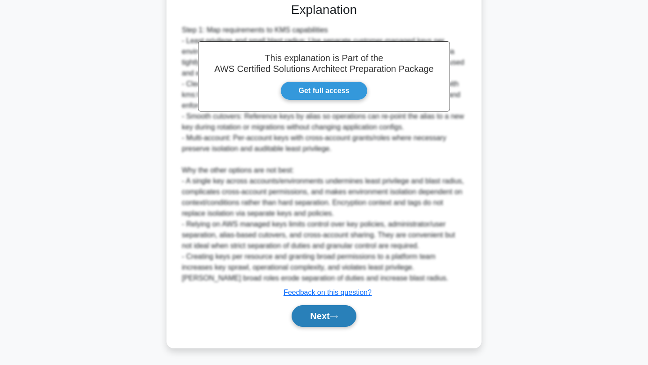
click at [308, 312] on button "Next" at bounding box center [324, 317] width 64 height 22
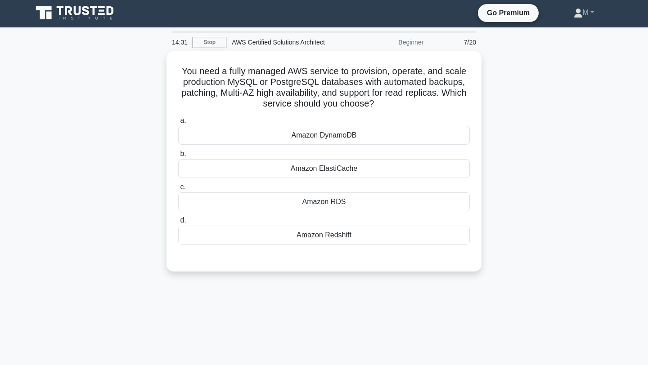
scroll to position [0, 0]
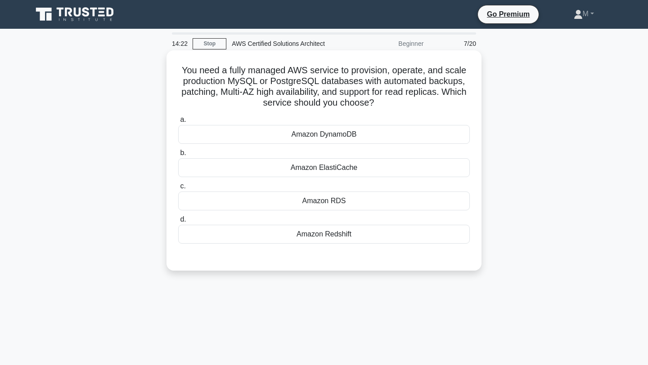
click at [353, 129] on div "Amazon DynamoDB" at bounding box center [324, 134] width 292 height 19
click at [178, 123] on input "a. Amazon DynamoDB" at bounding box center [178, 120] width 0 height 6
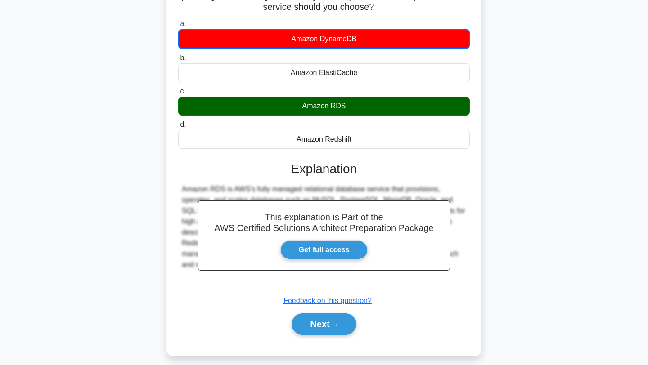
scroll to position [121, 0]
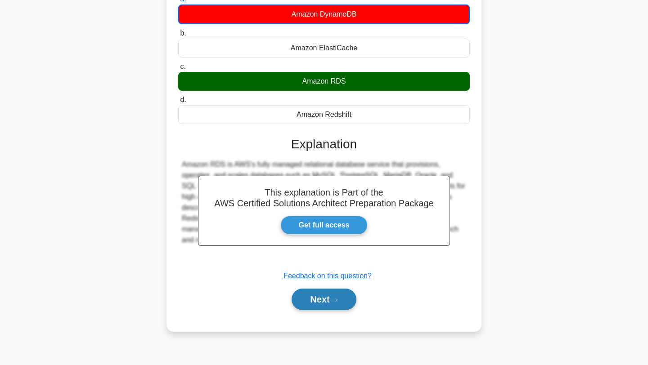
click at [324, 298] on button "Next" at bounding box center [324, 300] width 64 height 22
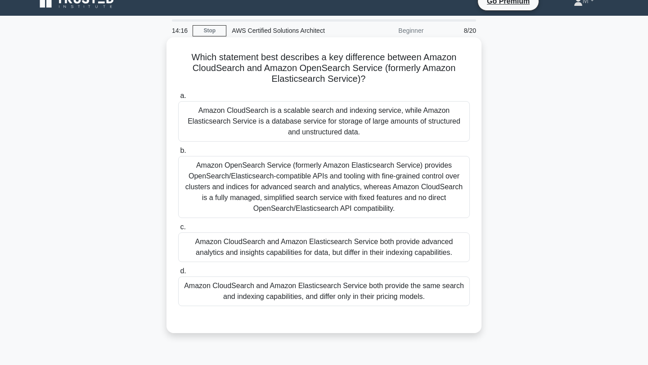
scroll to position [0, 0]
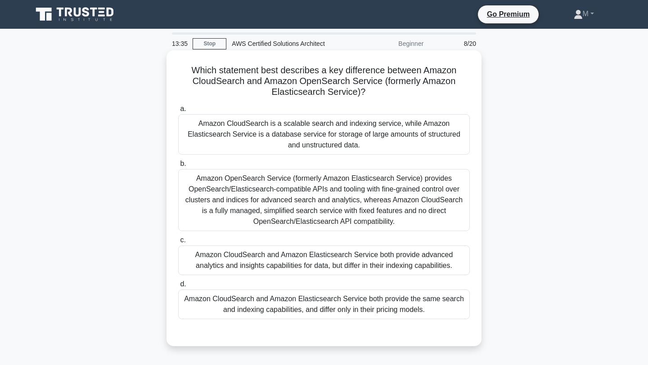
click at [343, 207] on div "Amazon OpenSearch Service (formerly Amazon Elasticsearch Service) provides Open…" at bounding box center [324, 200] width 292 height 62
click at [178, 167] on input "b. Amazon OpenSearch Service (formerly Amazon Elasticsearch Service) provides O…" at bounding box center [178, 164] width 0 height 6
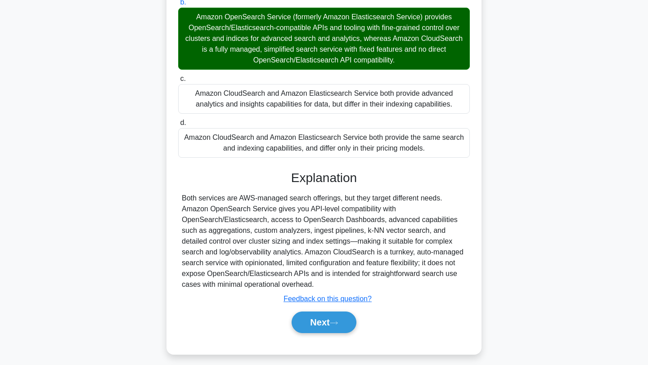
scroll to position [168, 0]
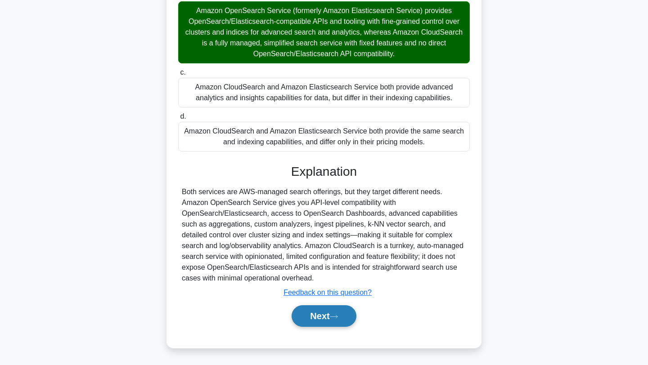
click at [329, 323] on button "Next" at bounding box center [324, 317] width 64 height 22
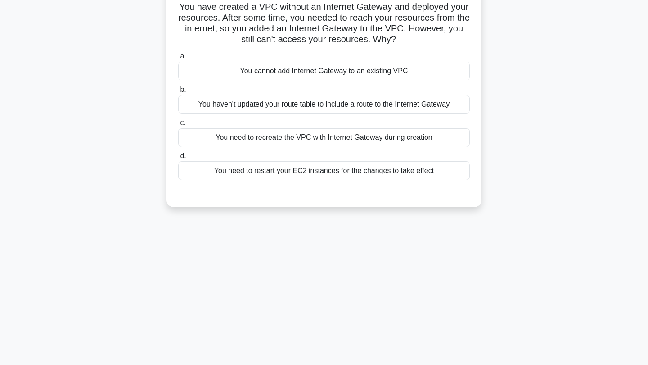
scroll to position [0, 0]
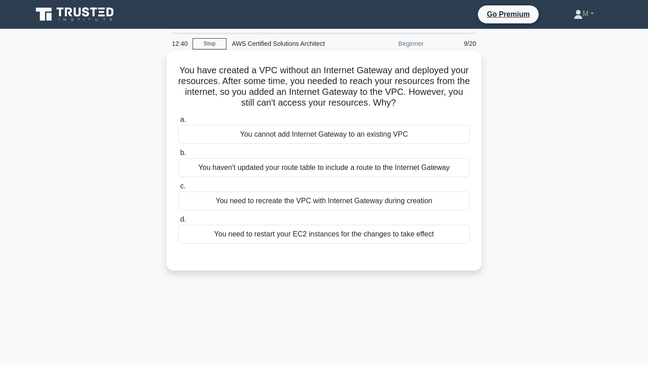
click at [345, 168] on div "You haven't updated your route table to include a route to the Internet Gateway" at bounding box center [324, 167] width 292 height 19
click at [178, 156] on input "b. You haven't updated your route table to include a route to the Internet Gate…" at bounding box center [178, 153] width 0 height 6
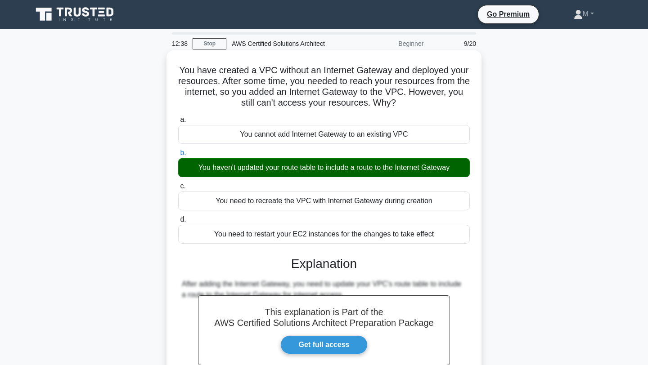
scroll to position [121, 0]
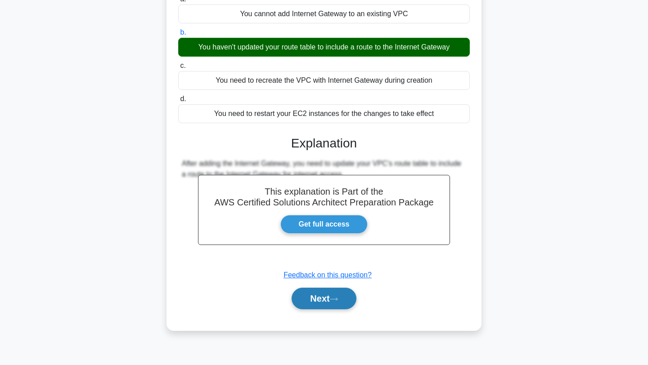
click at [346, 305] on button "Next" at bounding box center [324, 299] width 64 height 22
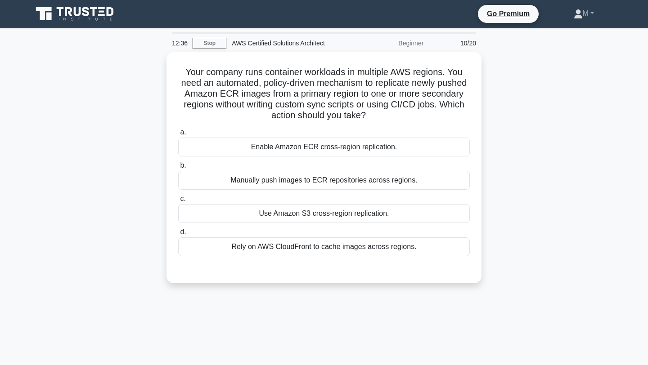
scroll to position [0, 0]
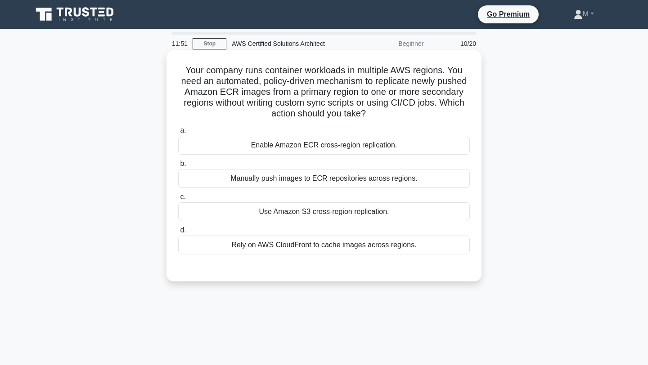
click at [310, 252] on div "Rely on AWS CloudFront to cache images across regions." at bounding box center [324, 245] width 292 height 19
click at [178, 234] on input "d. Rely on AWS CloudFront to cache images across regions." at bounding box center [178, 231] width 0 height 6
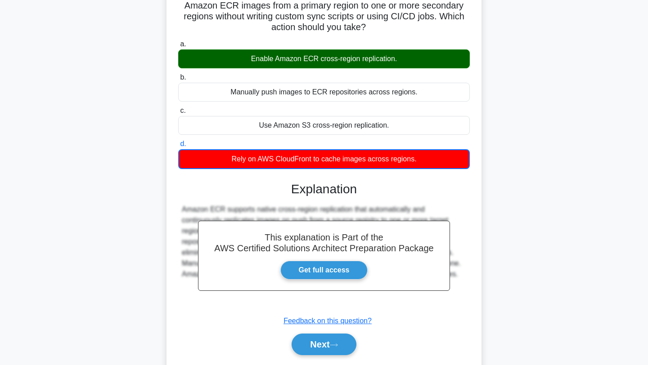
scroll to position [121, 0]
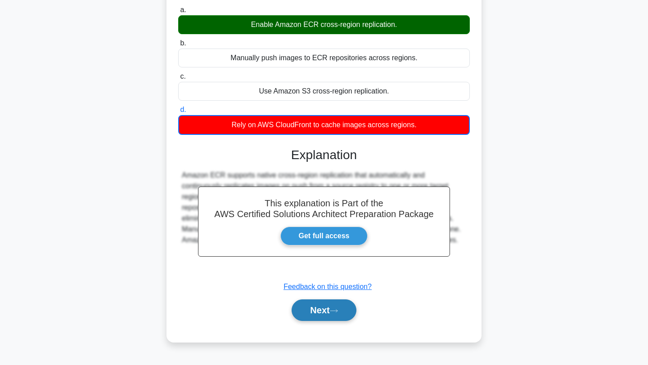
click at [324, 312] on button "Next" at bounding box center [324, 311] width 64 height 22
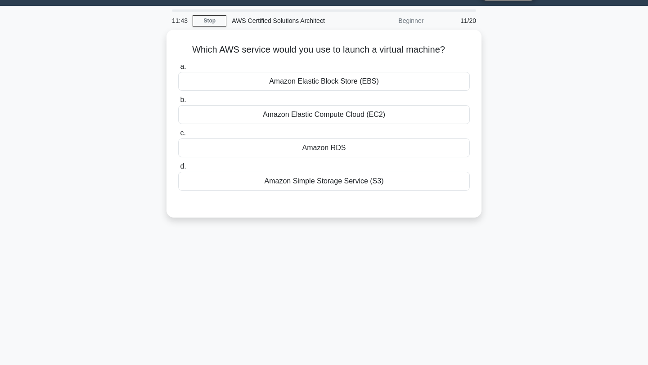
scroll to position [0, 0]
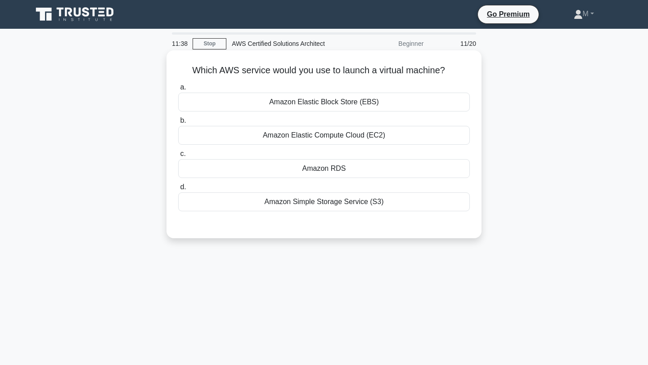
click at [324, 134] on div "Amazon Elastic Compute Cloud (EC2)" at bounding box center [324, 135] width 292 height 19
click at [178, 124] on input "b. Amazon Elastic Compute Cloud (EC2)" at bounding box center [178, 121] width 0 height 6
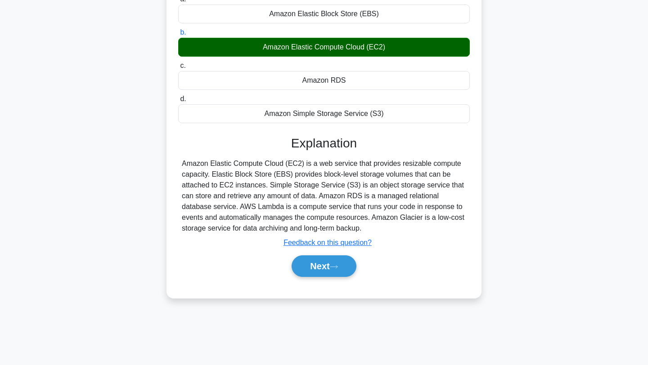
scroll to position [89, 0]
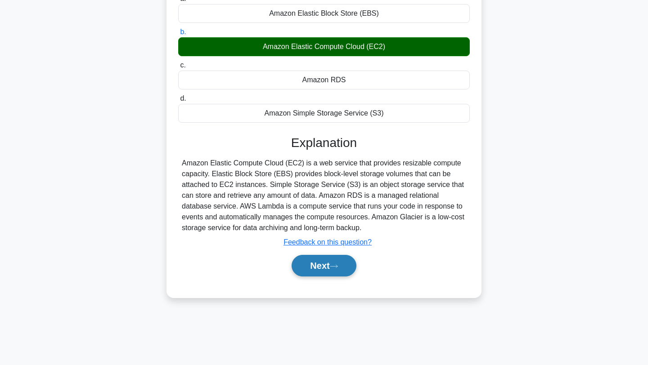
click at [308, 266] on button "Next" at bounding box center [324, 266] width 64 height 22
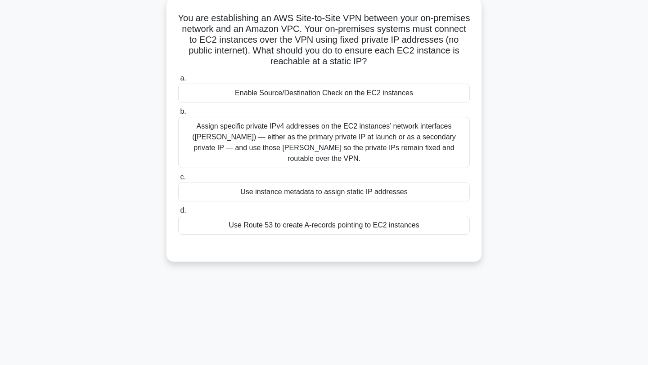
scroll to position [0, 0]
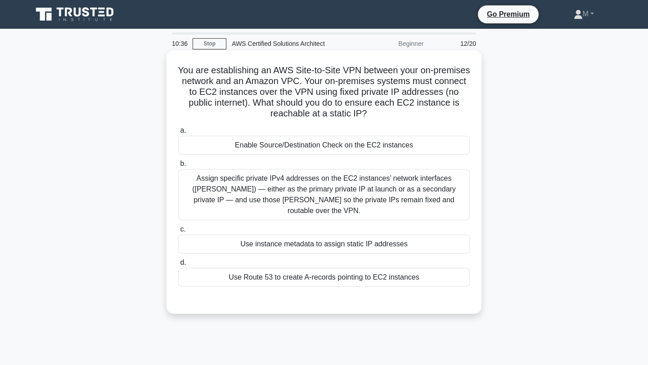
click at [308, 268] on div "Use Route 53 to create A-records pointing to EC2 instances" at bounding box center [324, 277] width 292 height 19
click at [178, 266] on input "d. Use Route 53 to create A-records pointing to EC2 instances" at bounding box center [178, 263] width 0 height 6
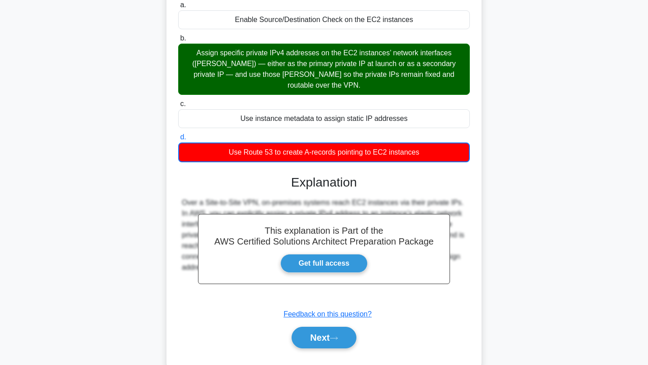
scroll to position [136, 0]
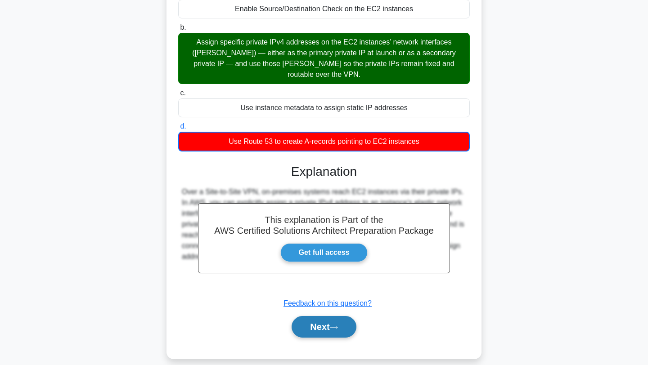
click at [317, 318] on button "Next" at bounding box center [324, 327] width 64 height 22
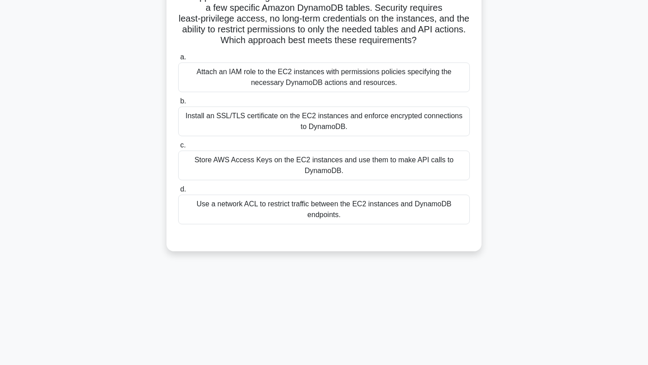
scroll to position [0, 0]
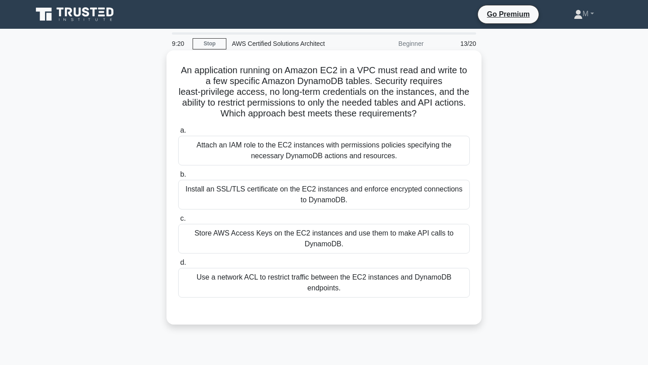
click at [363, 154] on div "Attach an IAM role to the EC2 instances with permissions policies specifying th…" at bounding box center [324, 151] width 292 height 30
click at [178, 134] on input "a. Attach an IAM role to the EC2 instances with permissions policies specifying…" at bounding box center [178, 131] width 0 height 6
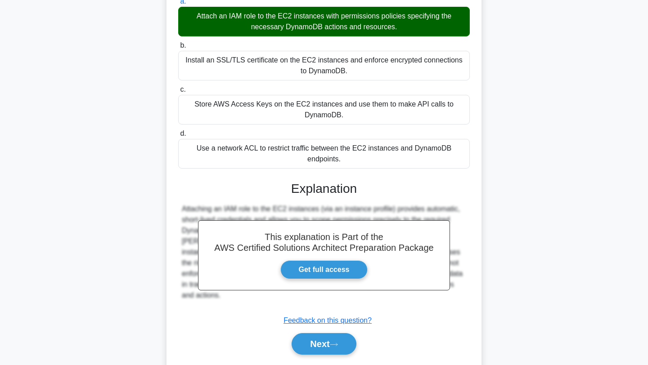
scroll to position [157, 0]
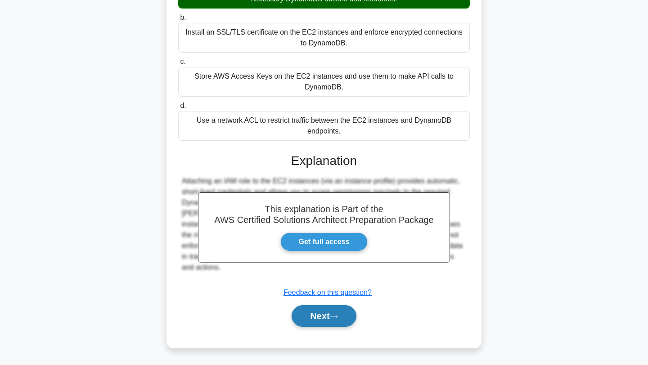
click at [335, 319] on icon at bounding box center [334, 317] width 8 height 5
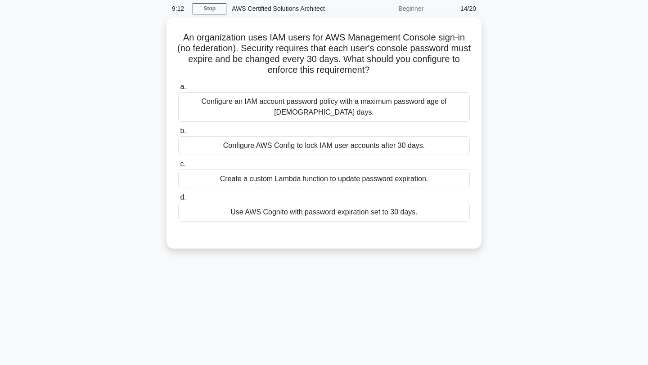
scroll to position [0, 0]
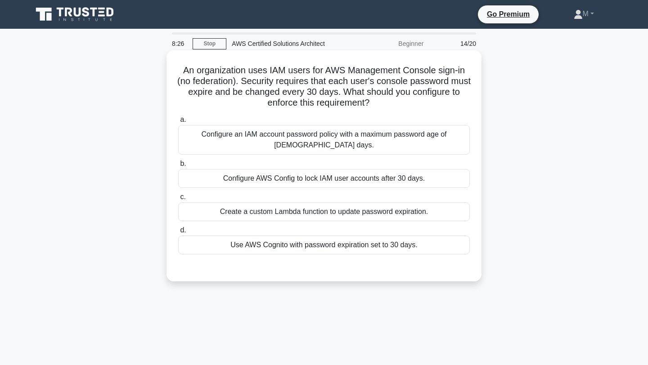
click at [353, 130] on div "Configure an IAM account password policy with a maximum password age of 30 days." at bounding box center [324, 140] width 292 height 30
click at [178, 123] on input "a. Configure an IAM account password policy with a maximum password age of 30 d…" at bounding box center [178, 120] width 0 height 6
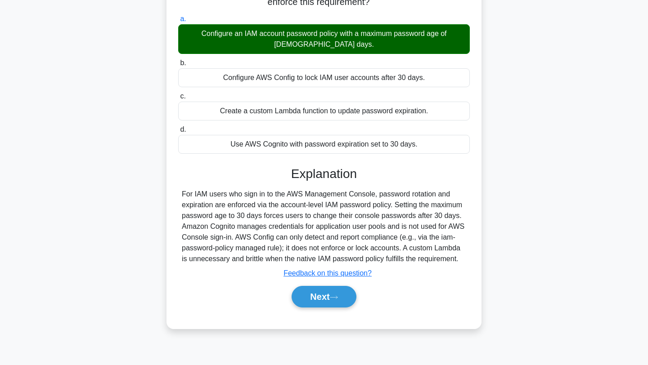
scroll to position [121, 0]
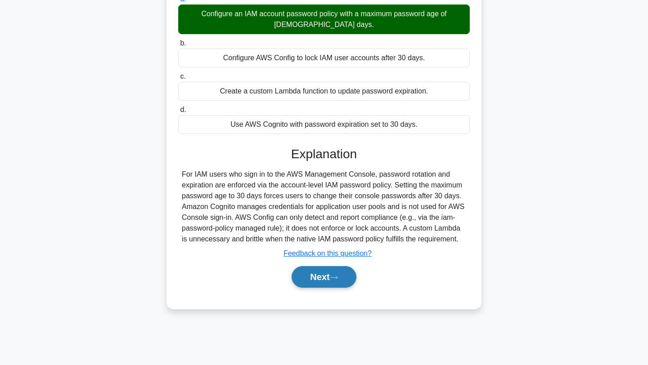
click at [324, 275] on button "Next" at bounding box center [324, 277] width 64 height 22
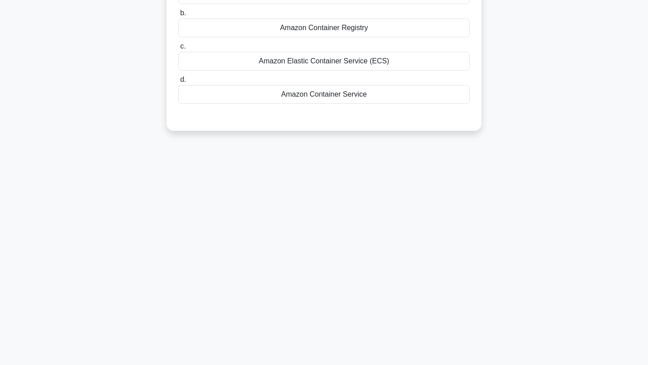
scroll to position [0, 0]
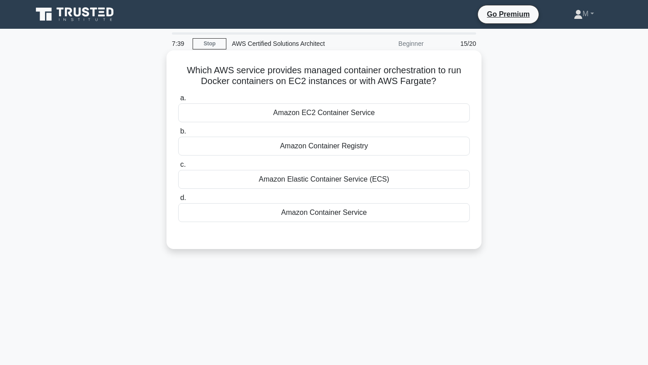
click at [284, 182] on div "Amazon Elastic Container Service (ECS)" at bounding box center [324, 179] width 292 height 19
click at [178, 168] on input "c. Amazon Elastic Container Service (ECS)" at bounding box center [178, 165] width 0 height 6
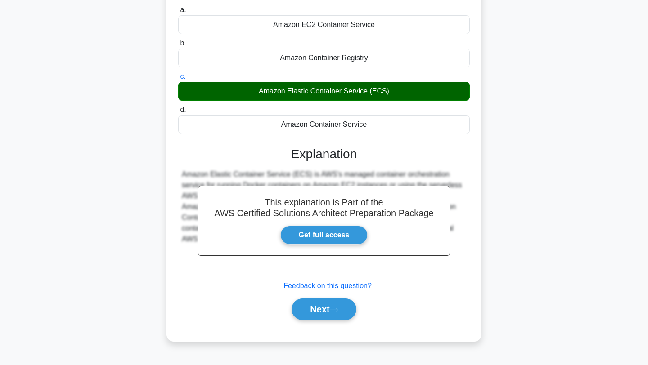
scroll to position [121, 0]
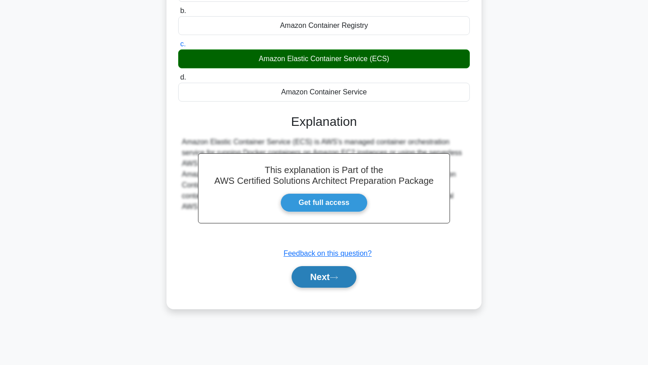
click at [323, 280] on button "Next" at bounding box center [324, 277] width 64 height 22
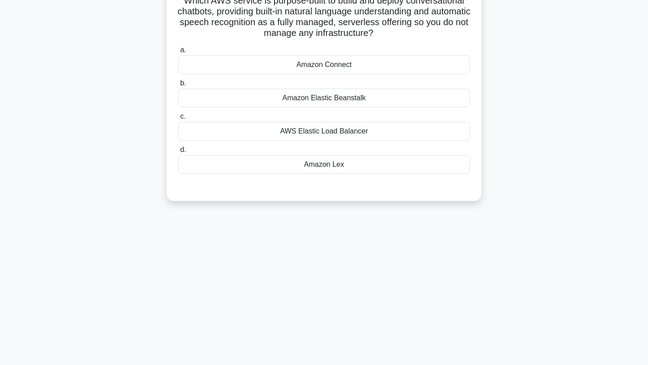
scroll to position [0, 0]
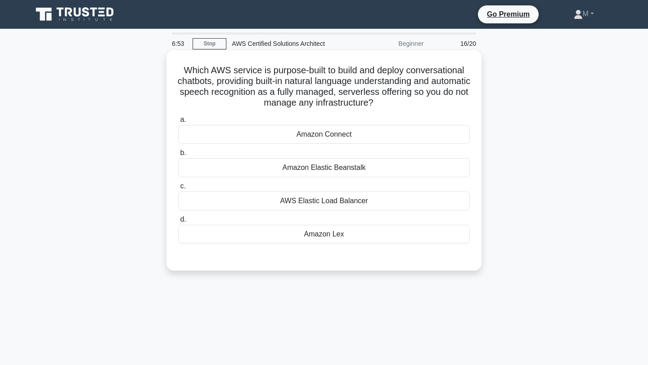
click at [272, 169] on div "Amazon Elastic Beanstalk" at bounding box center [324, 167] width 292 height 19
click at [178, 156] on input "b. Amazon Elastic Beanstalk" at bounding box center [178, 153] width 0 height 6
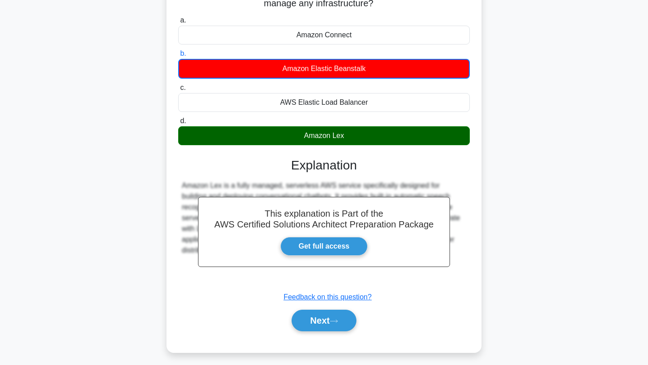
scroll to position [121, 0]
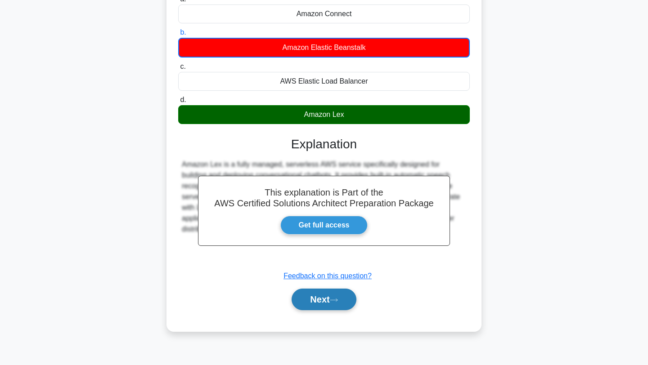
click at [324, 300] on button "Next" at bounding box center [324, 300] width 64 height 22
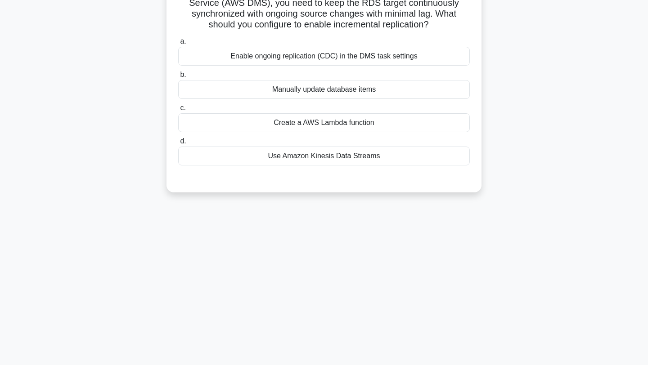
scroll to position [0, 0]
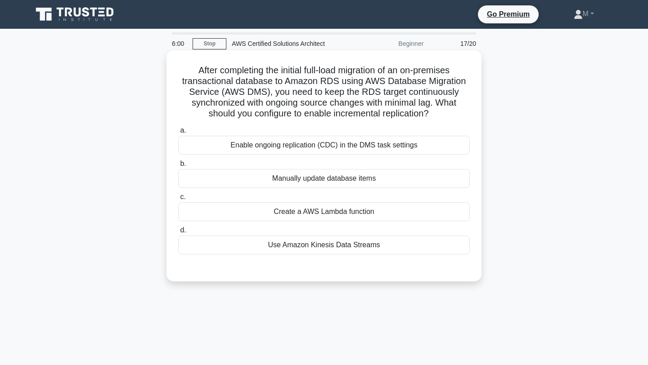
click at [264, 138] on div "Enable ongoing replication (CDC) in the DMS task settings" at bounding box center [324, 145] width 292 height 19
click at [178, 134] on input "a. Enable ongoing replication (CDC) in the DMS task settings" at bounding box center [178, 131] width 0 height 6
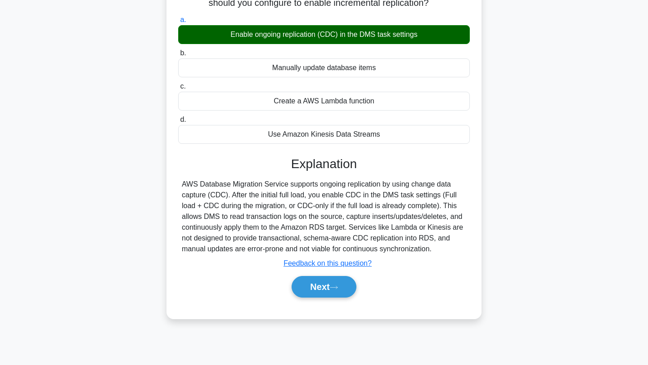
scroll to position [121, 0]
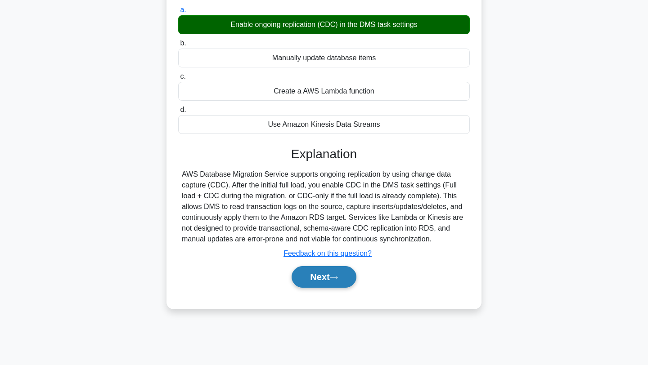
click at [337, 274] on button "Next" at bounding box center [324, 277] width 64 height 22
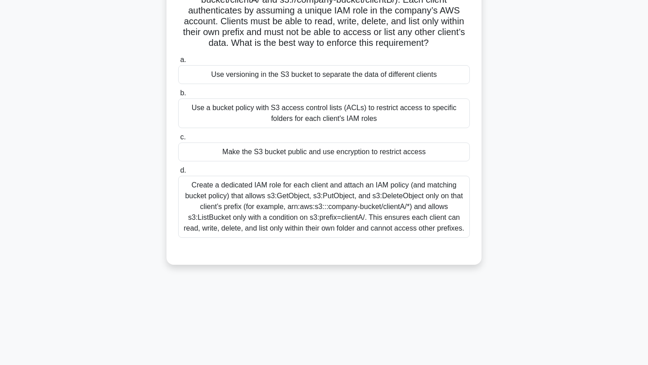
scroll to position [98, 0]
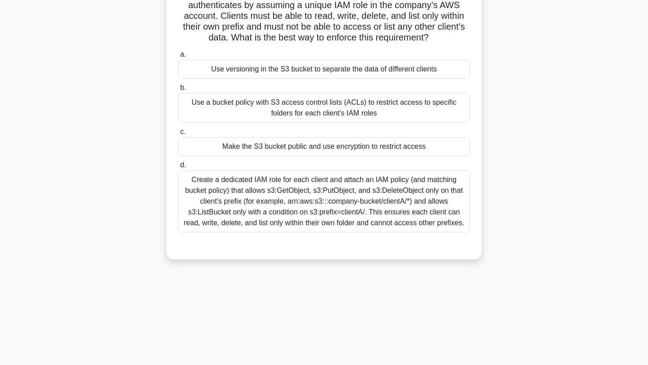
click at [319, 210] on div "Create a dedicated IAM role for each client and attach an IAM policy (and match…" at bounding box center [324, 202] width 292 height 62
click at [178, 168] on input "d. Create a dedicated IAM role for each client and attach an IAM policy (and ma…" at bounding box center [178, 165] width 0 height 6
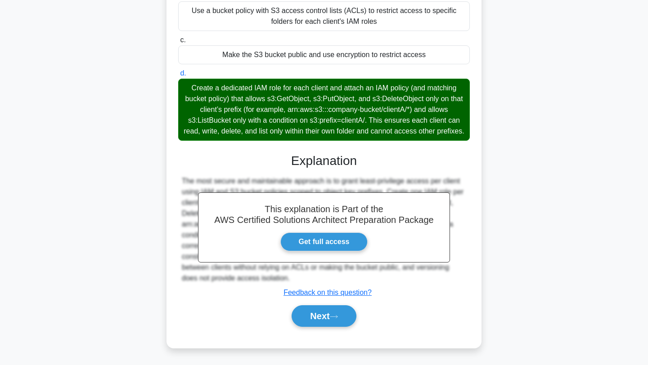
scroll to position [200, 0]
click at [344, 320] on button "Next" at bounding box center [324, 317] width 64 height 22
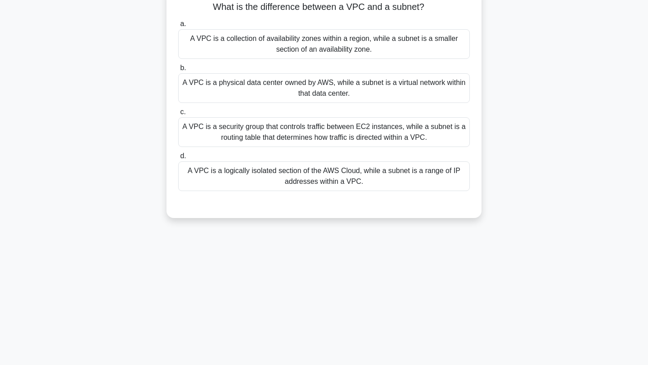
scroll to position [0, 0]
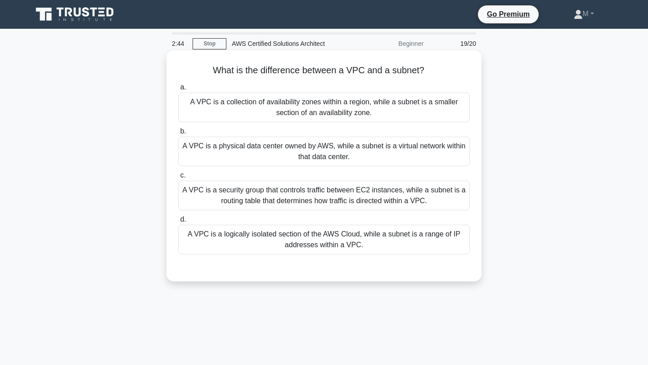
click at [391, 245] on div "A VPC is a logically isolated section of the AWS Cloud, while a subnet is a ran…" at bounding box center [324, 240] width 292 height 30
click at [178, 223] on input "d. A VPC is a logically isolated section of the AWS Cloud, while a subnet is a …" at bounding box center [178, 220] width 0 height 6
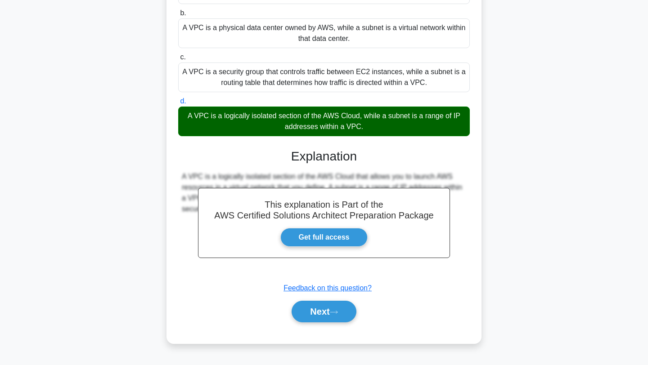
scroll to position [121, 0]
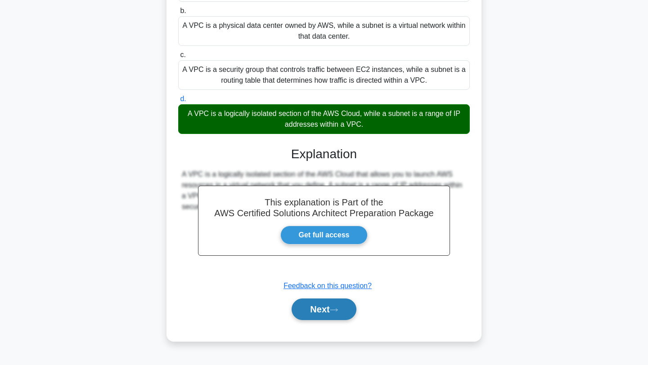
click at [338, 314] on button "Next" at bounding box center [324, 310] width 64 height 22
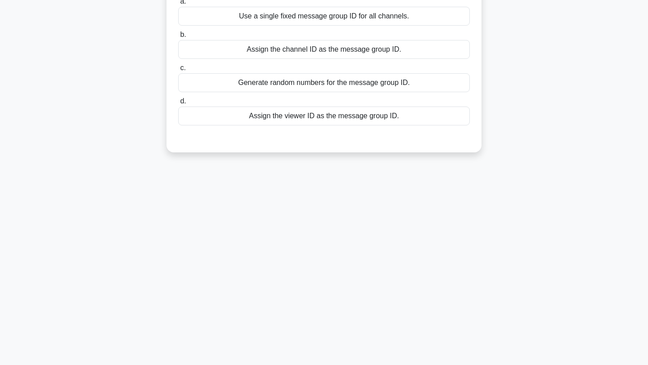
scroll to position [0, 0]
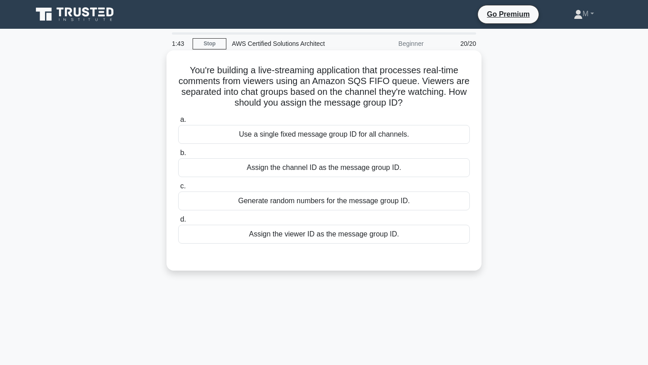
click at [335, 200] on div "Generate random numbers for the message group ID." at bounding box center [324, 201] width 292 height 19
click at [178, 189] on input "c. Generate random numbers for the message group ID." at bounding box center [178, 187] width 0 height 6
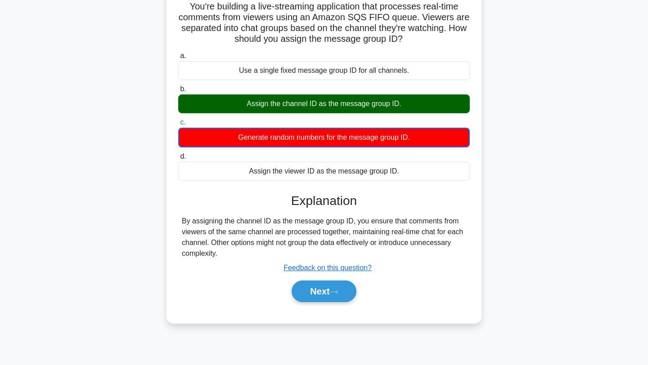
scroll to position [121, 0]
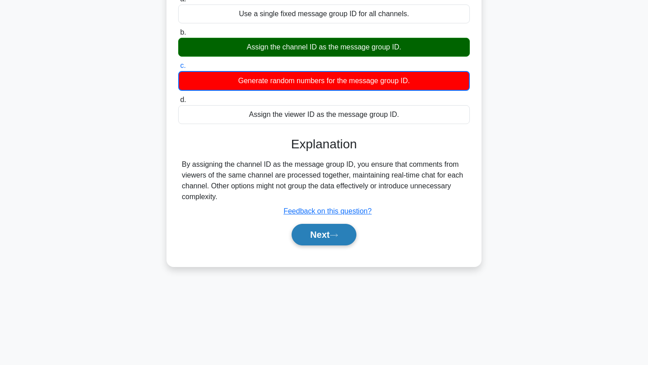
click at [320, 240] on button "Next" at bounding box center [324, 235] width 64 height 22
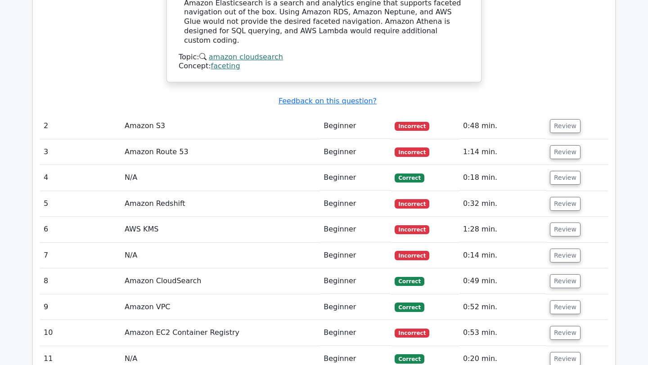
scroll to position [1133, 0]
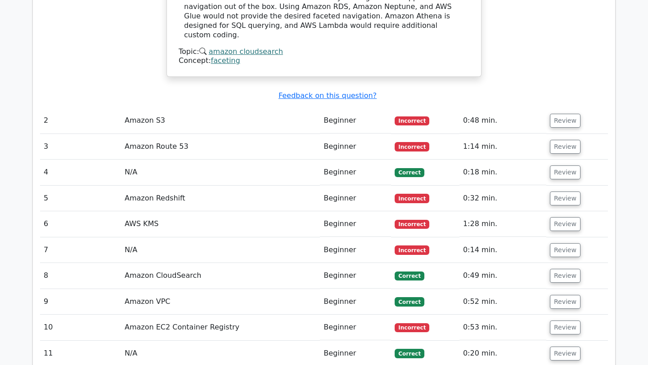
click at [418, 117] on span "Incorrect" at bounding box center [412, 121] width 35 height 9
click at [579, 108] on td "Review" at bounding box center [577, 121] width 62 height 26
click at [563, 114] on button "Review" at bounding box center [565, 121] width 31 height 14
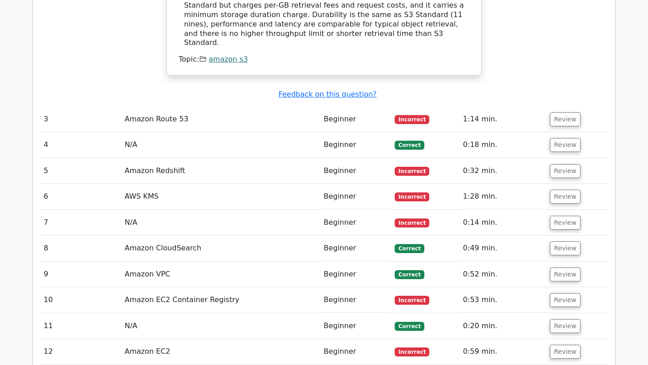
scroll to position [1505, 0]
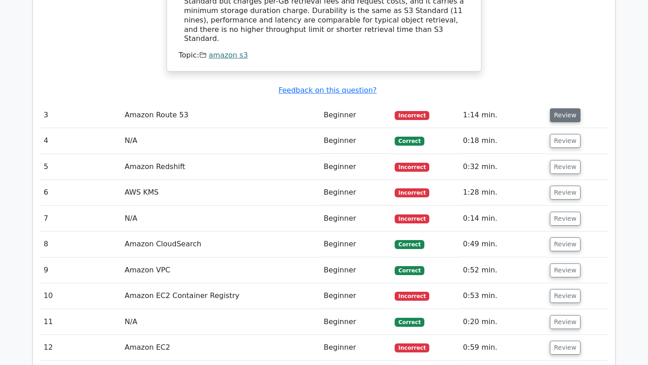
click at [559, 108] on button "Review" at bounding box center [565, 115] width 31 height 14
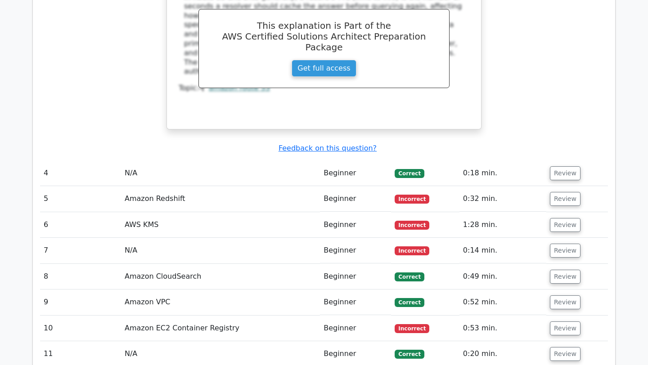
scroll to position [1926, 0]
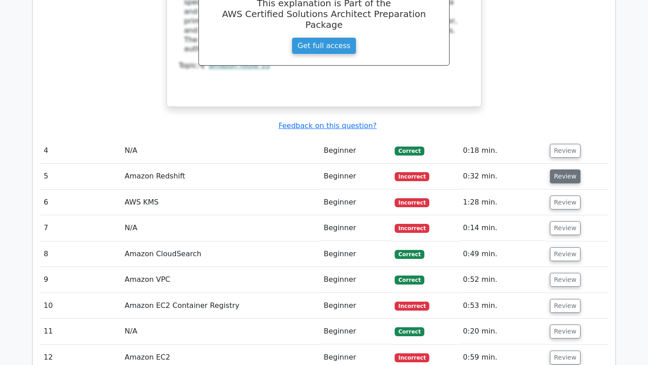
click at [566, 170] on button "Review" at bounding box center [565, 177] width 31 height 14
